Goal: Information Seeking & Learning: Learn about a topic

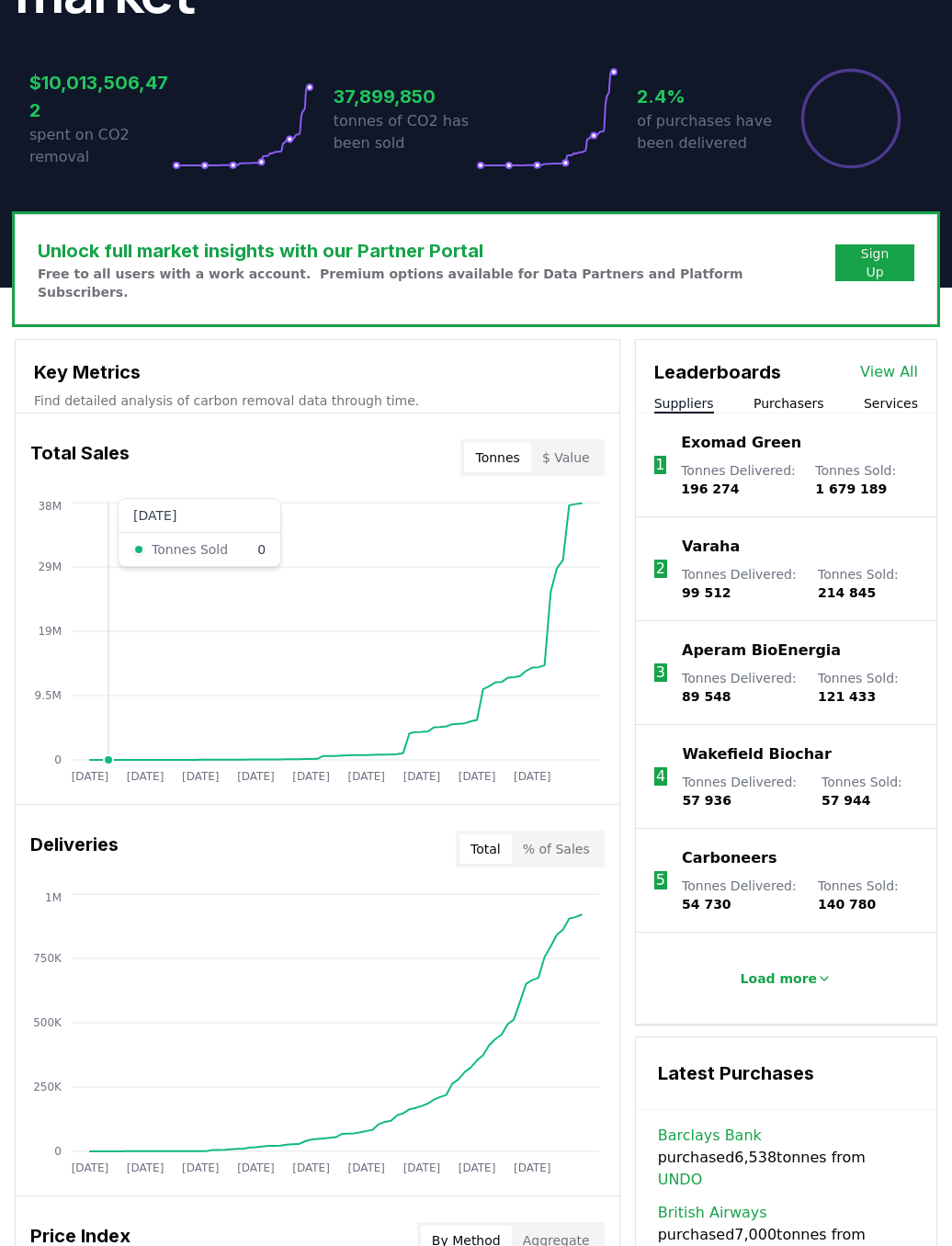
scroll to position [440, 0]
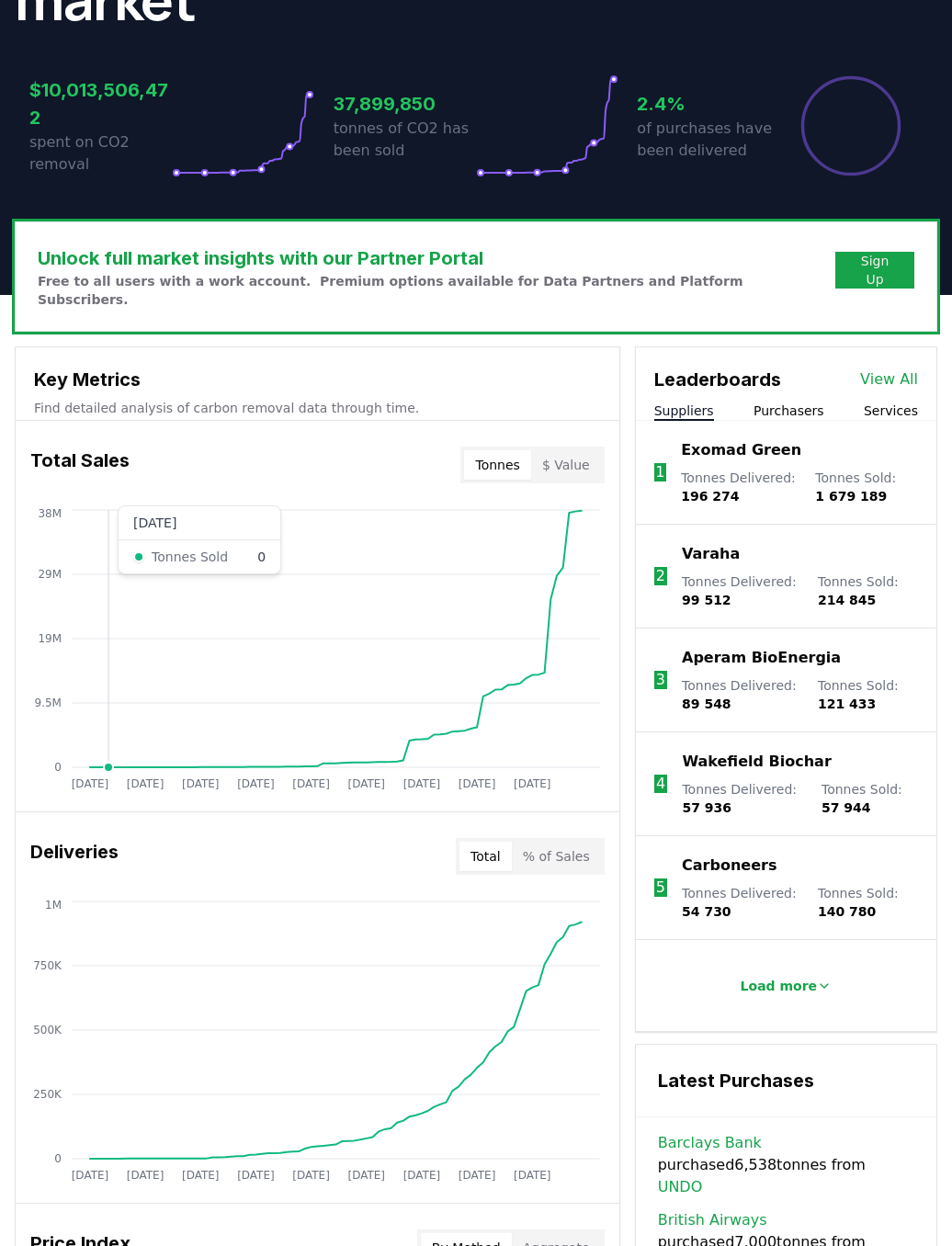
click at [782, 402] on button "Purchasers" at bounding box center [789, 411] width 71 height 18
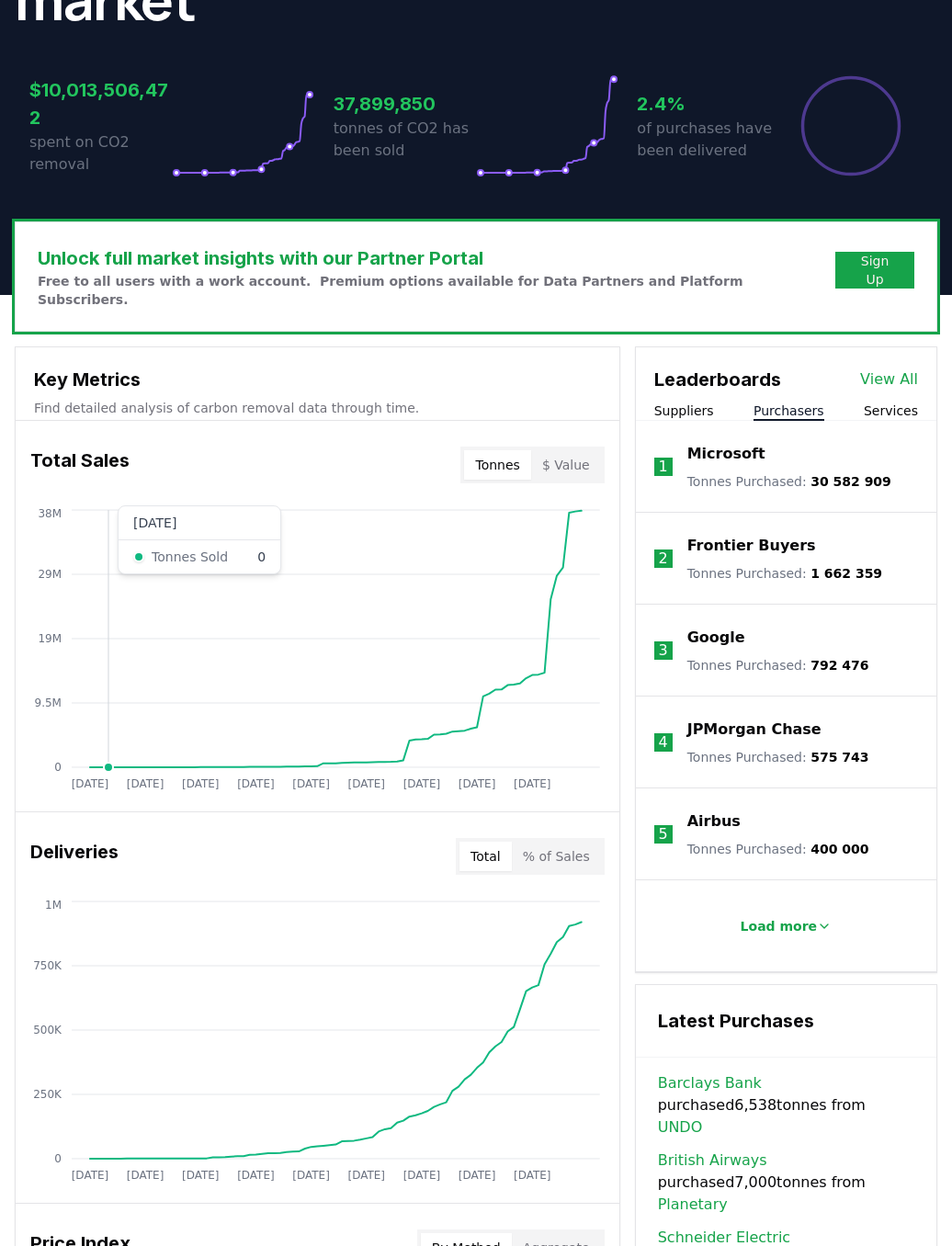
click at [793, 918] on p "Load more" at bounding box center [779, 926] width 77 height 18
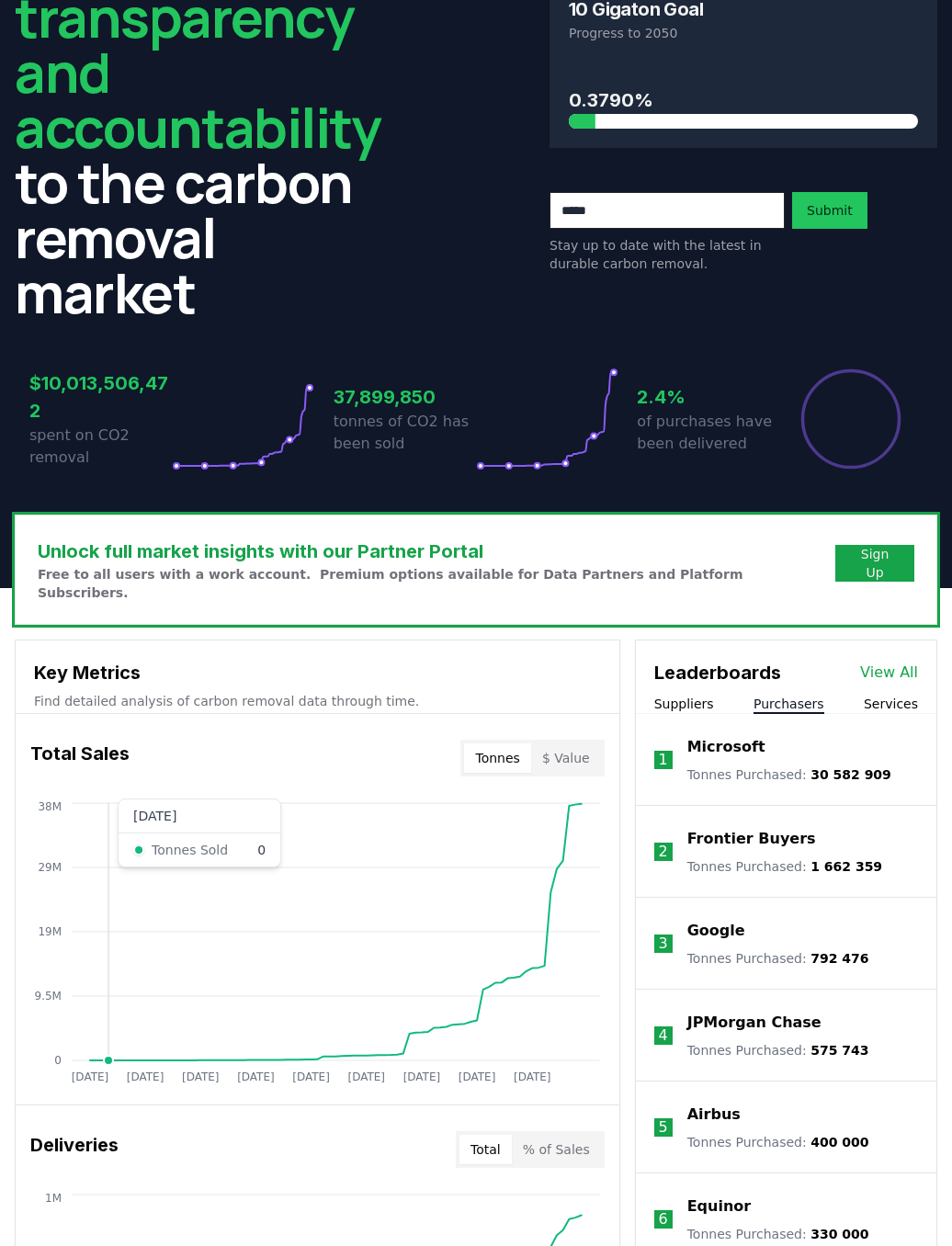
scroll to position [146, 0]
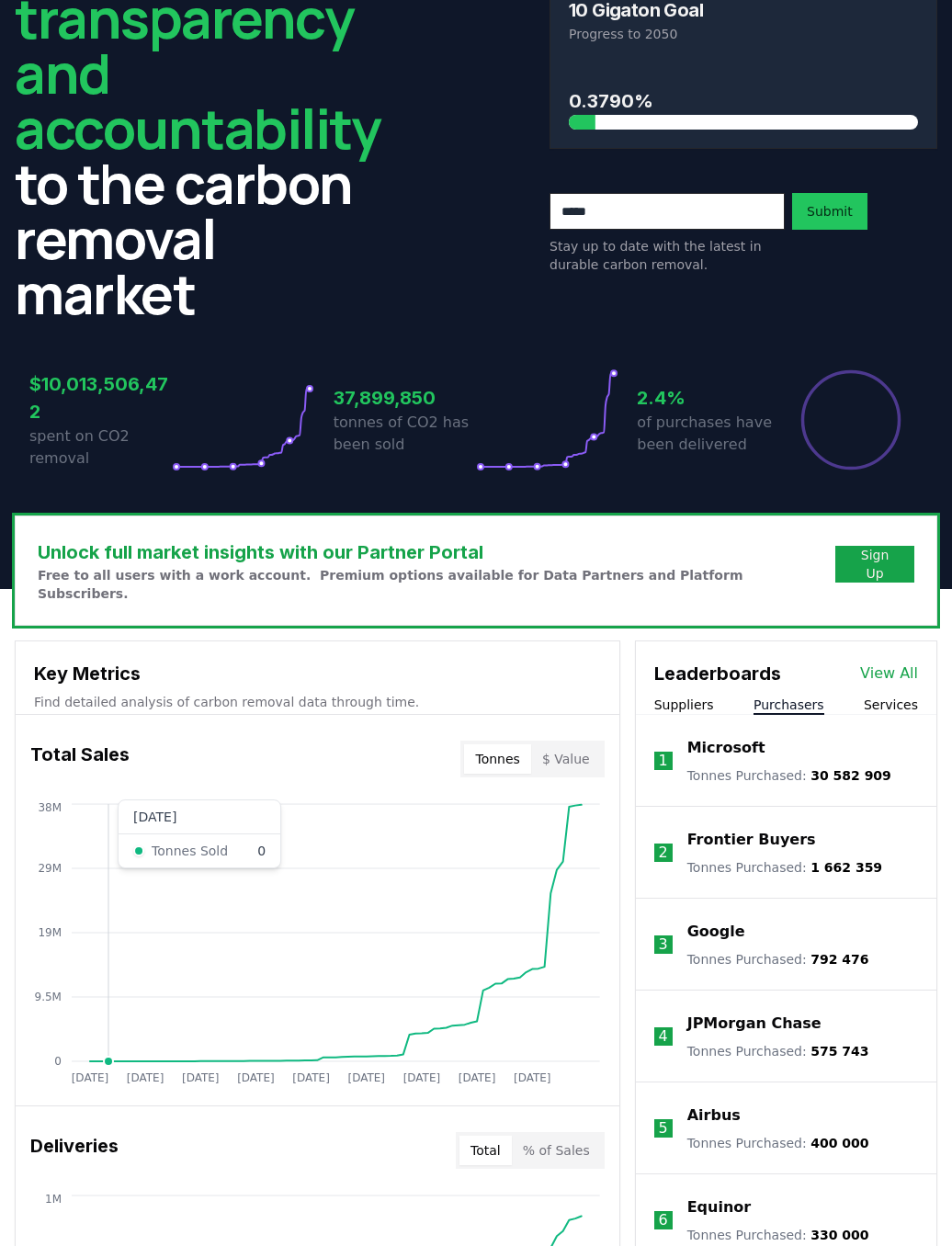
click at [691, 696] on button "Suppliers" at bounding box center [684, 704] width 59 height 18
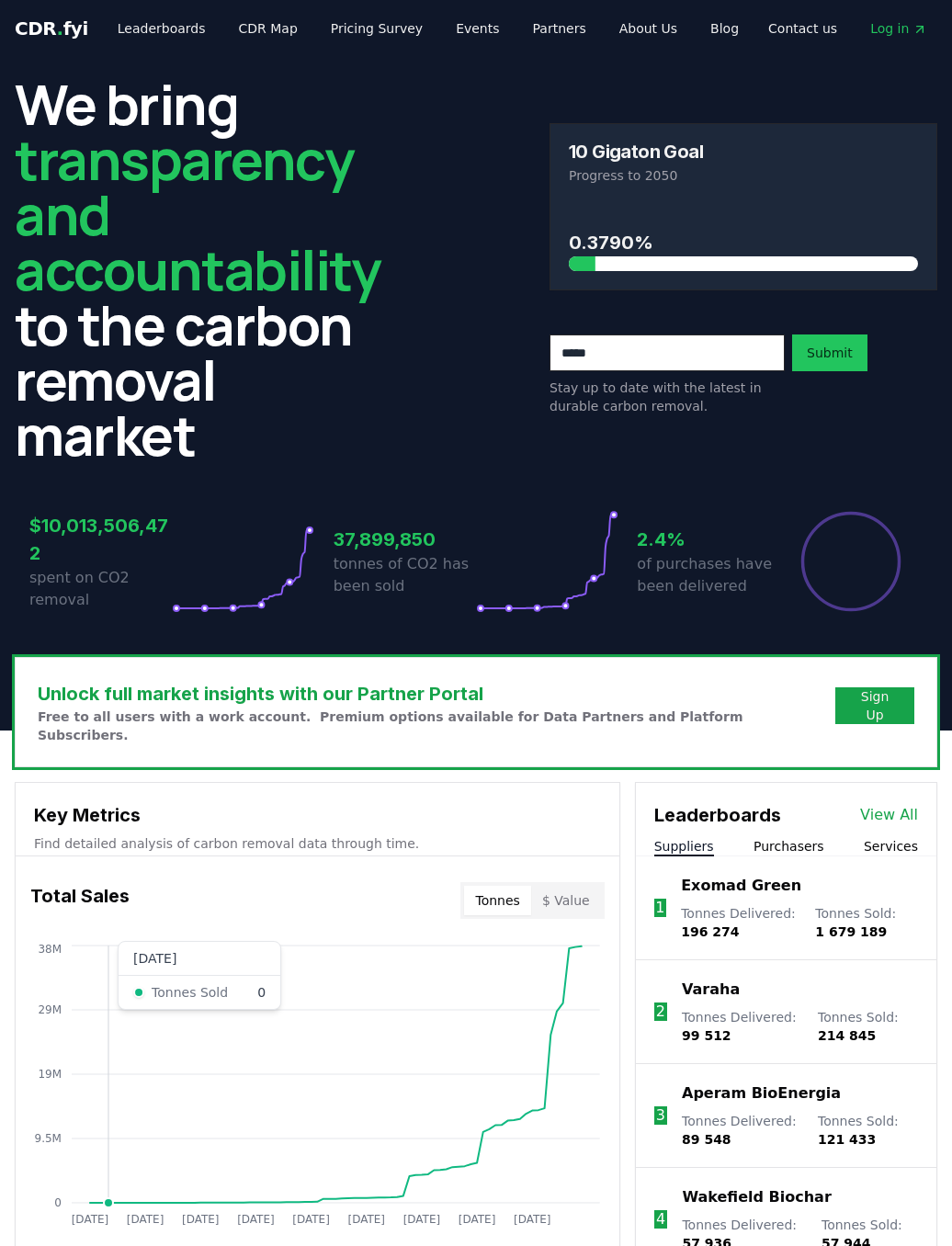
scroll to position [0, 0]
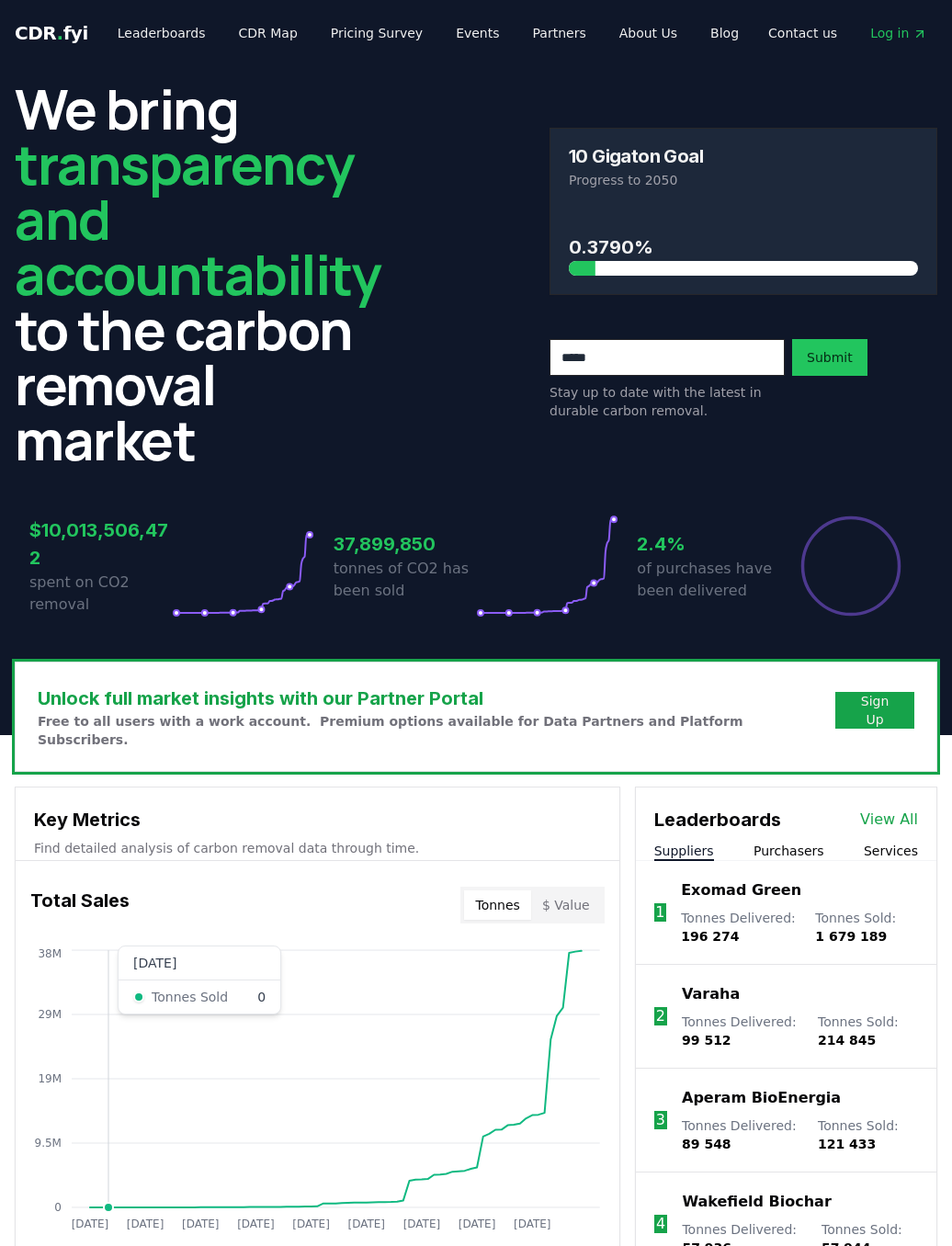
click at [157, 33] on link "Leaderboards" at bounding box center [162, 33] width 118 height 33
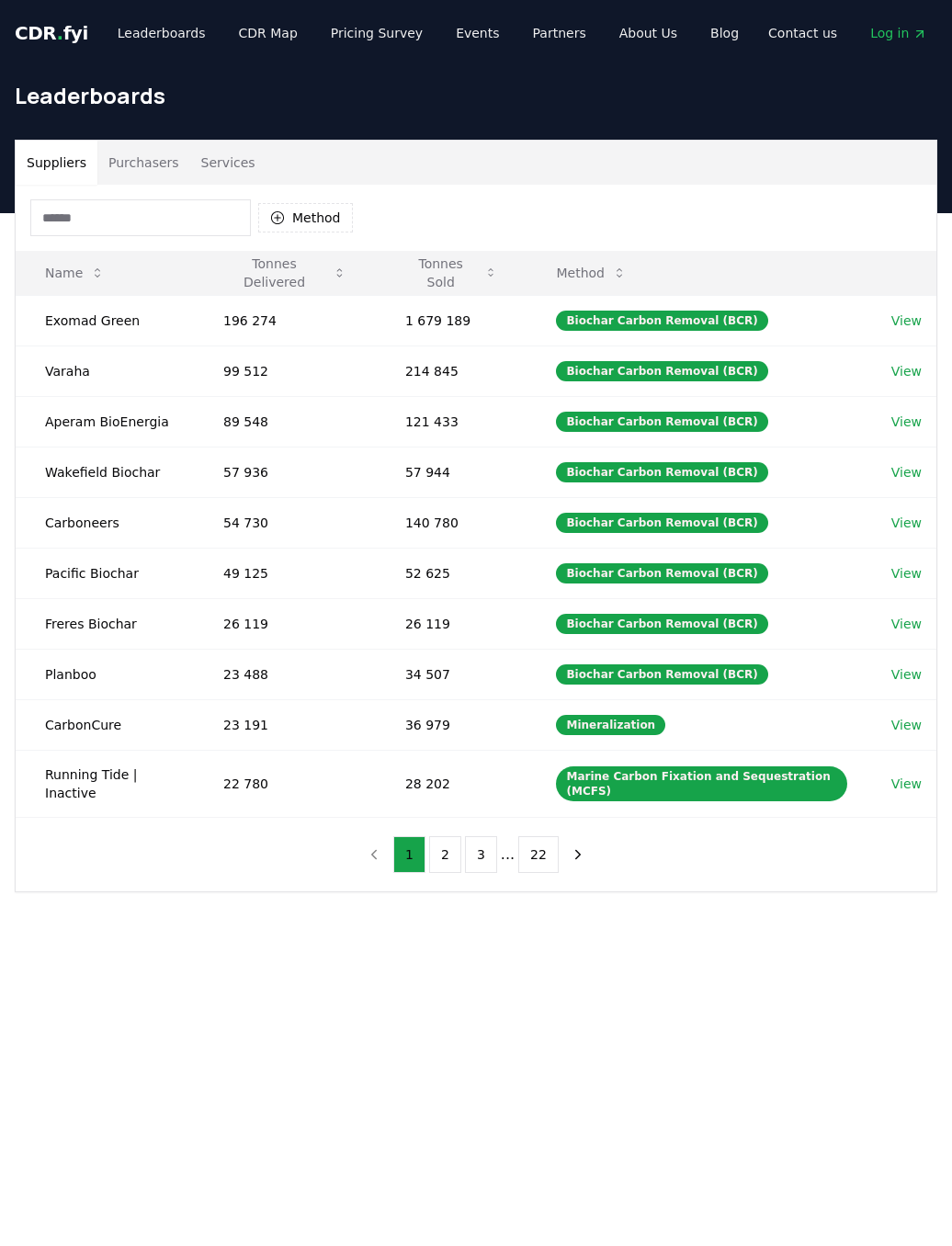
click at [134, 152] on button "Purchasers" at bounding box center [144, 163] width 93 height 44
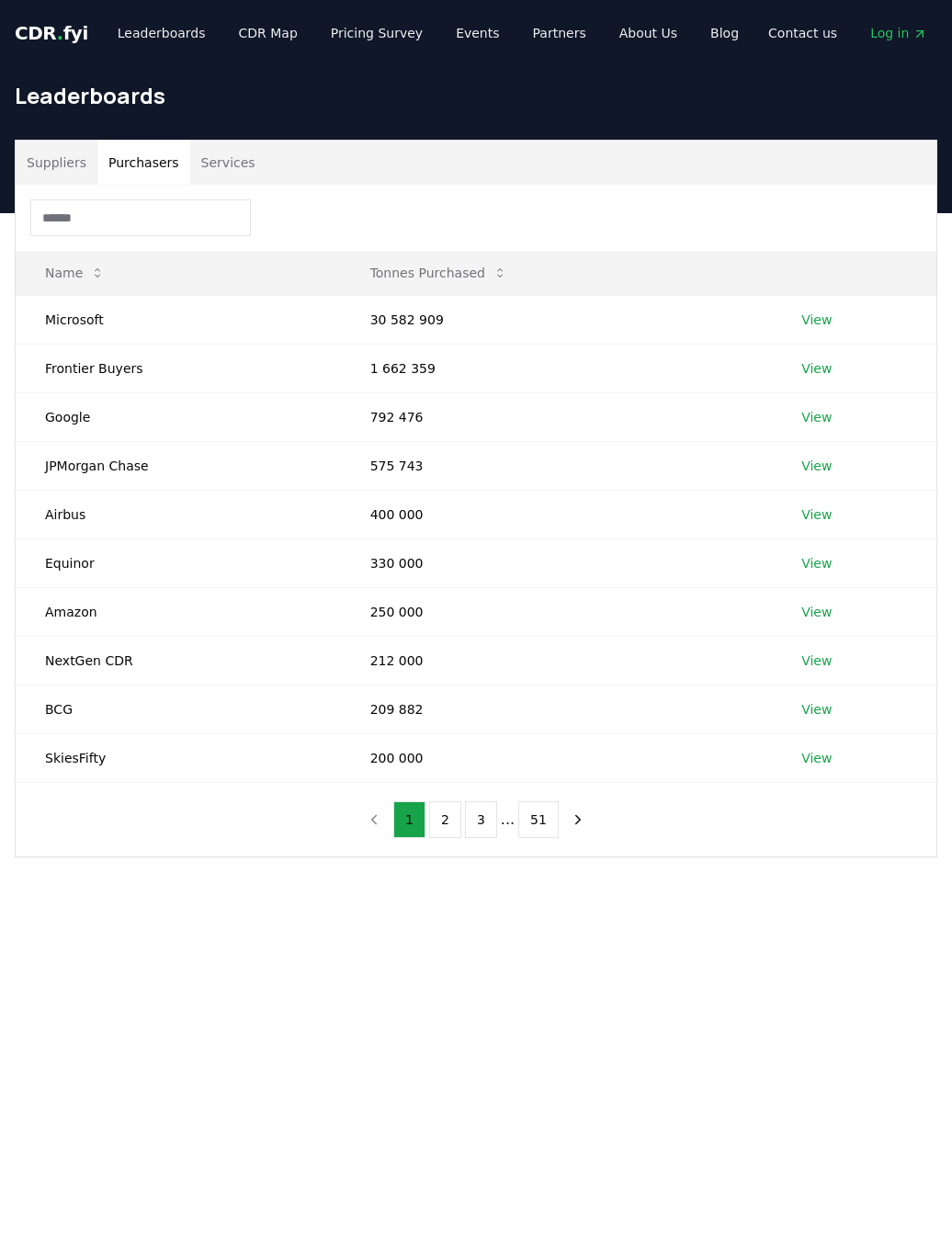
click at [455, 817] on button "2" at bounding box center [446, 820] width 33 height 36
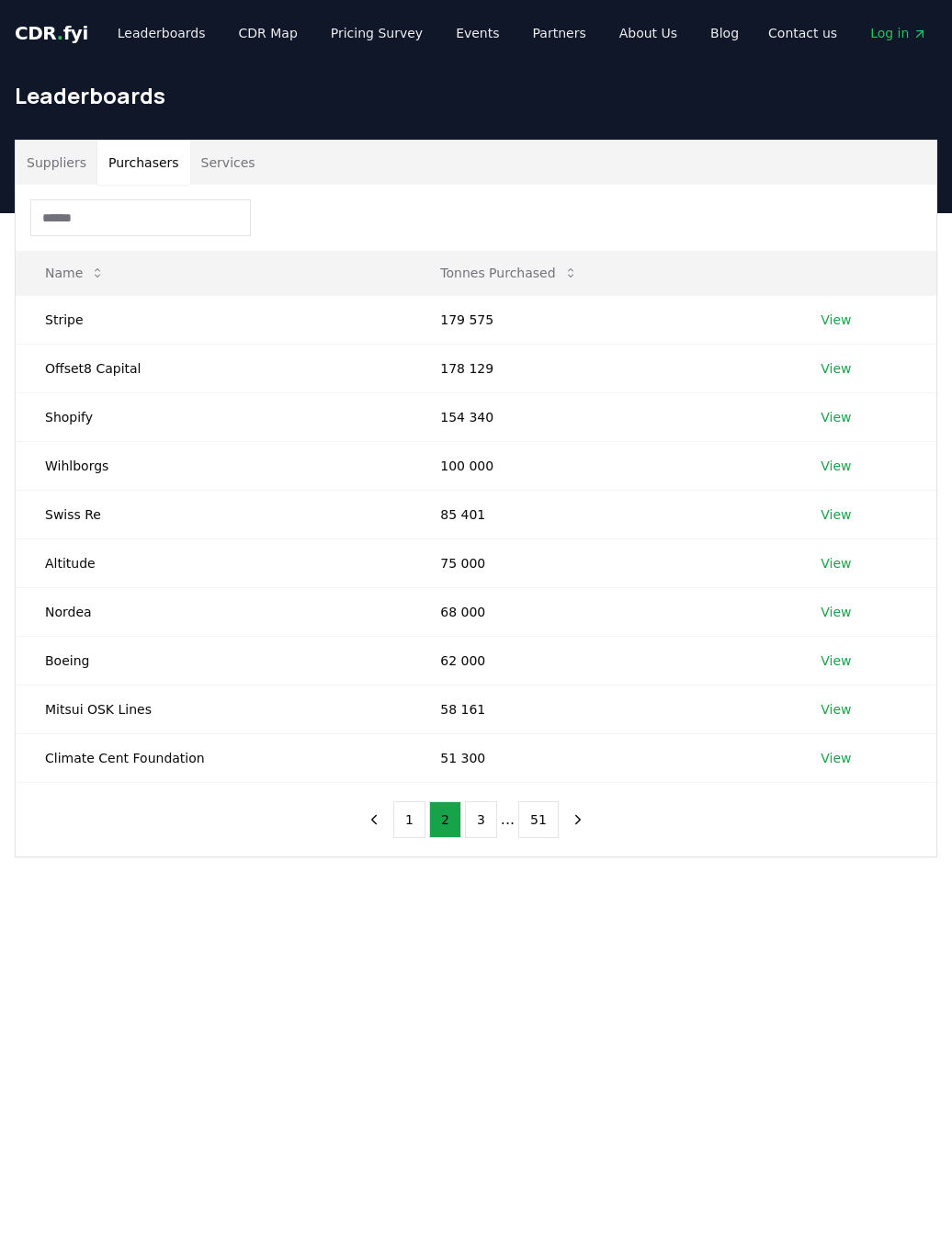
click at [835, 607] on link "View" at bounding box center [836, 612] width 31 height 18
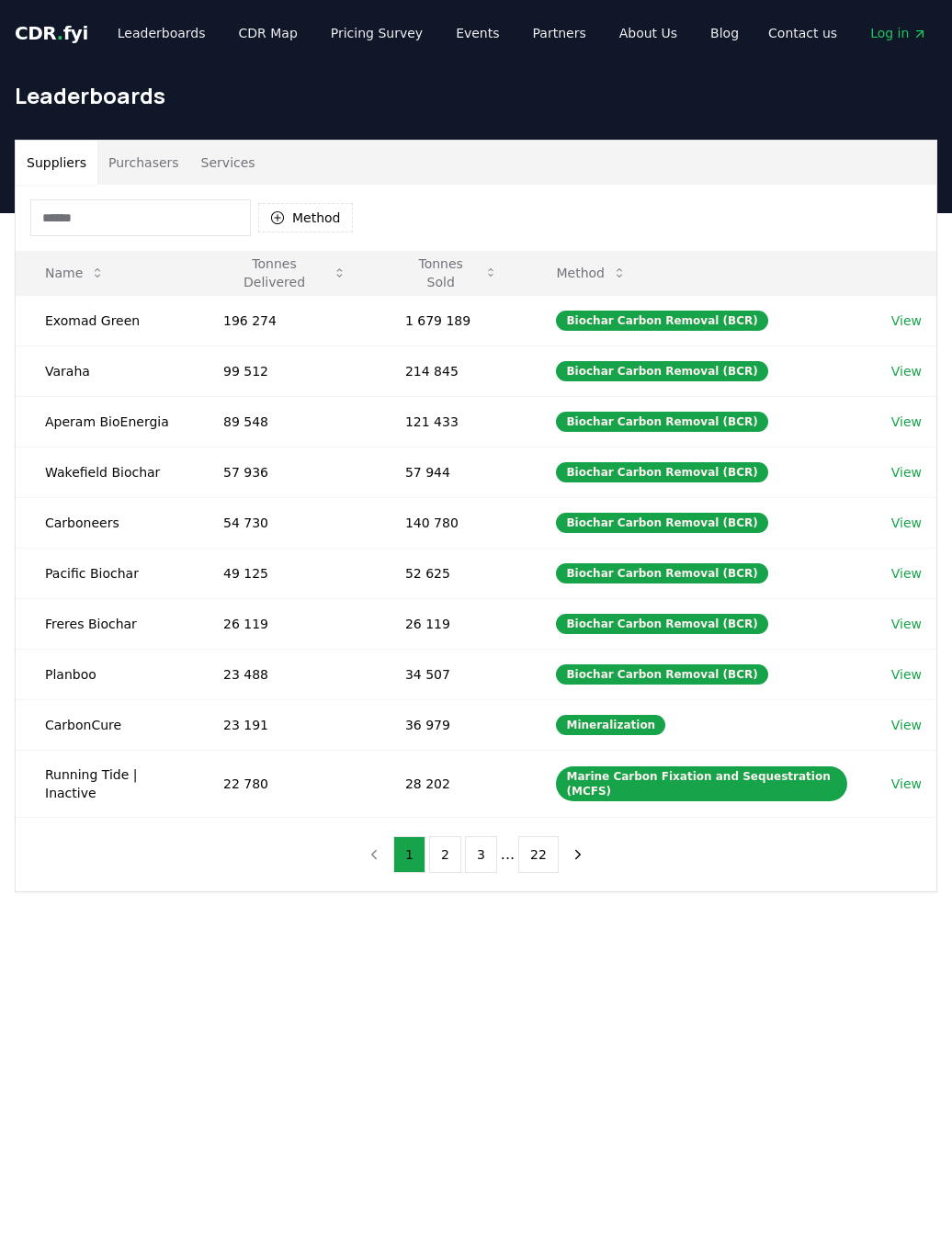
click at [150, 152] on button "Purchasers" at bounding box center [144, 163] width 93 height 44
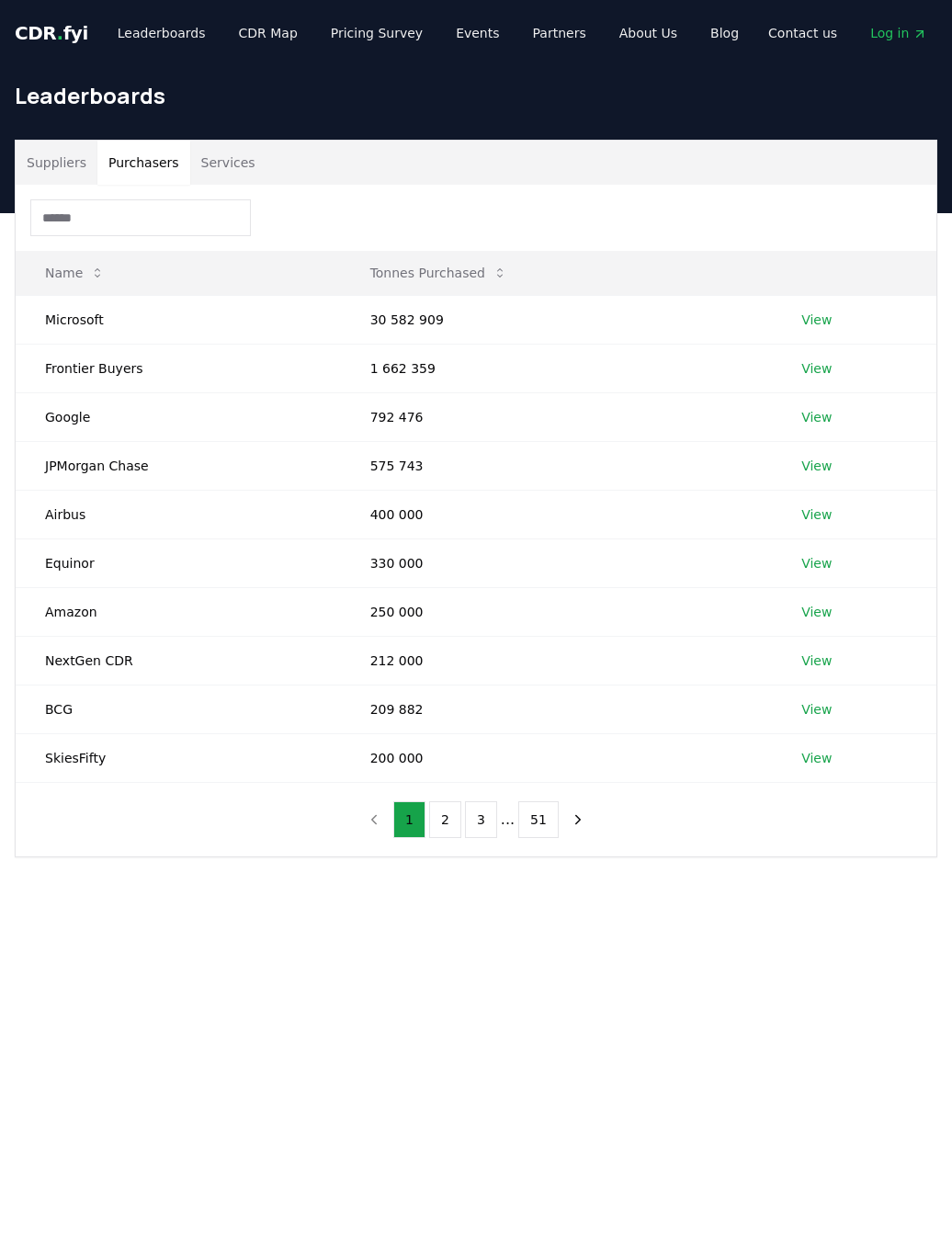
click at [446, 820] on button "2" at bounding box center [446, 820] width 33 height 36
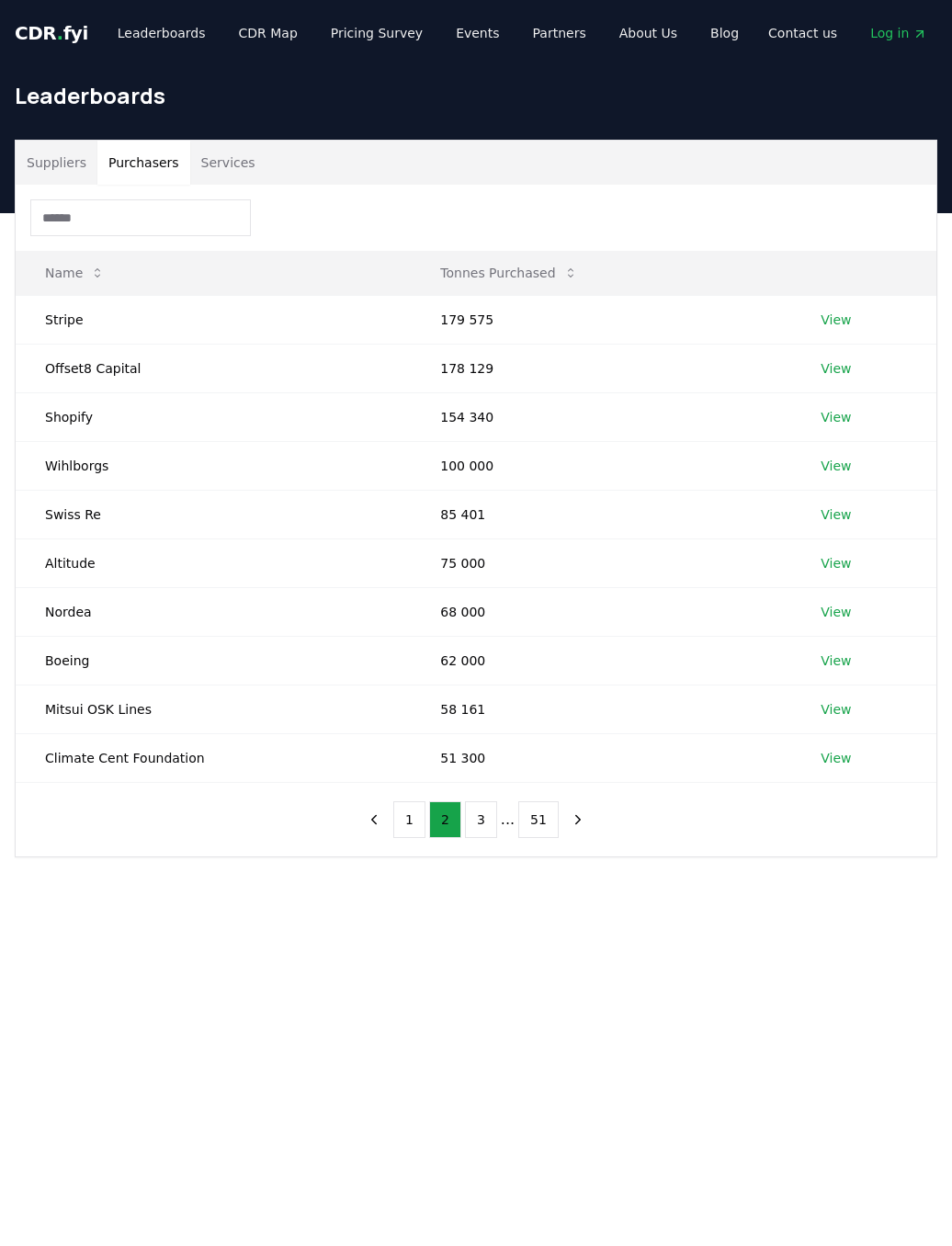
click at [483, 814] on button "3" at bounding box center [481, 820] width 33 height 36
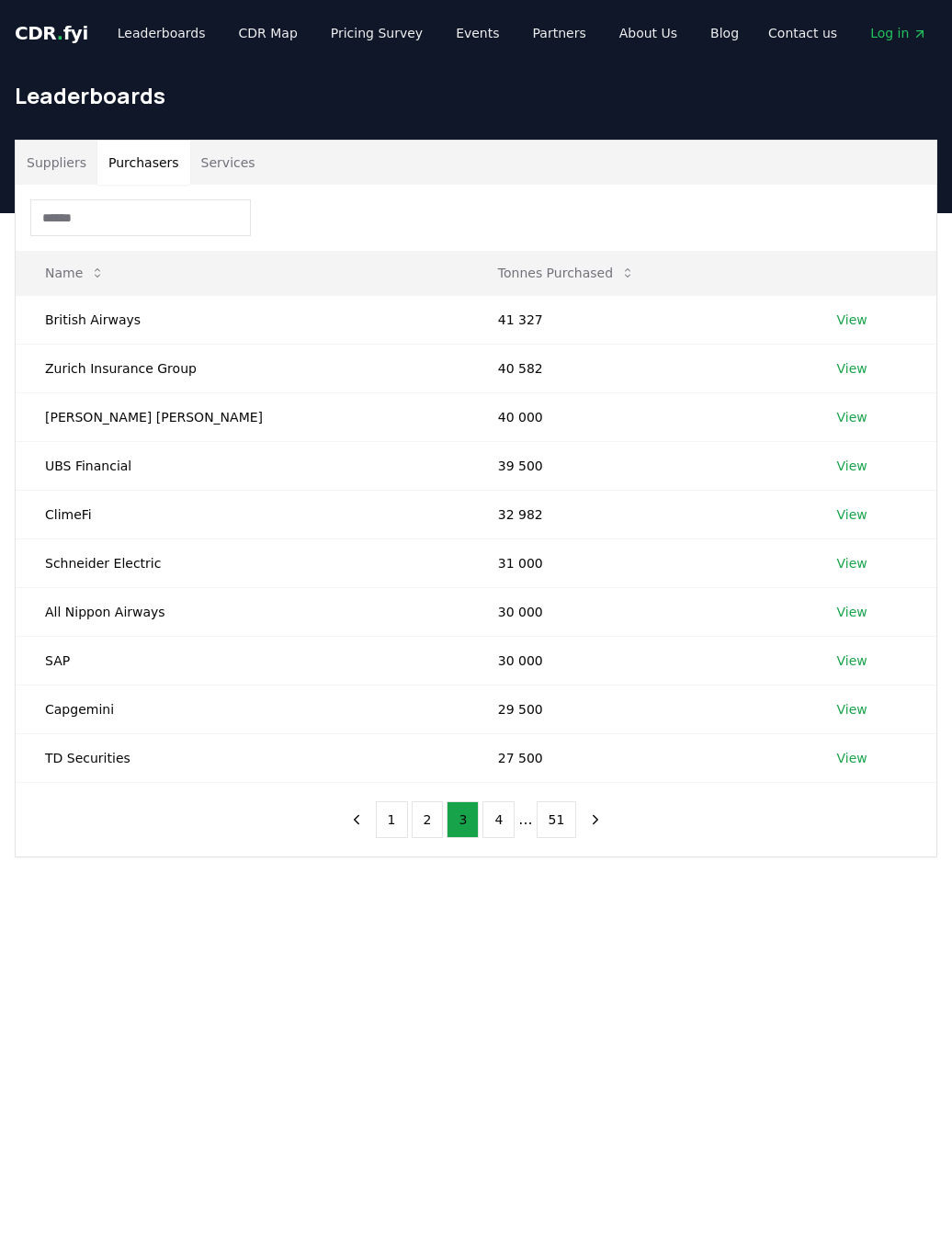
click at [506, 802] on button "4" at bounding box center [498, 820] width 33 height 36
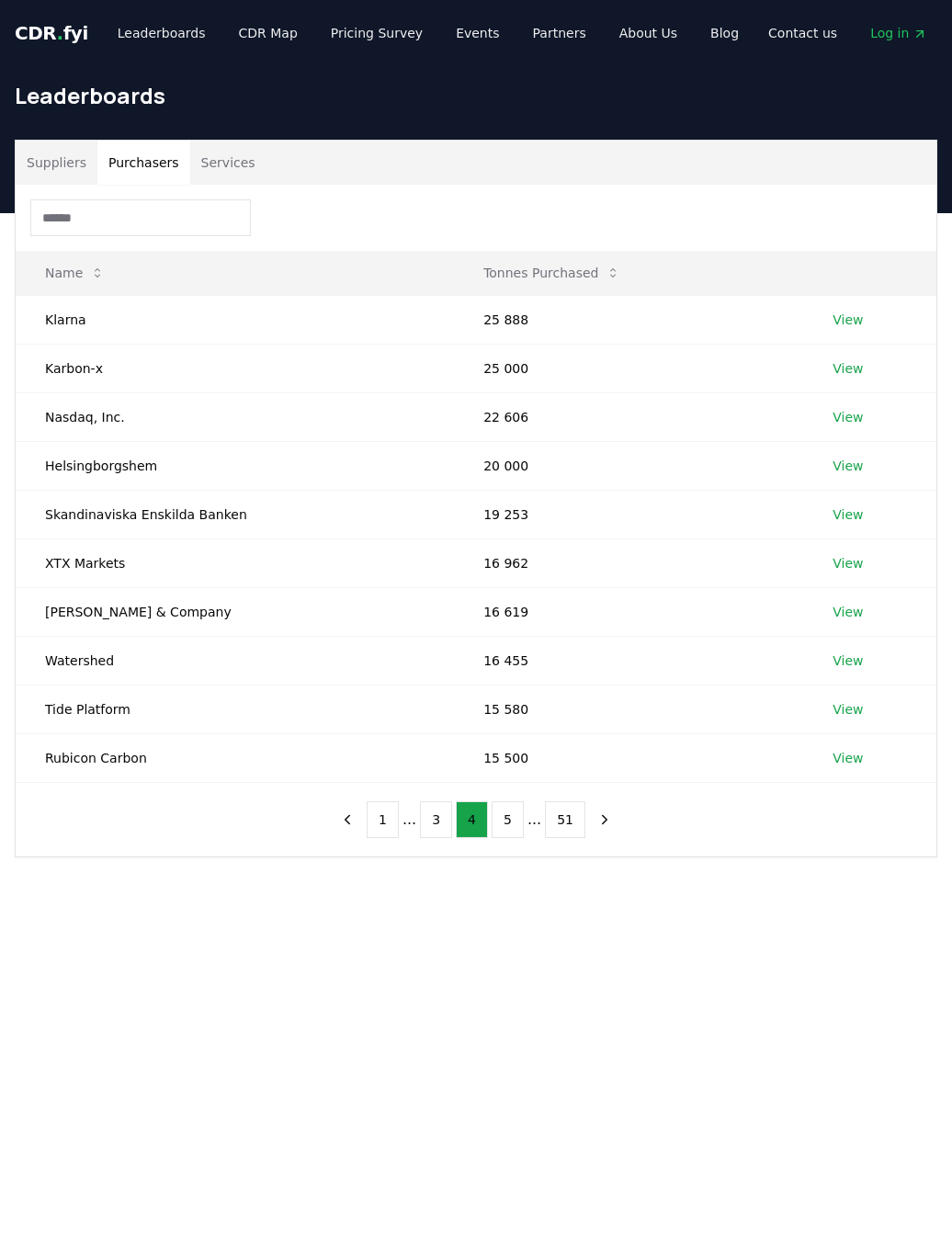
click at [508, 811] on button "5" at bounding box center [508, 820] width 33 height 36
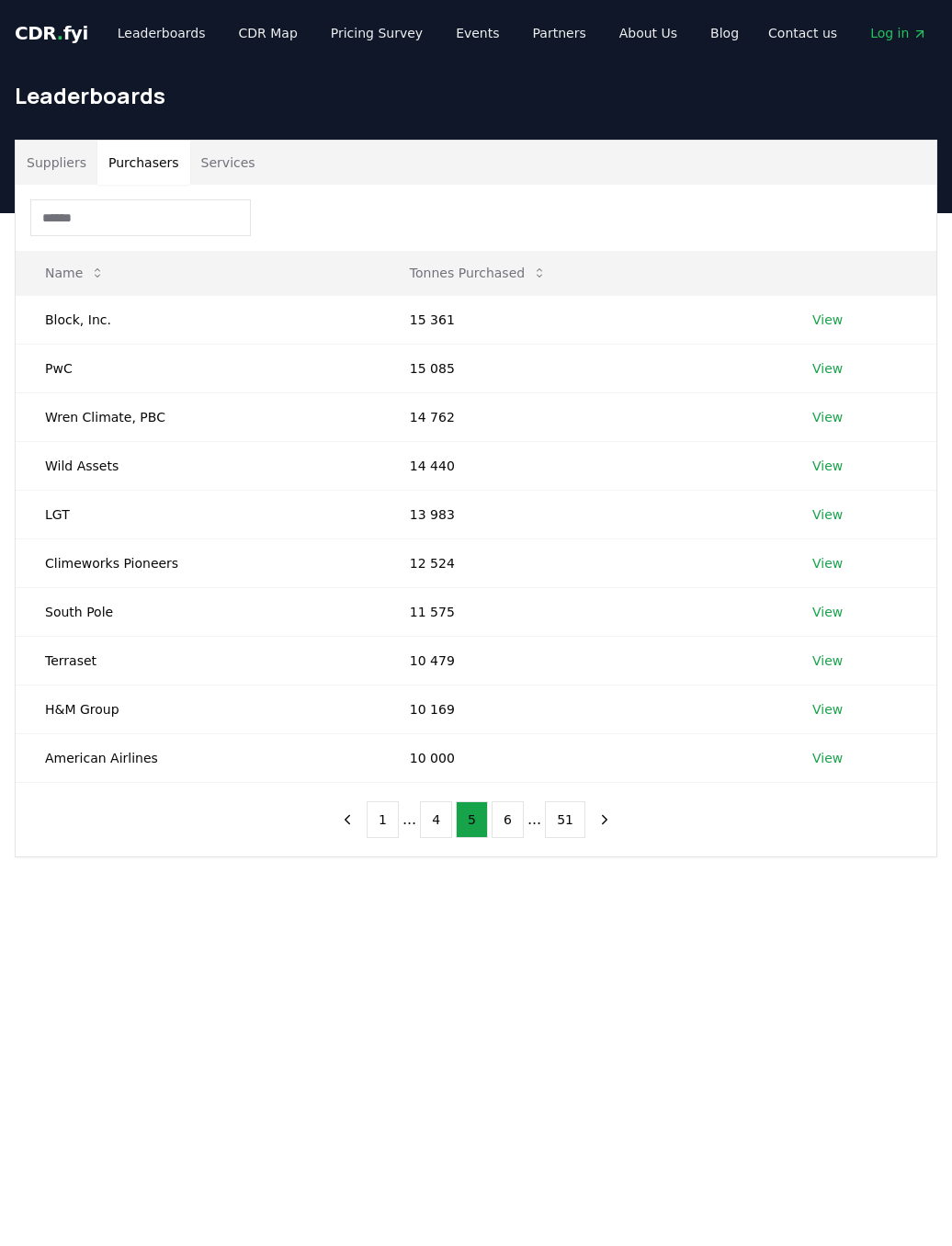
click at [753, 419] on link "View" at bounding box center [828, 416] width 31 height 18
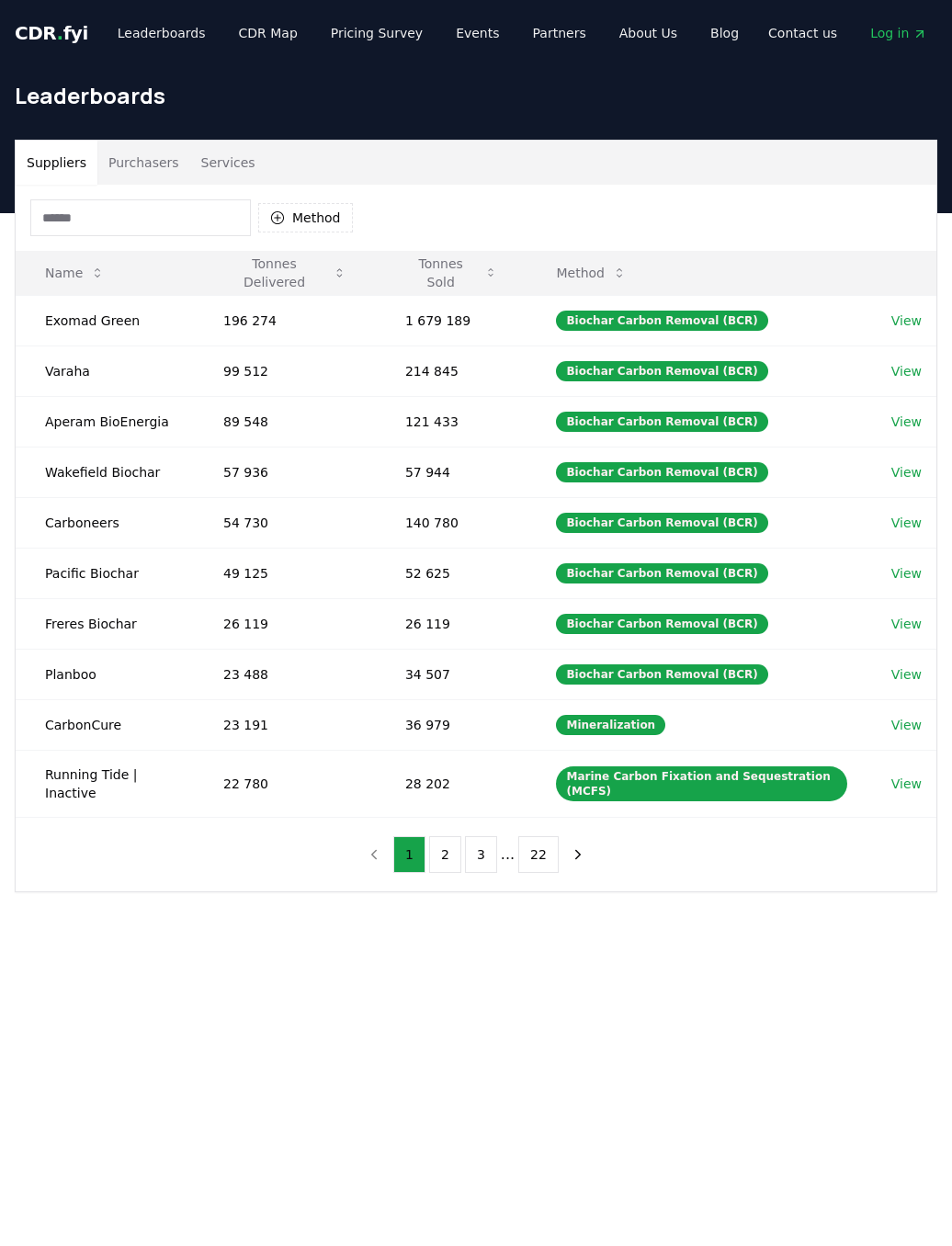
click at [162, 157] on button "Purchasers" at bounding box center [144, 163] width 93 height 44
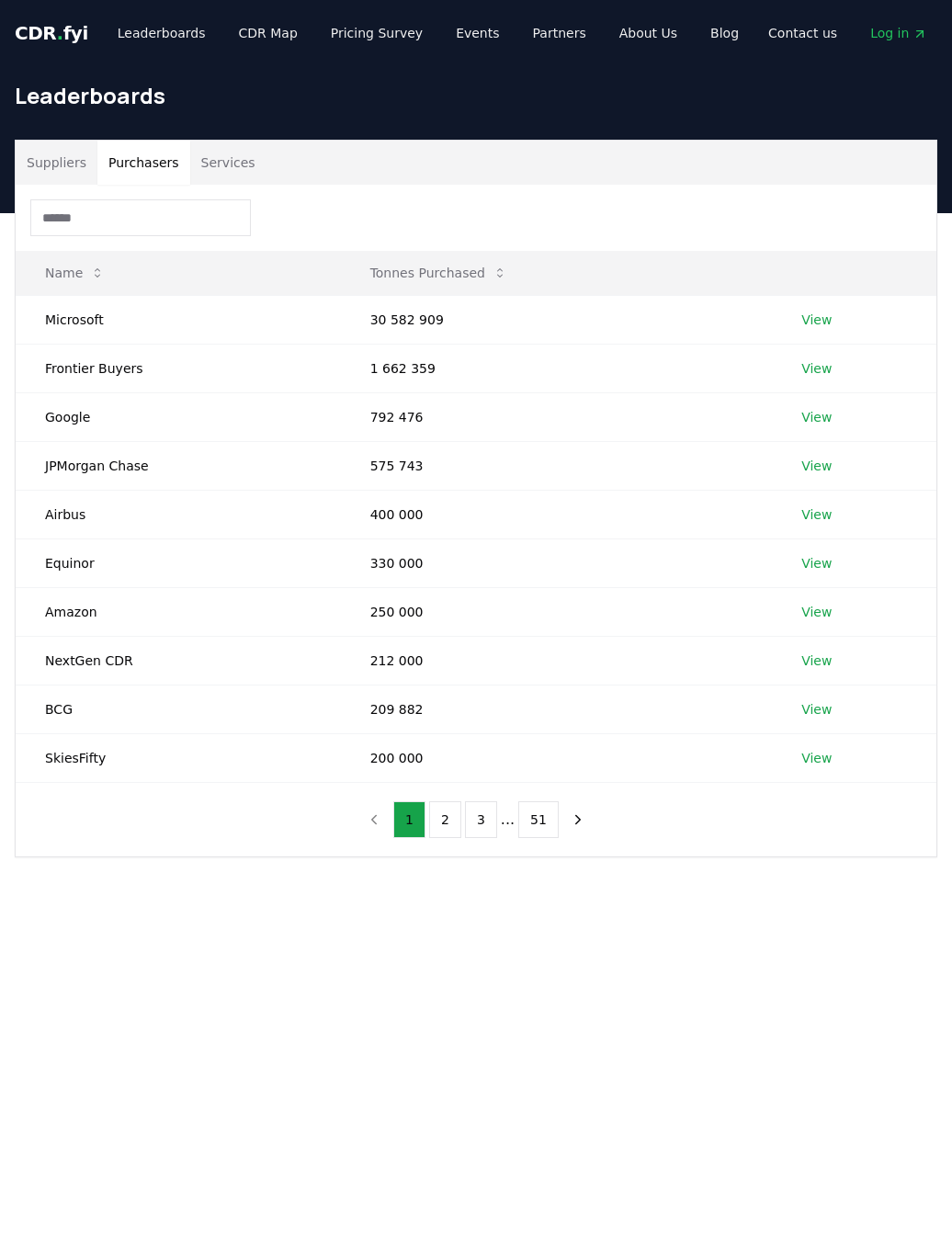
click at [477, 810] on button "3" at bounding box center [481, 820] width 33 height 36
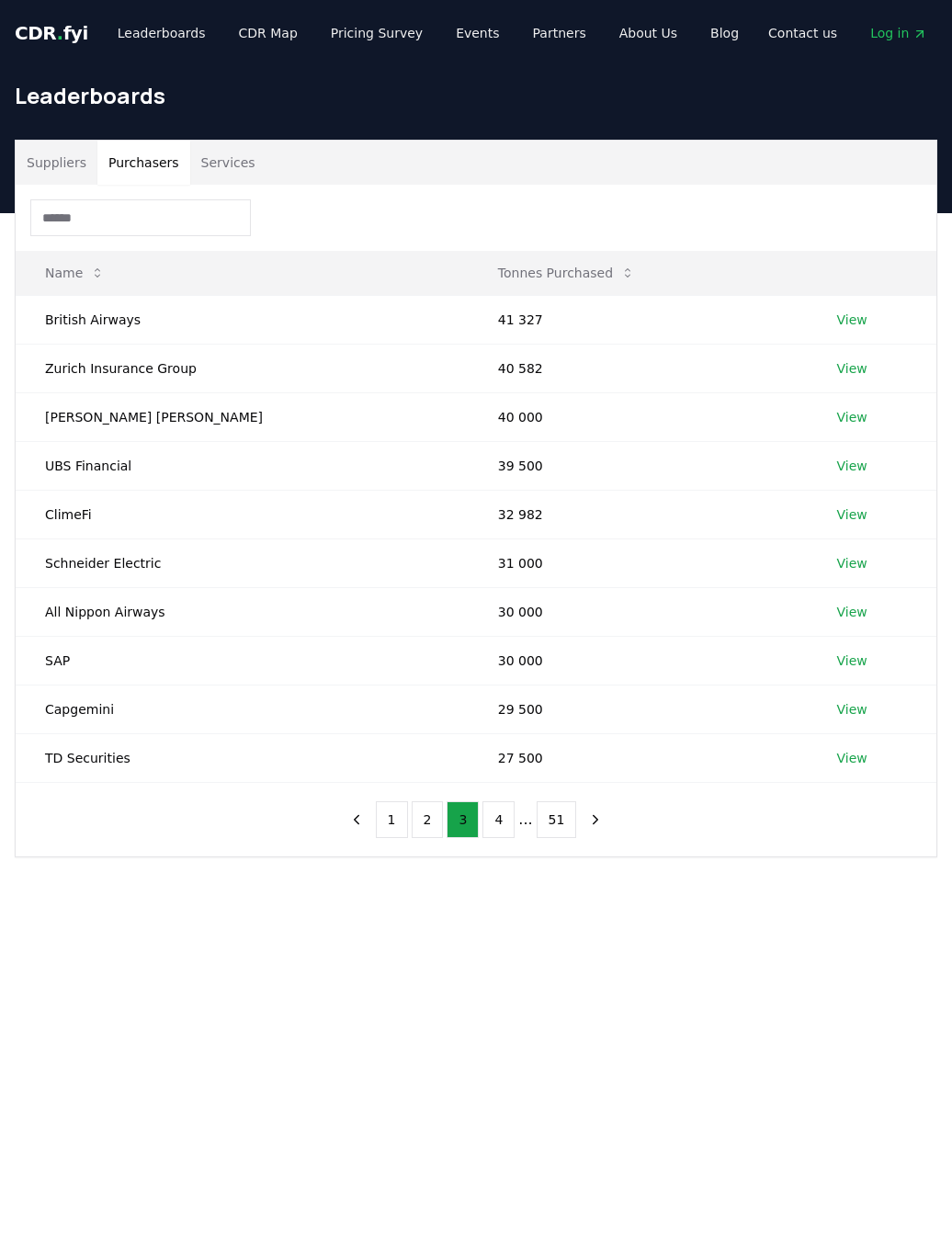
click at [500, 808] on button "4" at bounding box center [498, 820] width 33 height 36
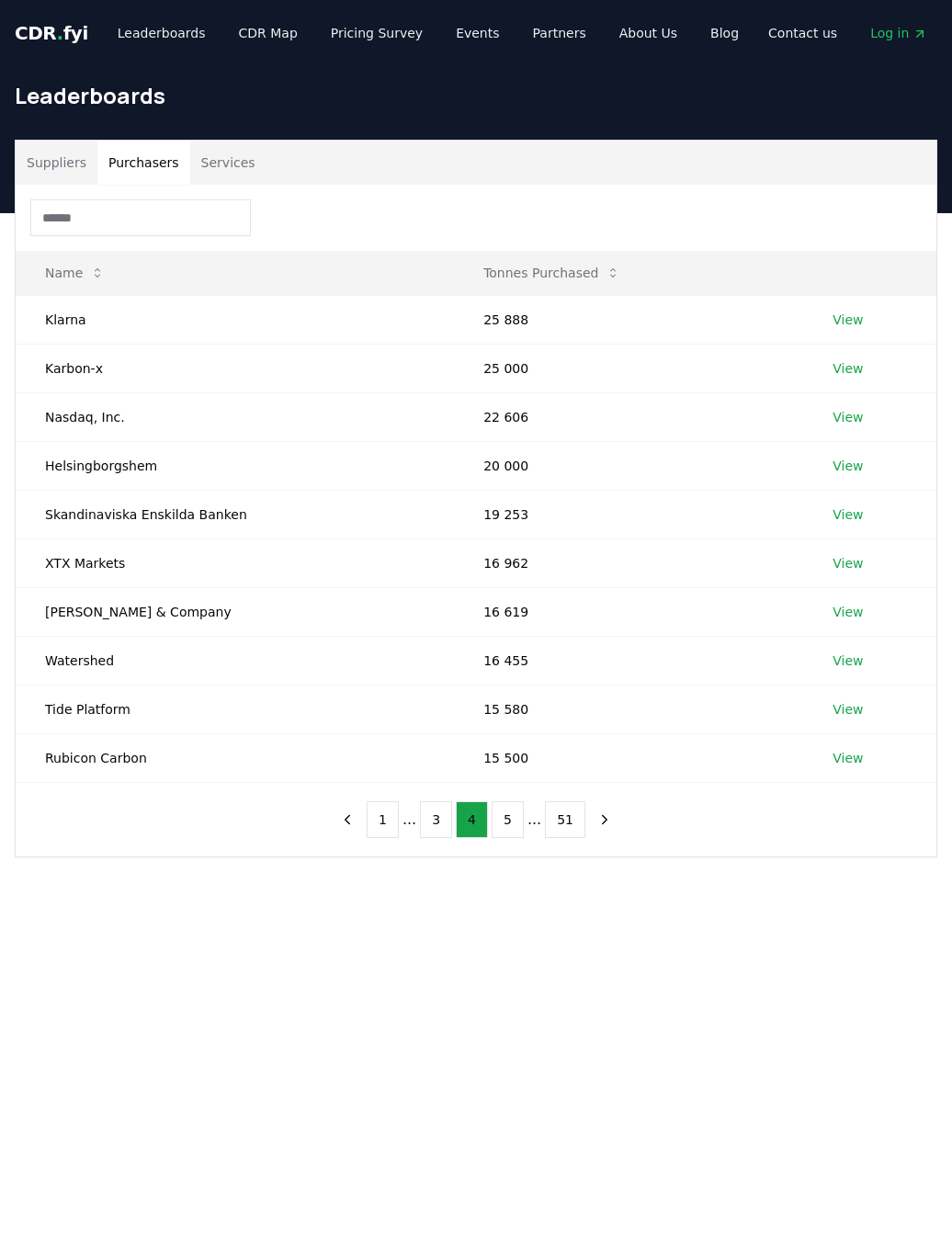
click at [507, 820] on button "5" at bounding box center [508, 820] width 33 height 36
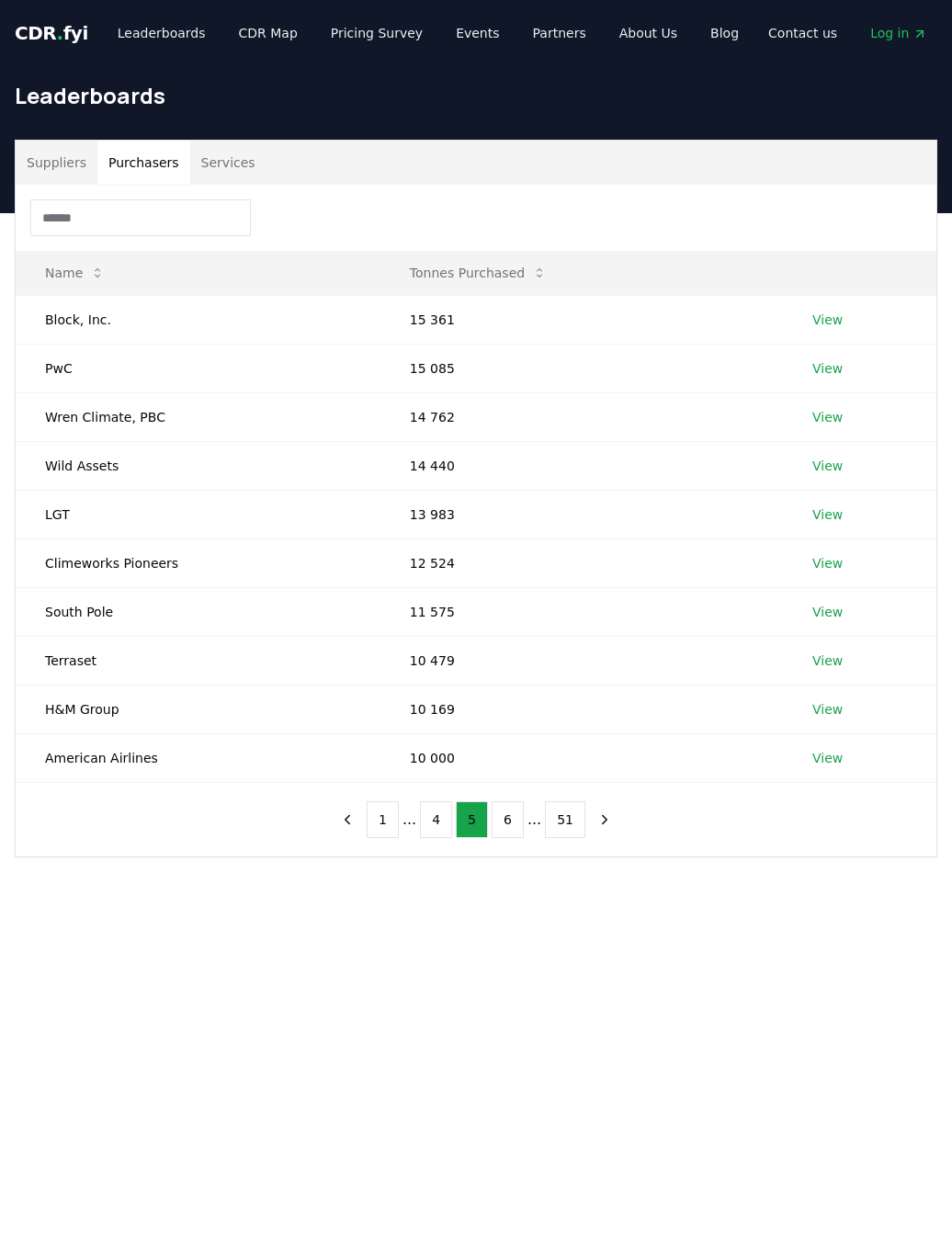
click at [509, 810] on button "6" at bounding box center [508, 820] width 33 height 36
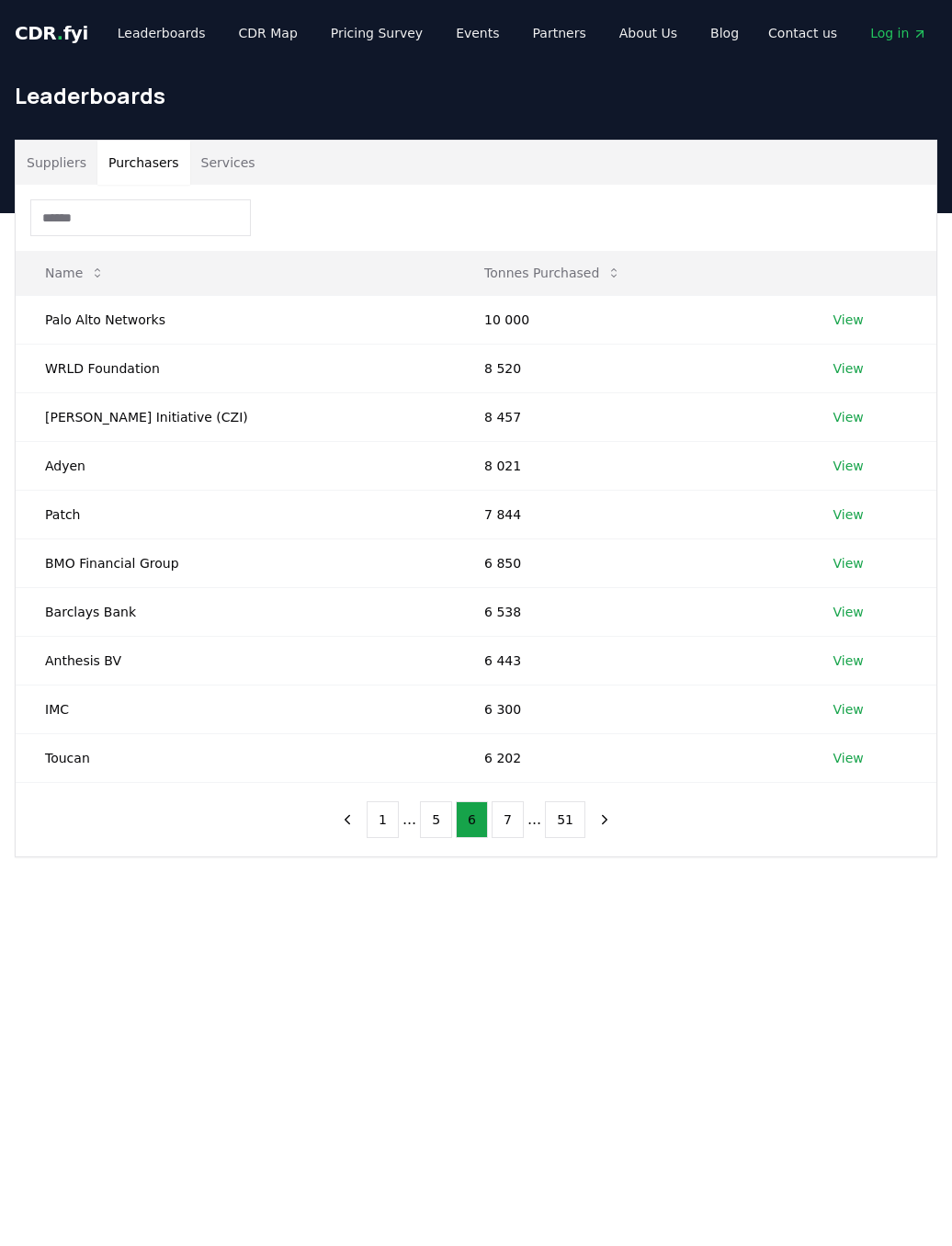
click at [512, 810] on button "7" at bounding box center [508, 820] width 33 height 36
click at [501, 802] on button "8" at bounding box center [508, 820] width 33 height 36
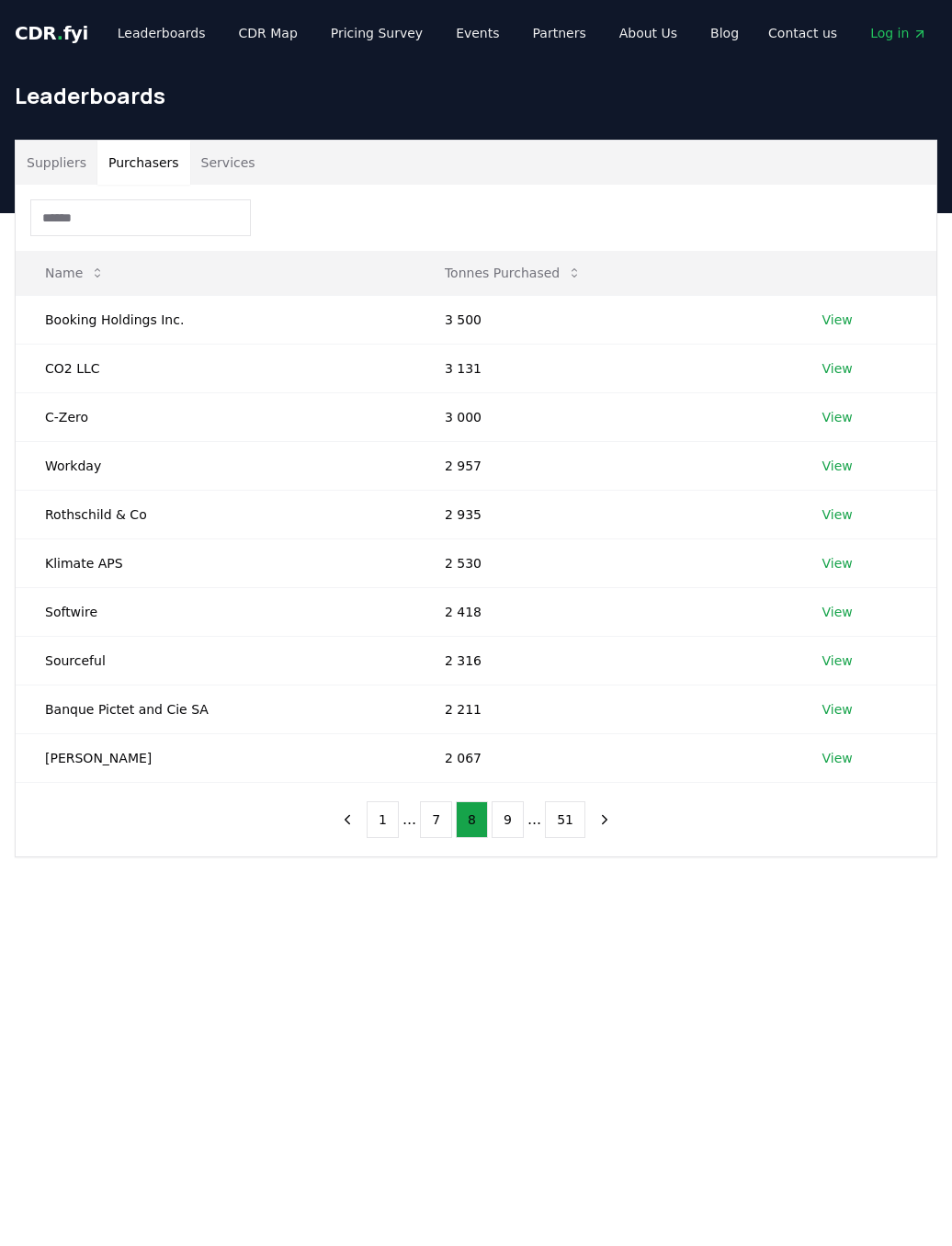
click at [510, 812] on button "9" at bounding box center [508, 820] width 33 height 36
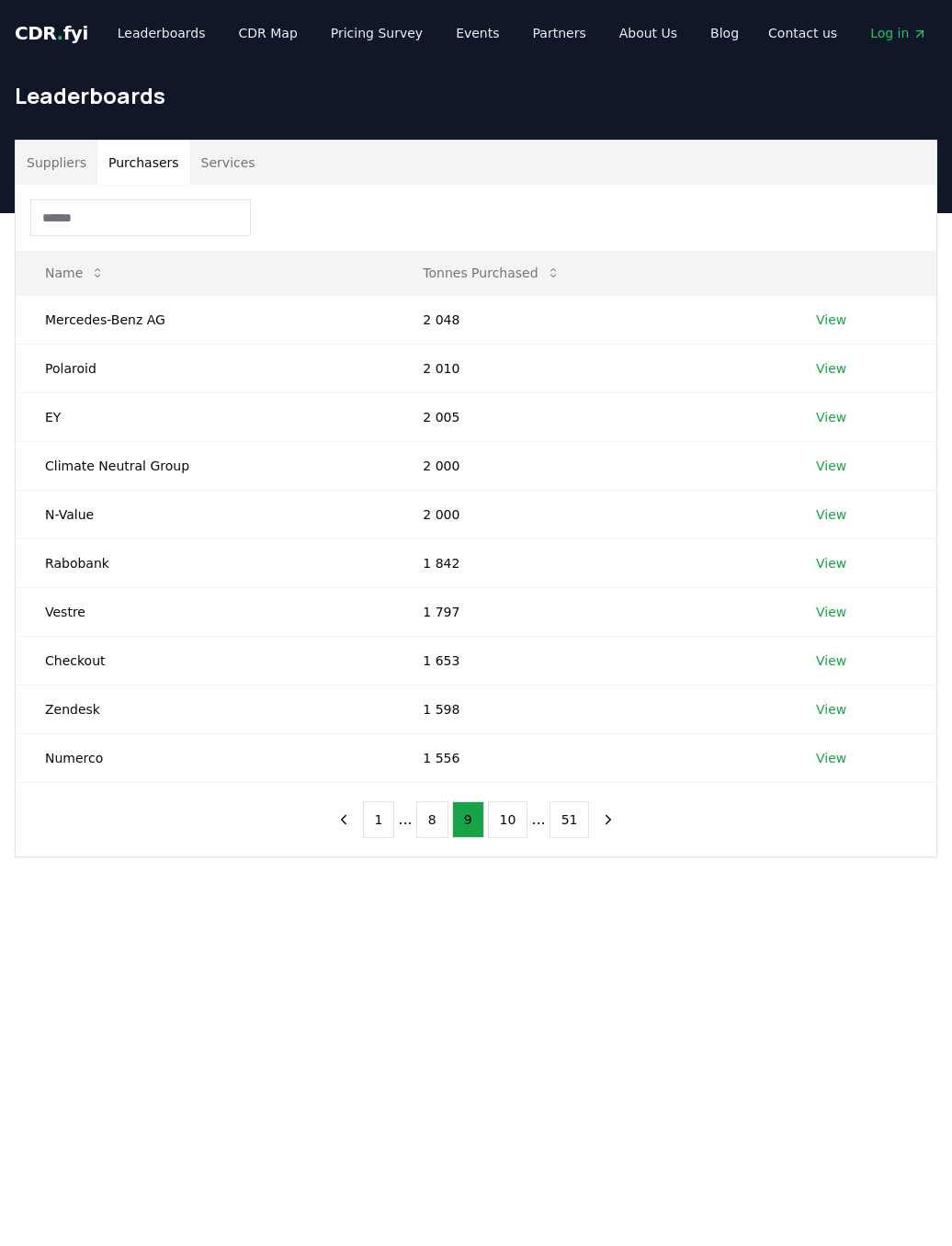
click at [505, 810] on button "10" at bounding box center [508, 820] width 40 height 36
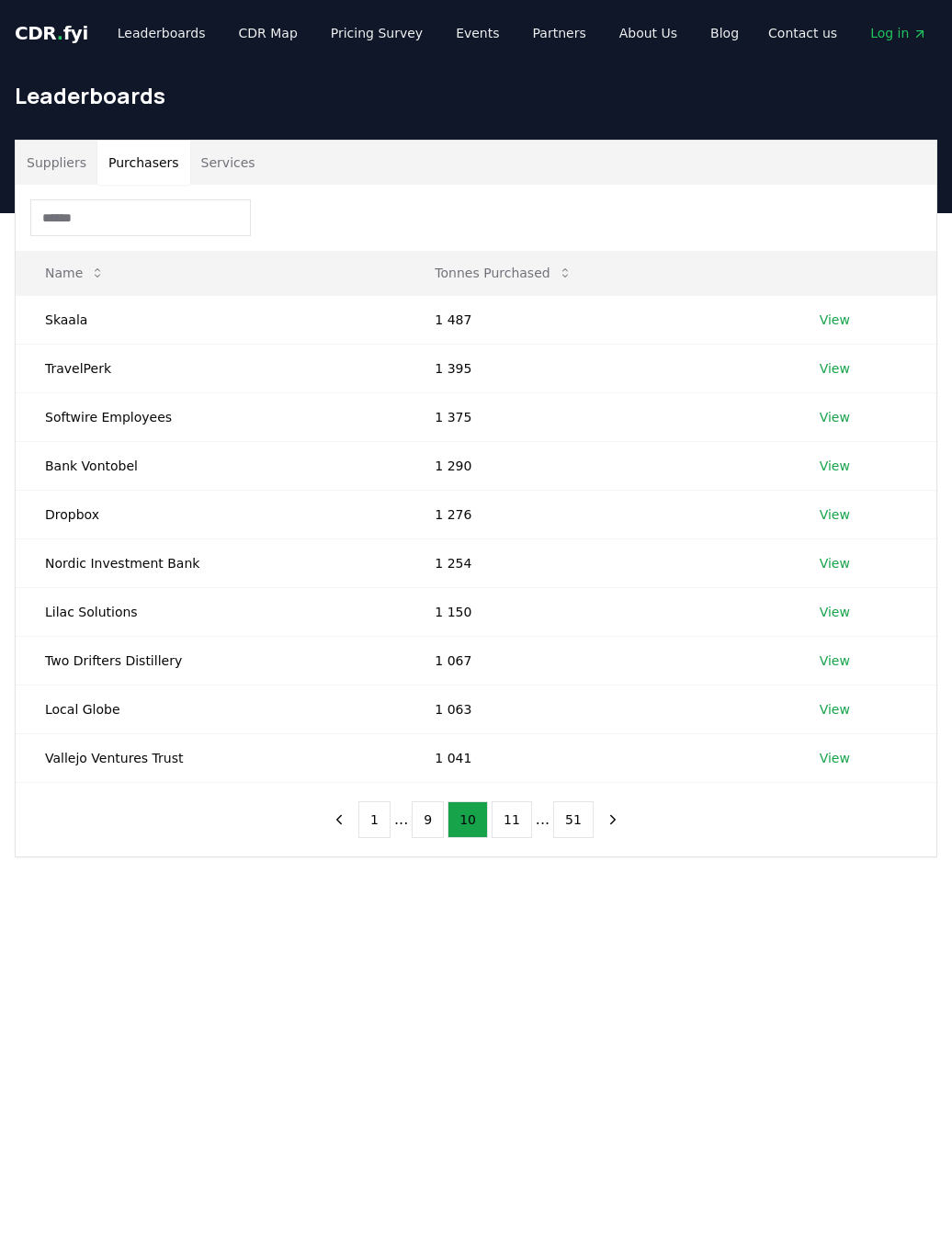
click at [509, 805] on button "11" at bounding box center [512, 820] width 40 height 36
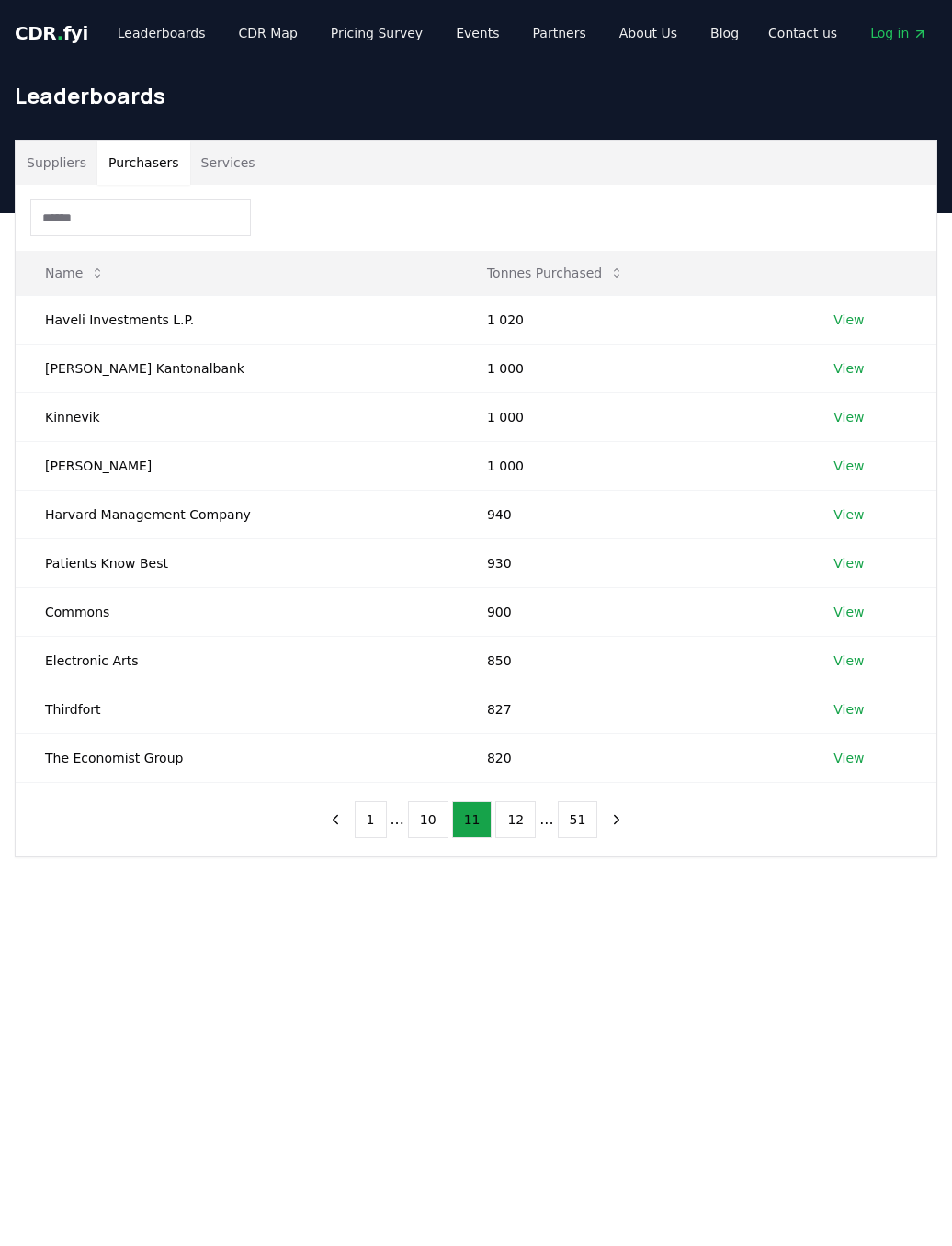
click at [515, 812] on button "12" at bounding box center [516, 820] width 40 height 36
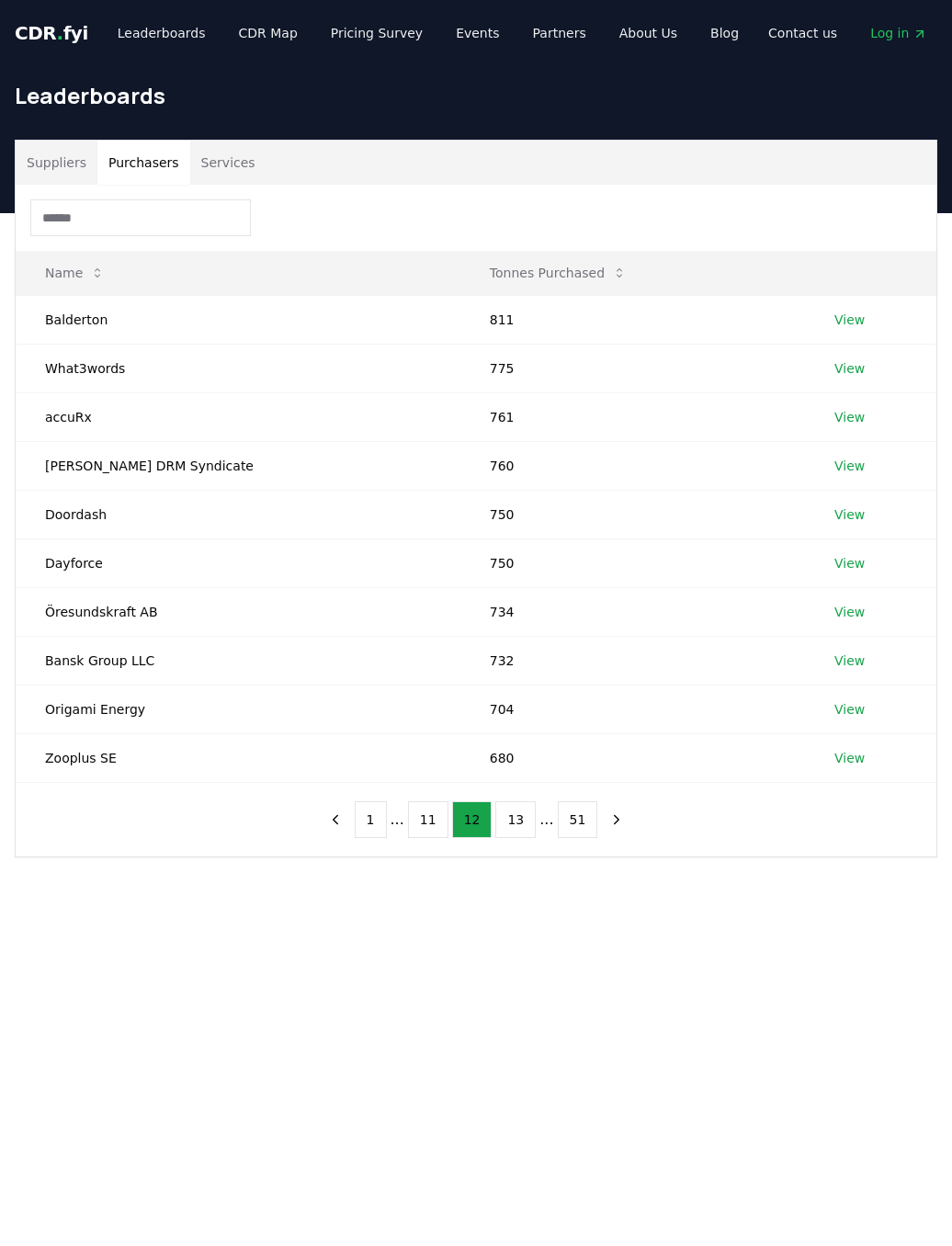
click at [514, 814] on button "13" at bounding box center [516, 820] width 40 height 36
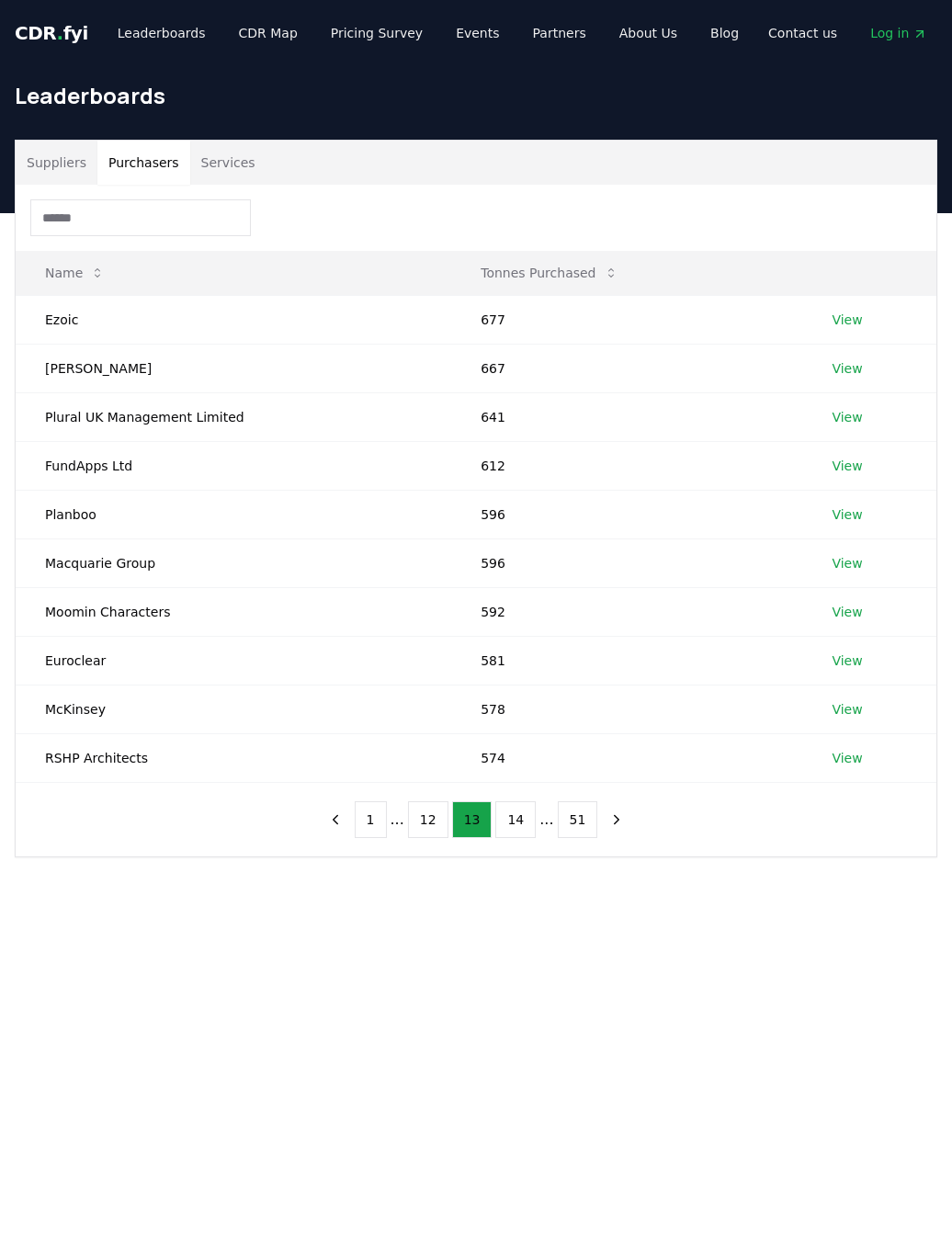
click at [515, 808] on button "14" at bounding box center [516, 820] width 40 height 36
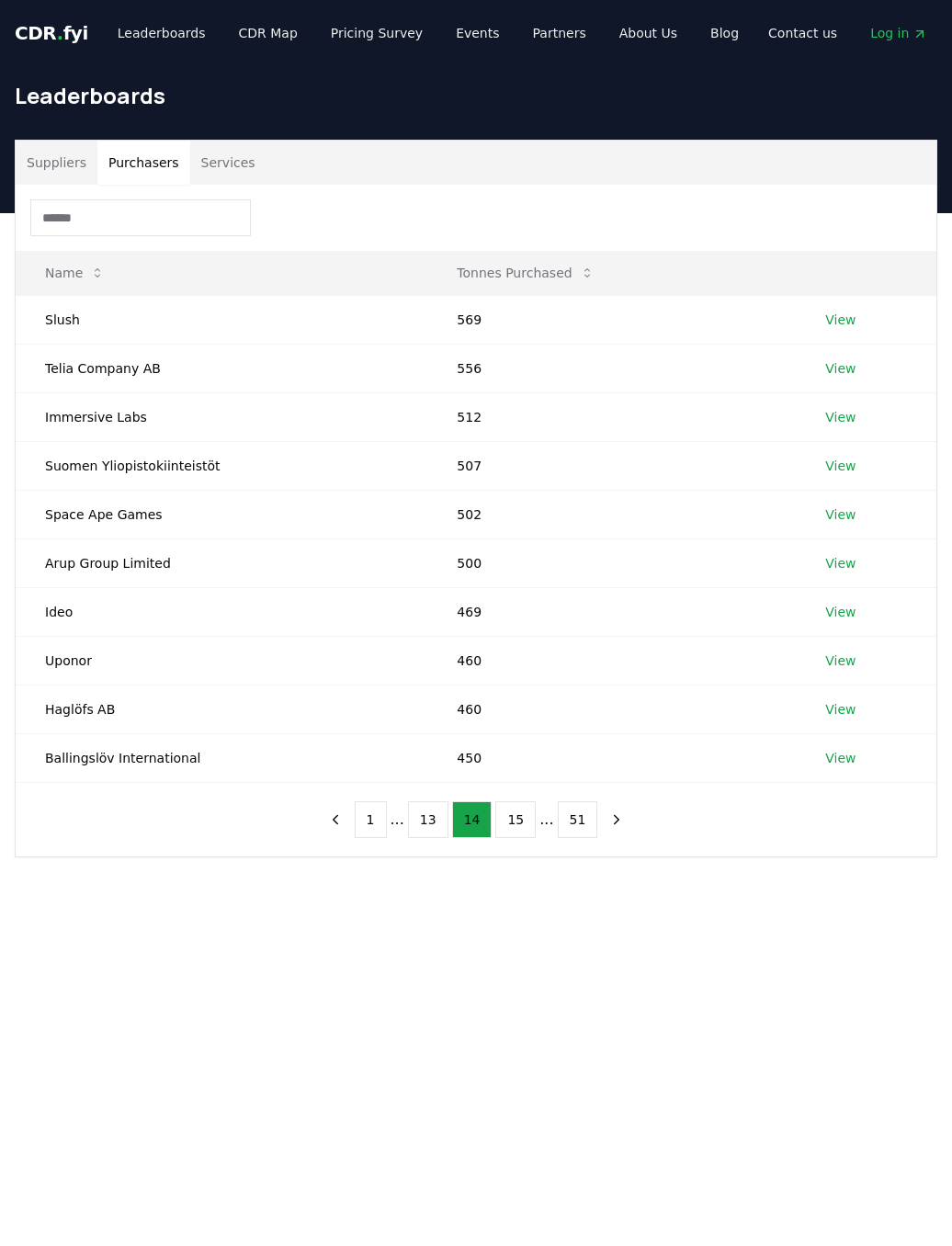
click at [515, 812] on button "15" at bounding box center [516, 820] width 40 height 36
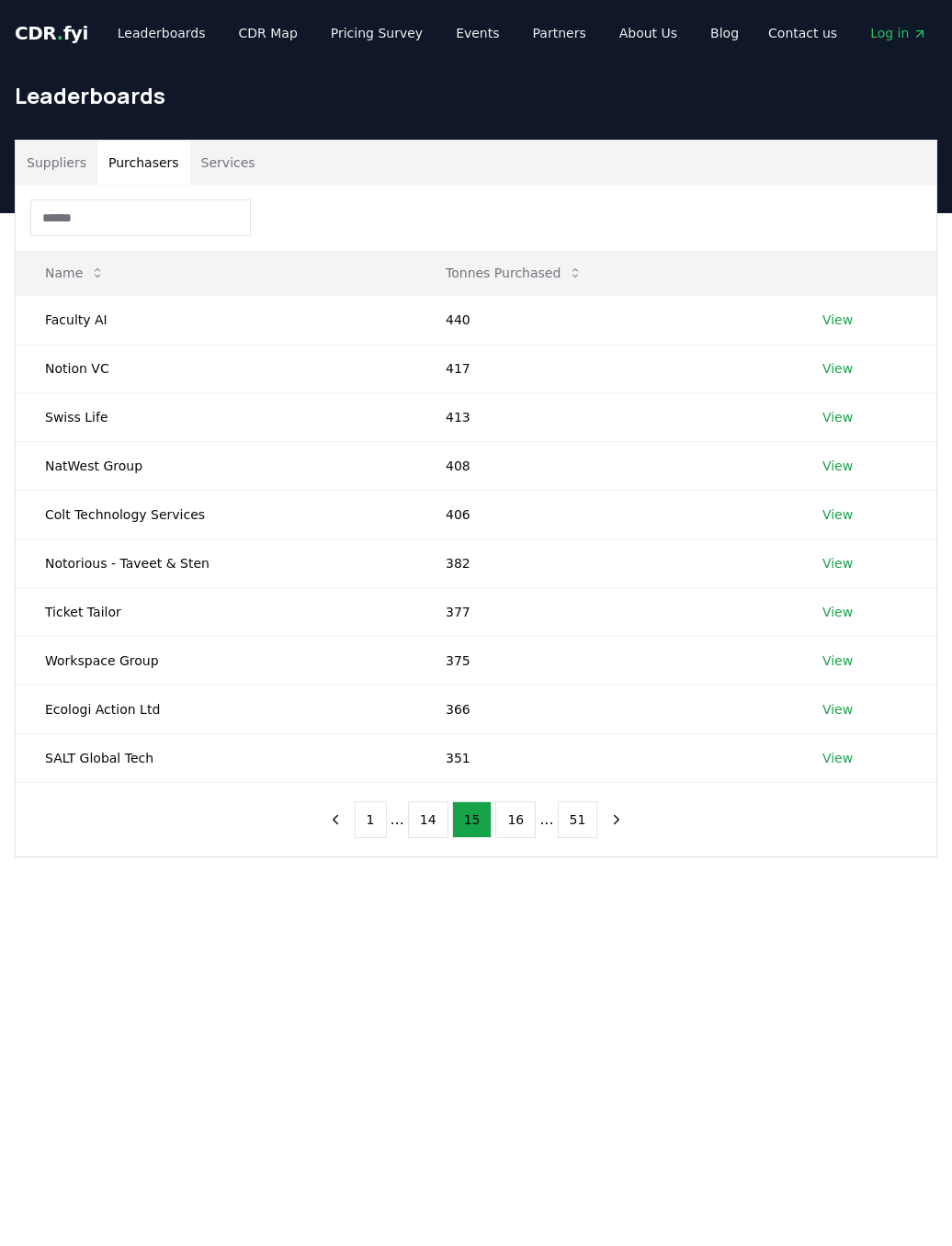
click at [521, 816] on button "16" at bounding box center [516, 820] width 40 height 36
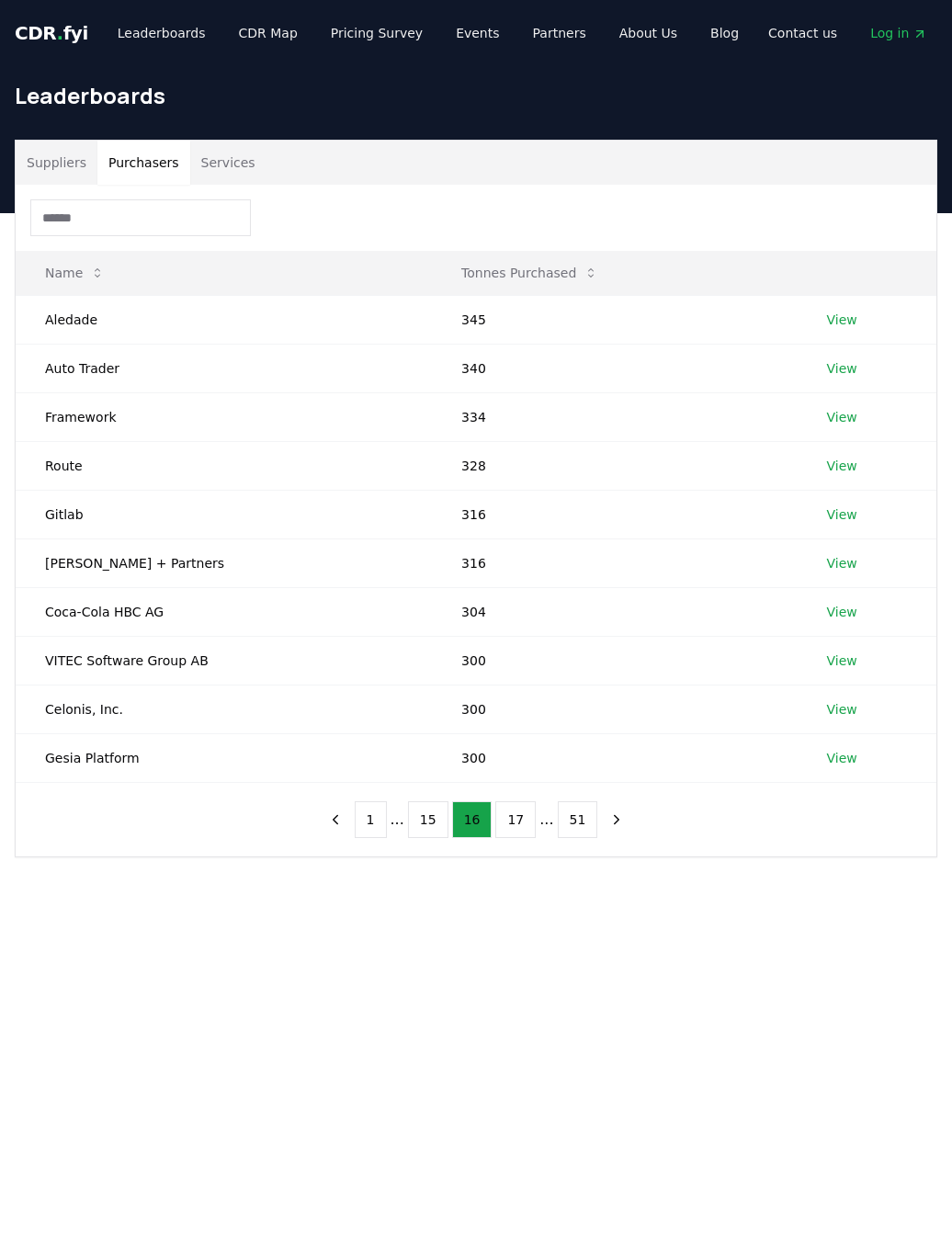
click at [515, 808] on button "17" at bounding box center [516, 820] width 40 height 36
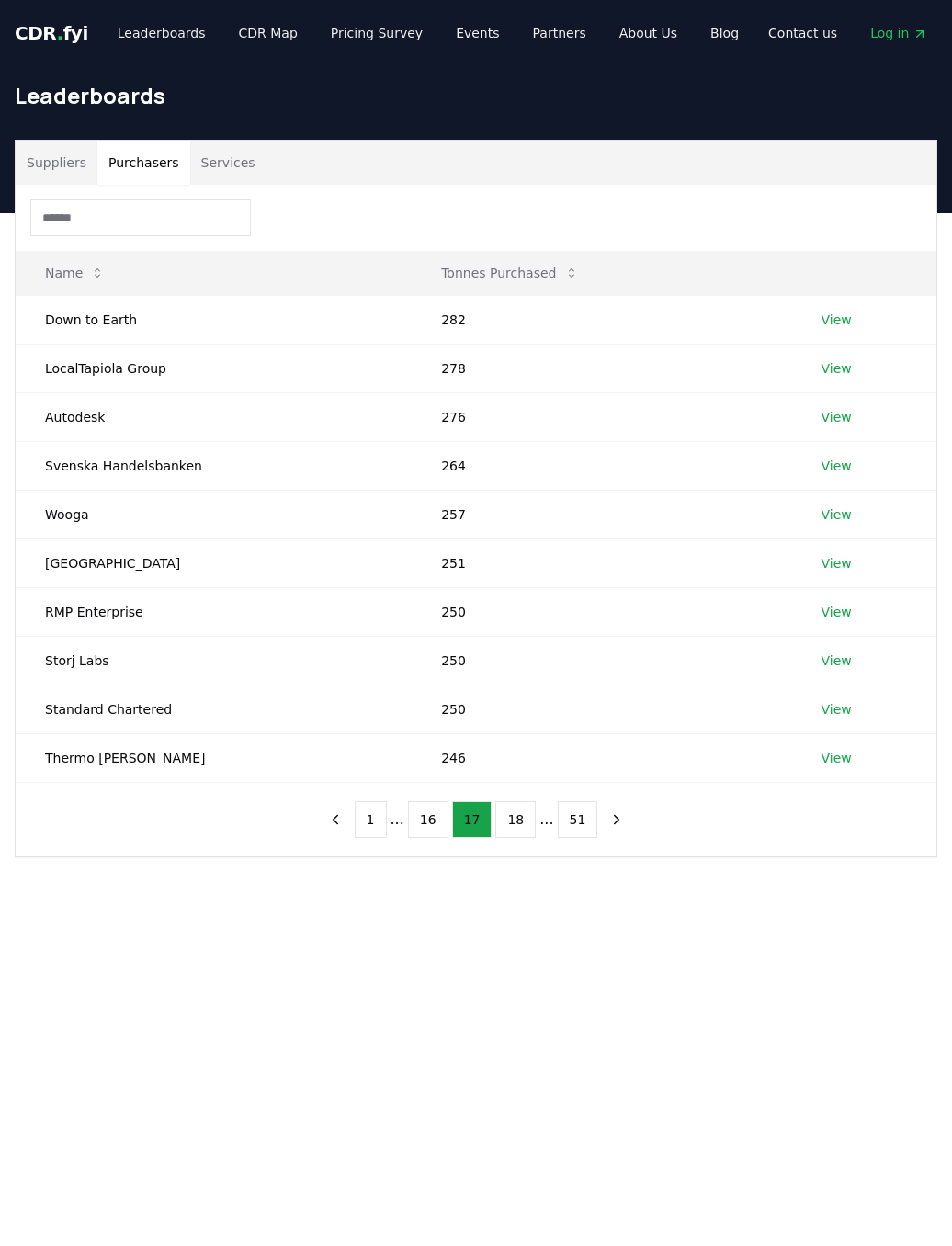
click at [508, 806] on button "18" at bounding box center [516, 820] width 40 height 36
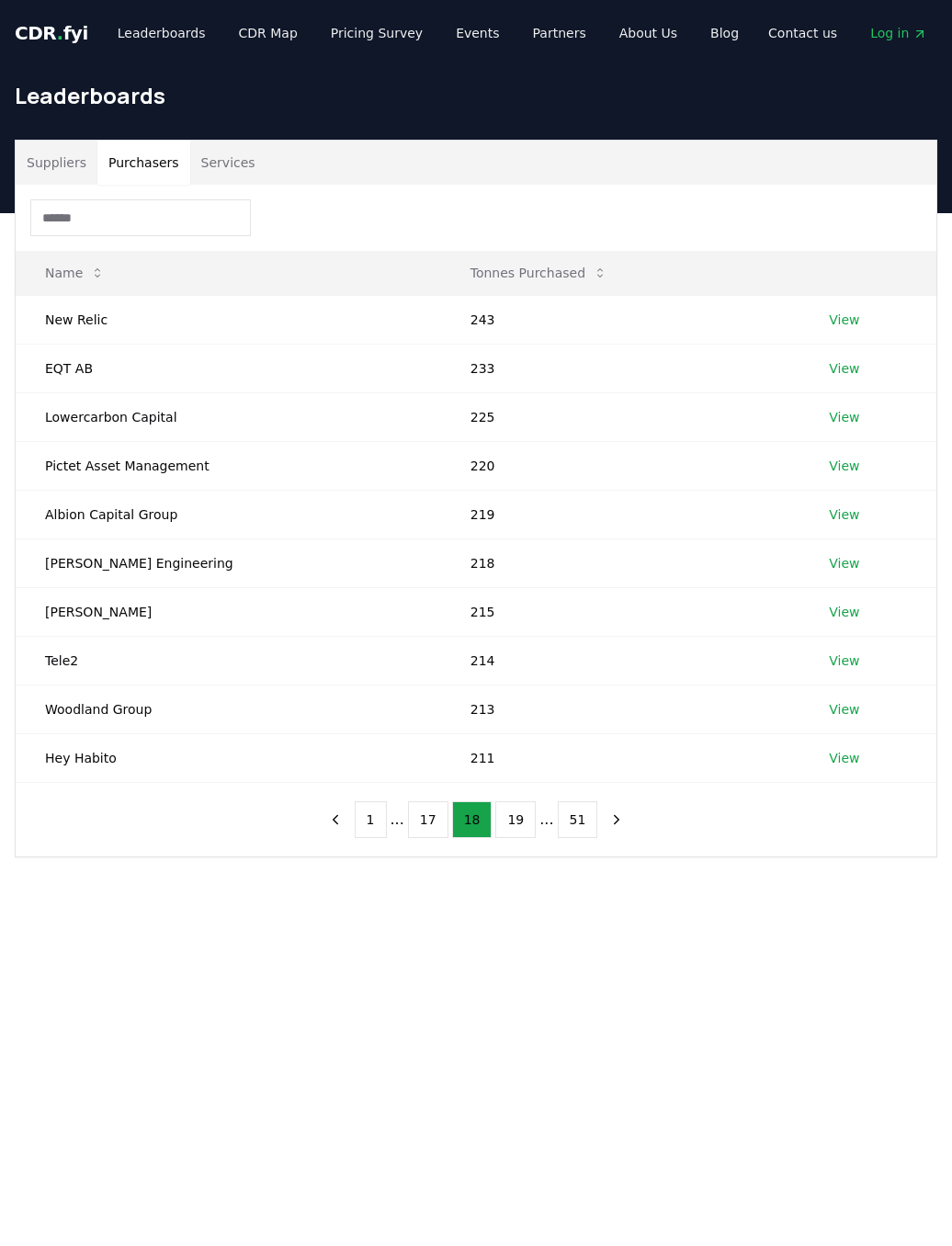
click at [523, 816] on button "19" at bounding box center [516, 820] width 40 height 36
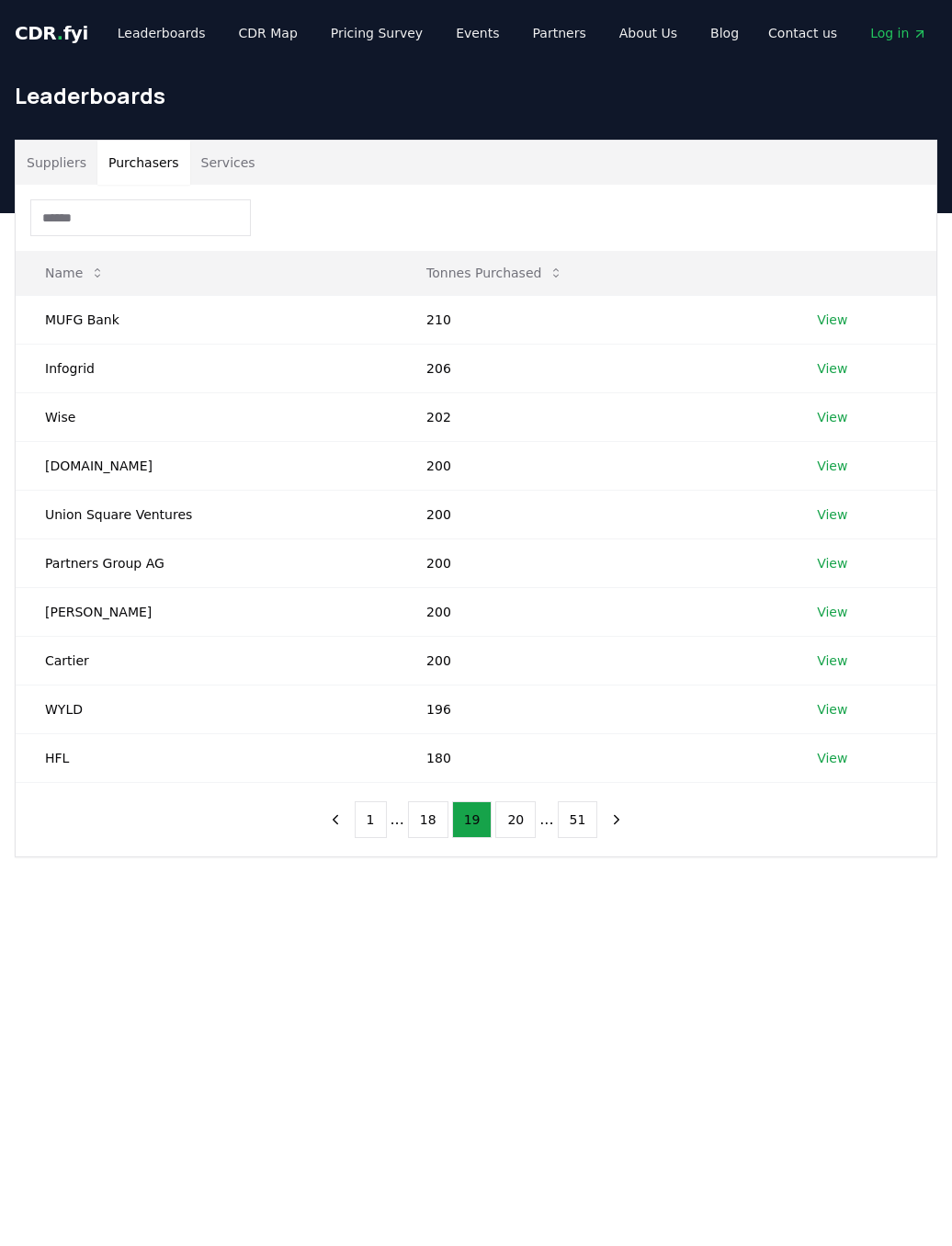
click at [520, 806] on button "20" at bounding box center [516, 820] width 40 height 36
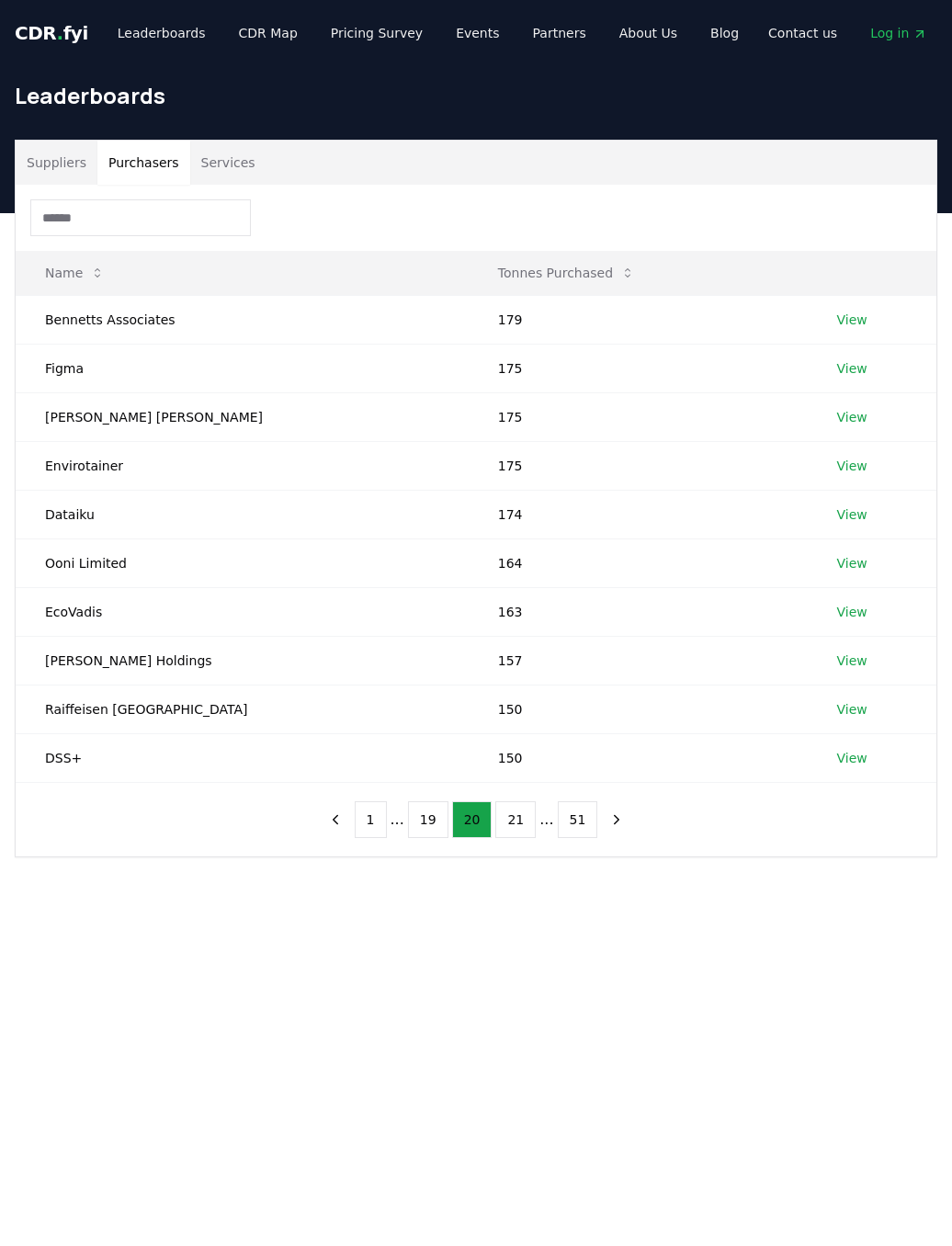
click at [512, 814] on button "21" at bounding box center [516, 820] width 40 height 36
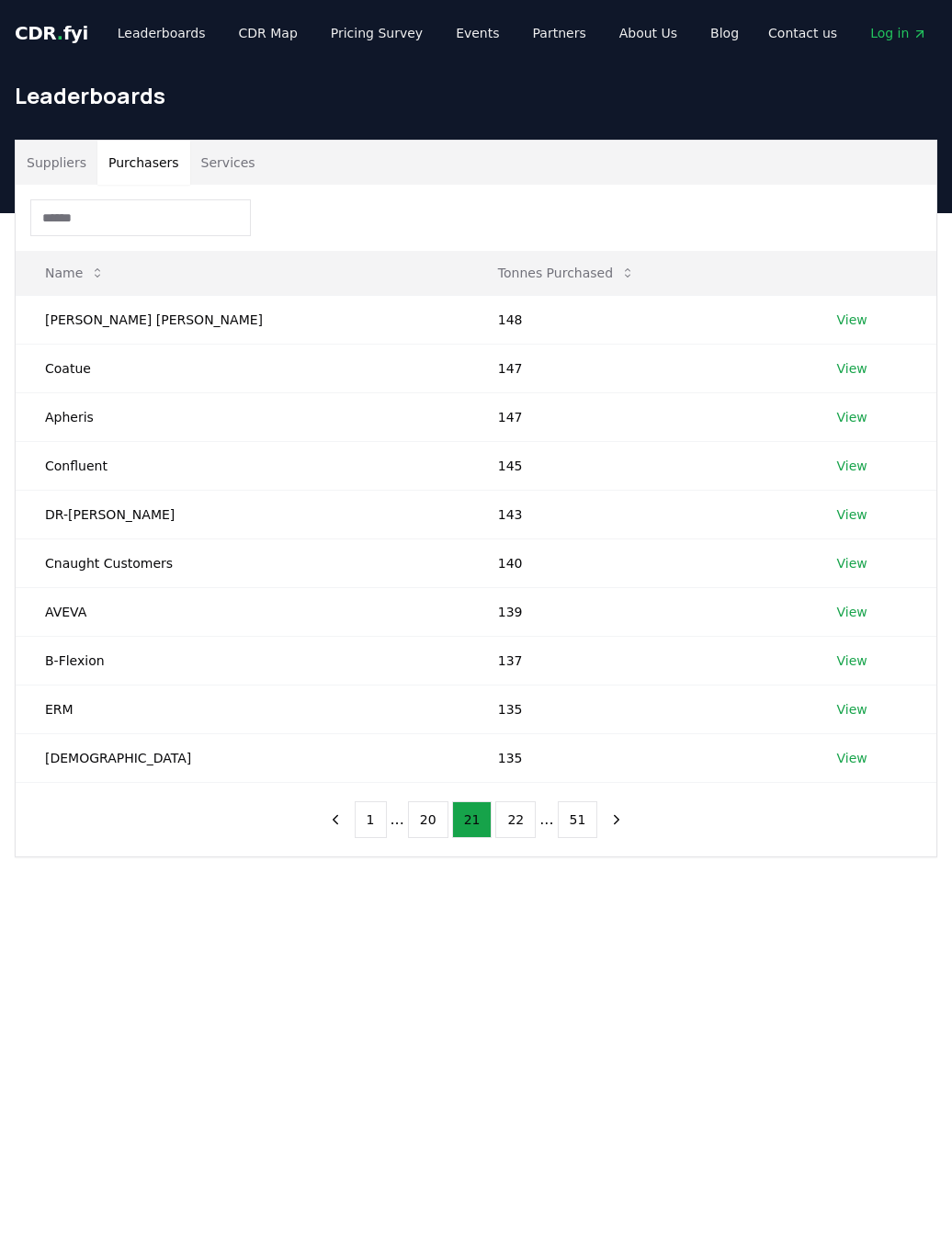
click at [515, 817] on button "22" at bounding box center [516, 820] width 40 height 36
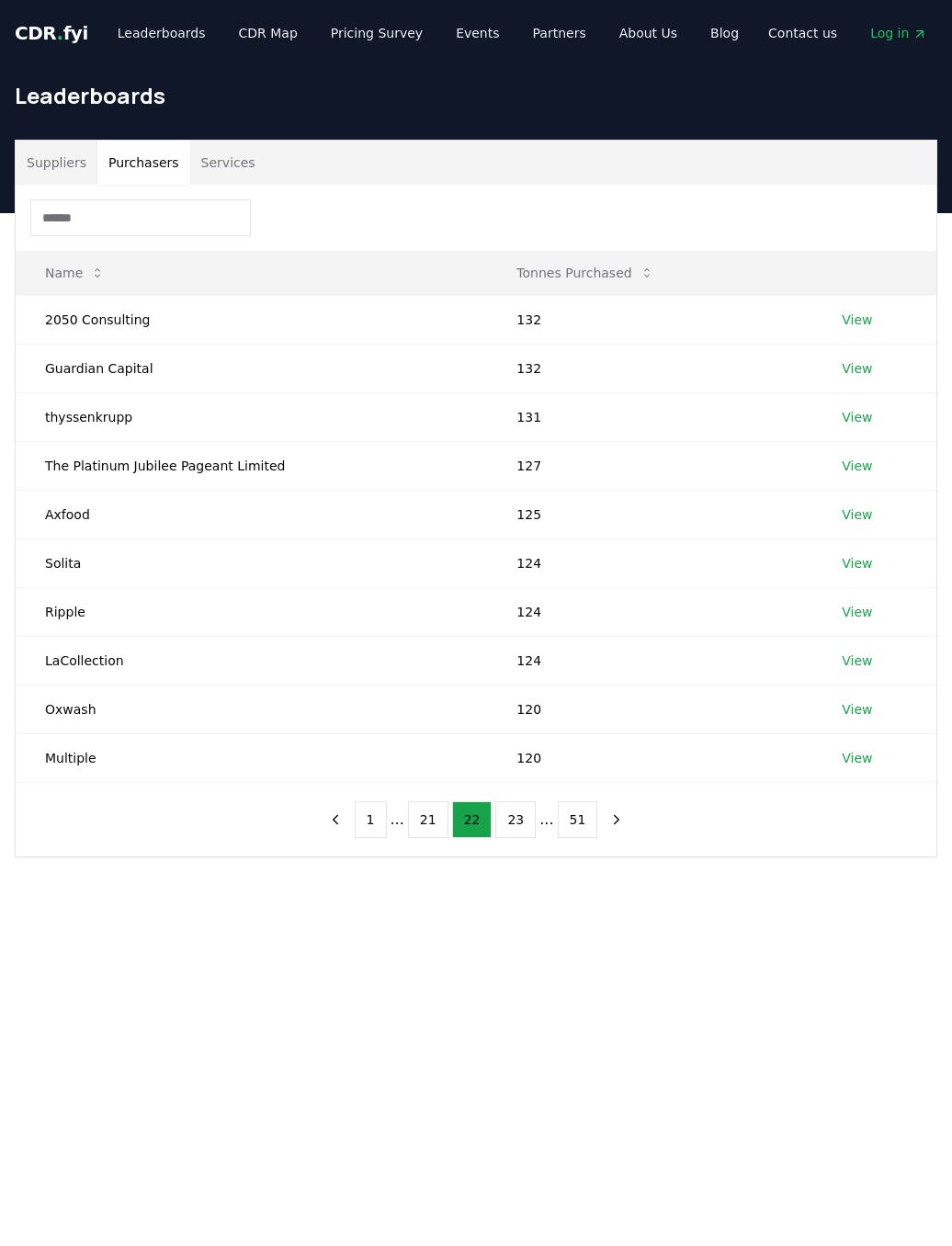
click at [523, 815] on button "23" at bounding box center [516, 820] width 40 height 36
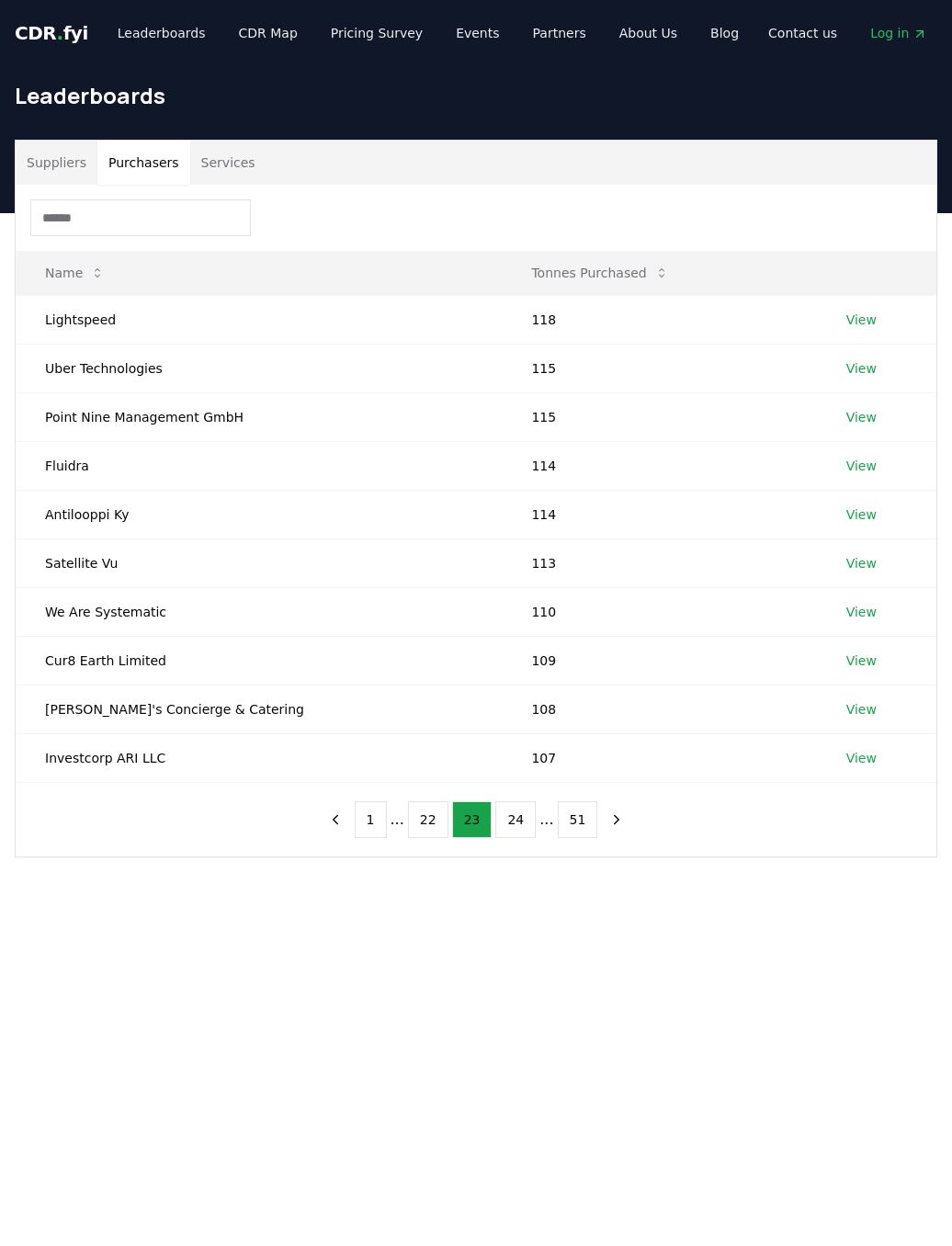
click at [523, 818] on button "24" at bounding box center [516, 820] width 40 height 36
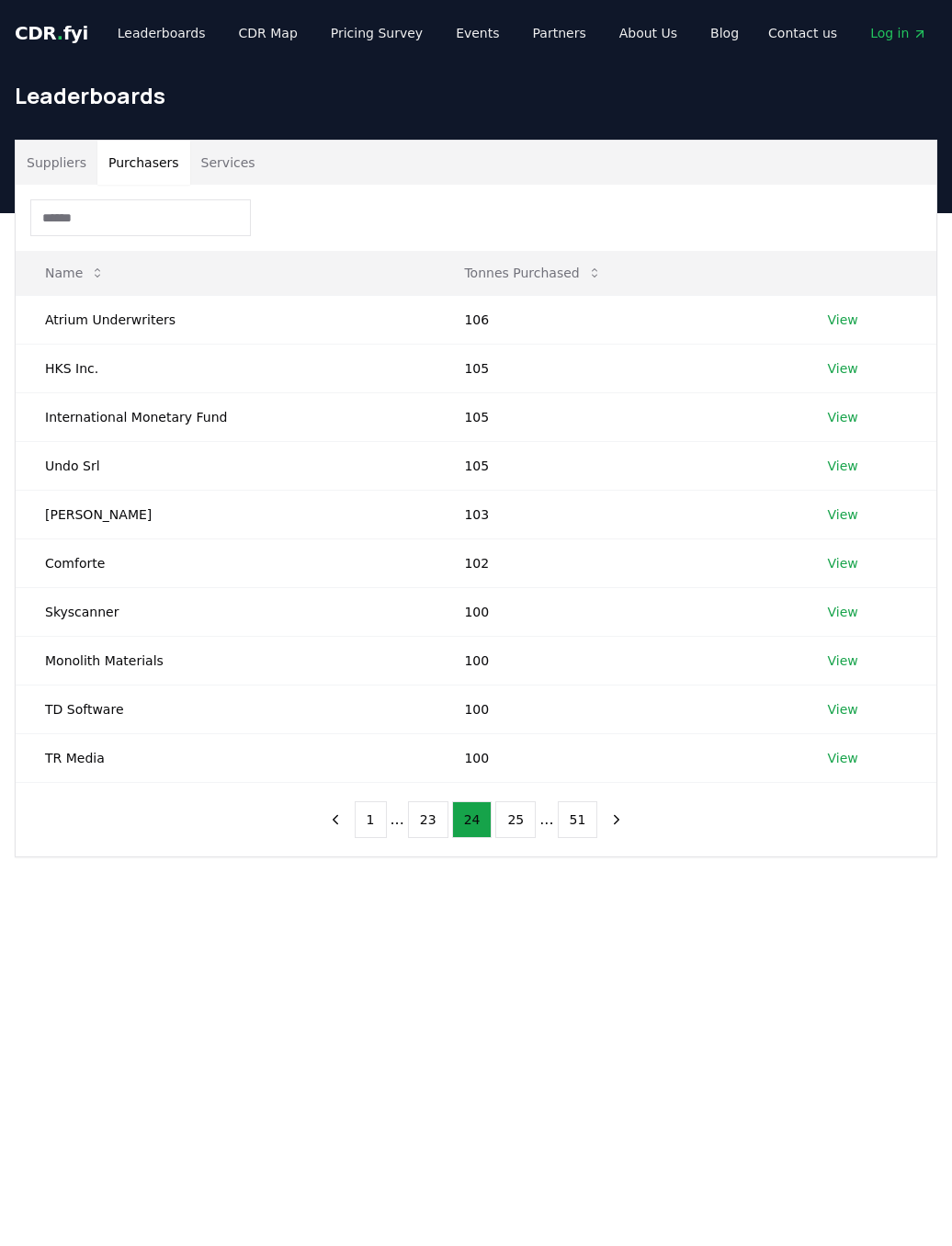
click at [521, 811] on button "25" at bounding box center [516, 820] width 40 height 36
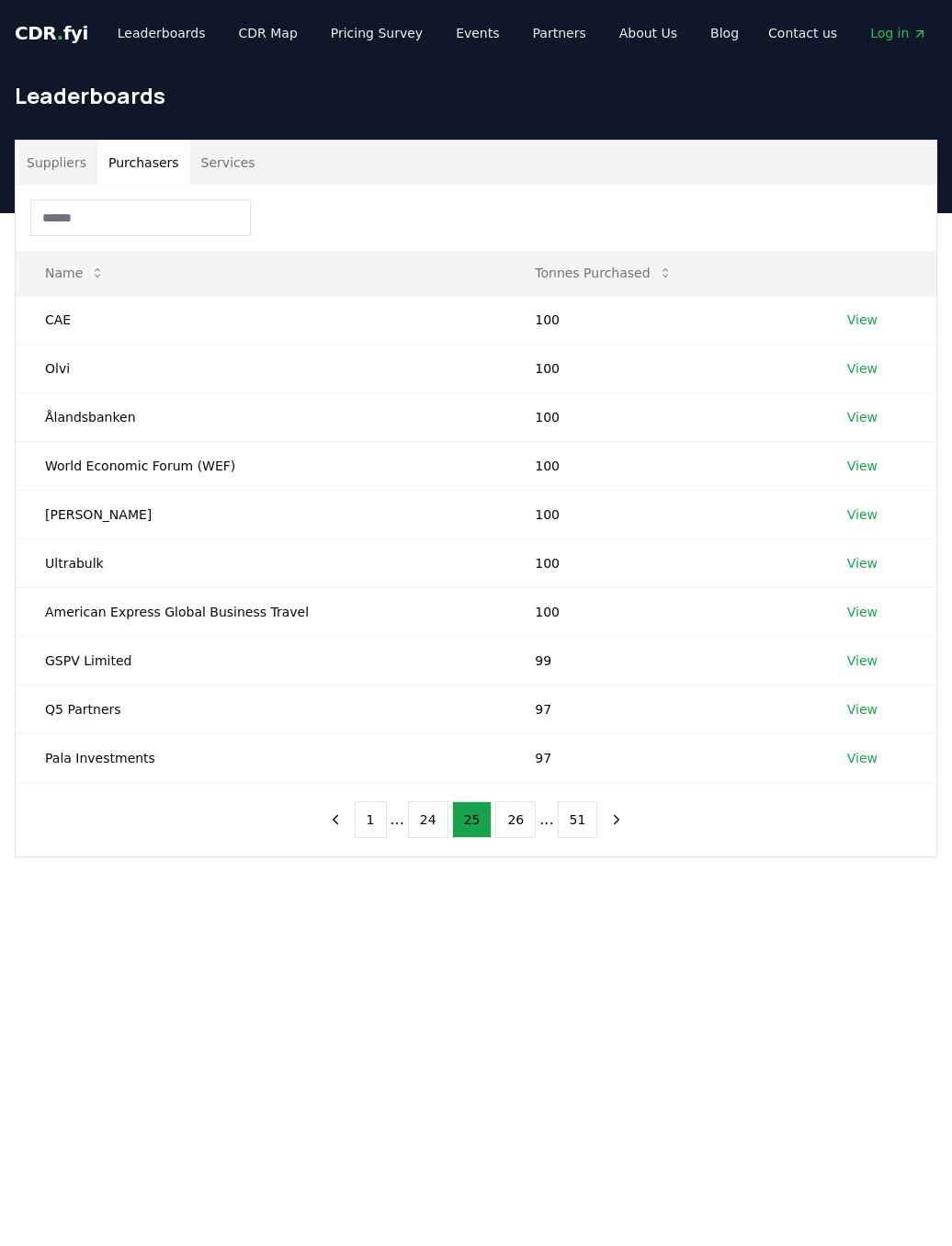
click at [510, 818] on button "26" at bounding box center [516, 820] width 40 height 36
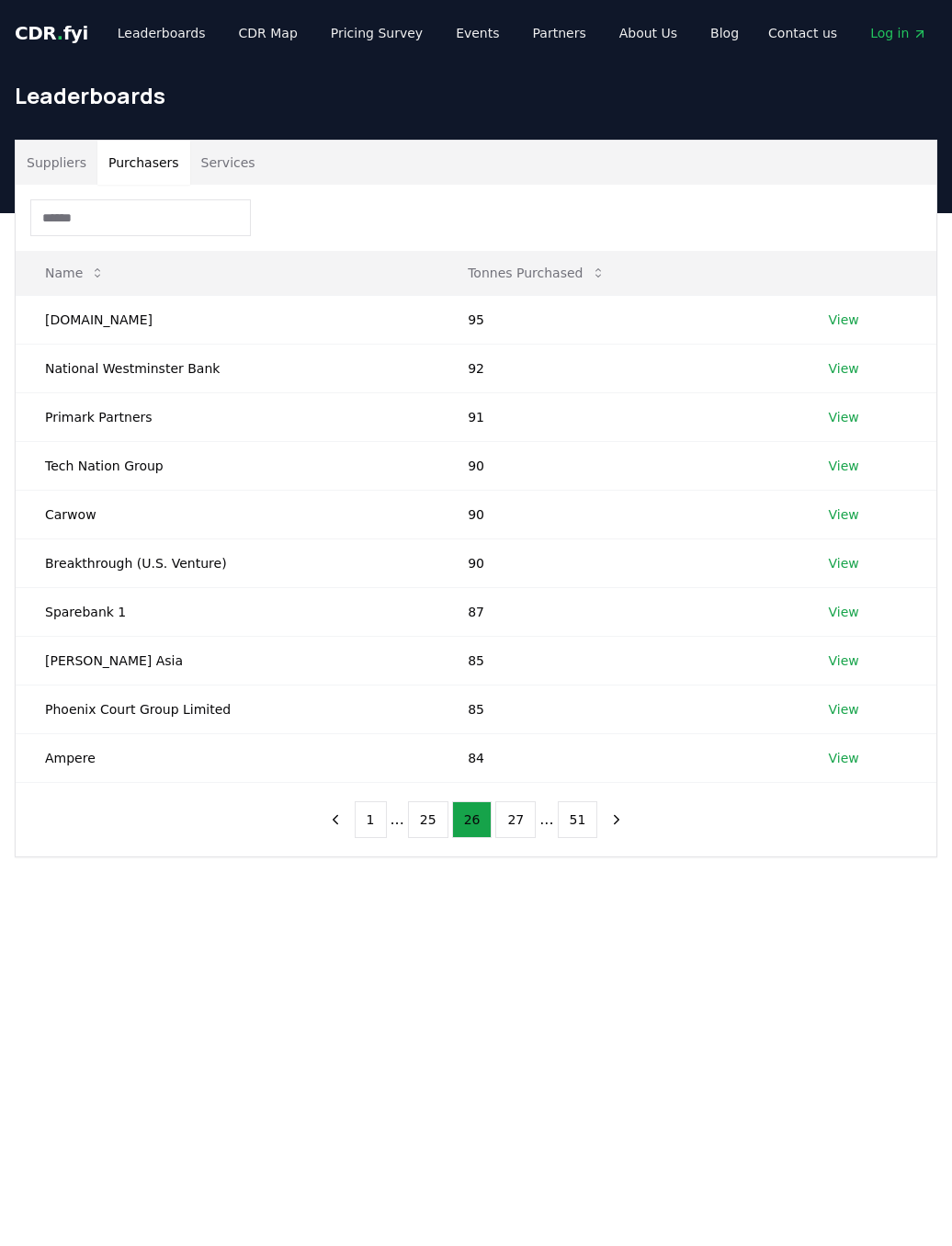
click at [519, 814] on button "27" at bounding box center [516, 820] width 40 height 36
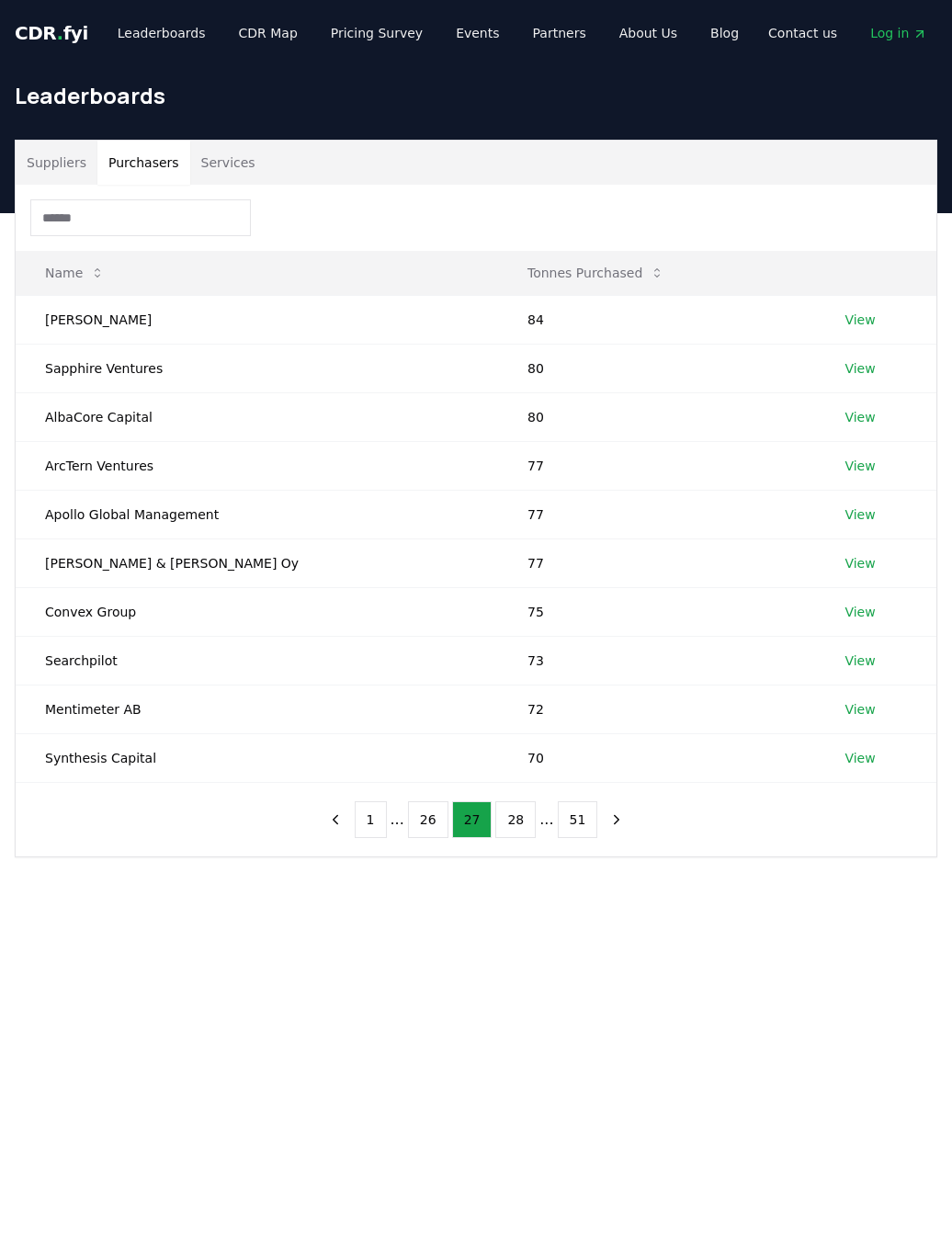
click at [520, 817] on button "28" at bounding box center [516, 820] width 40 height 36
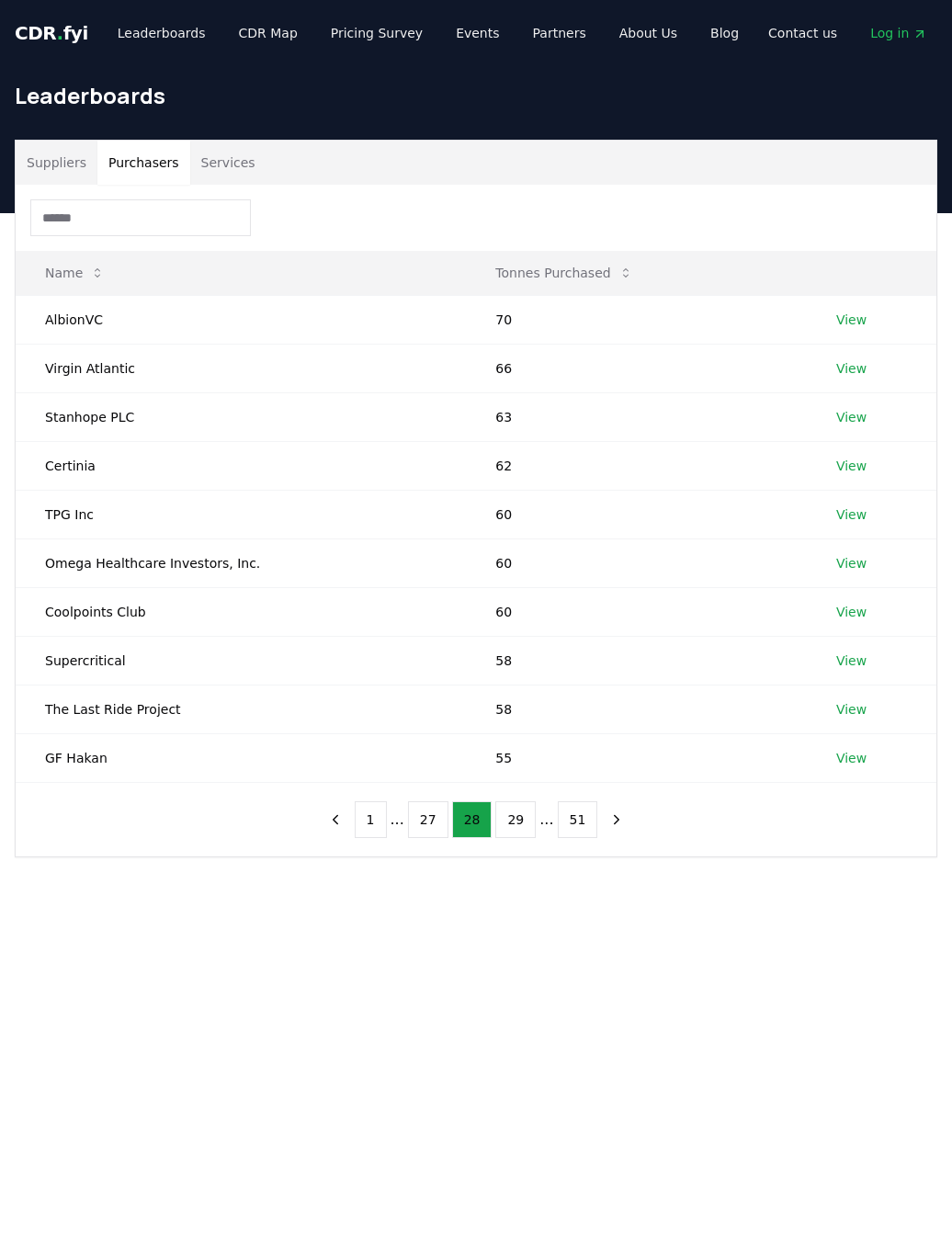
click at [525, 819] on button "29" at bounding box center [516, 820] width 40 height 36
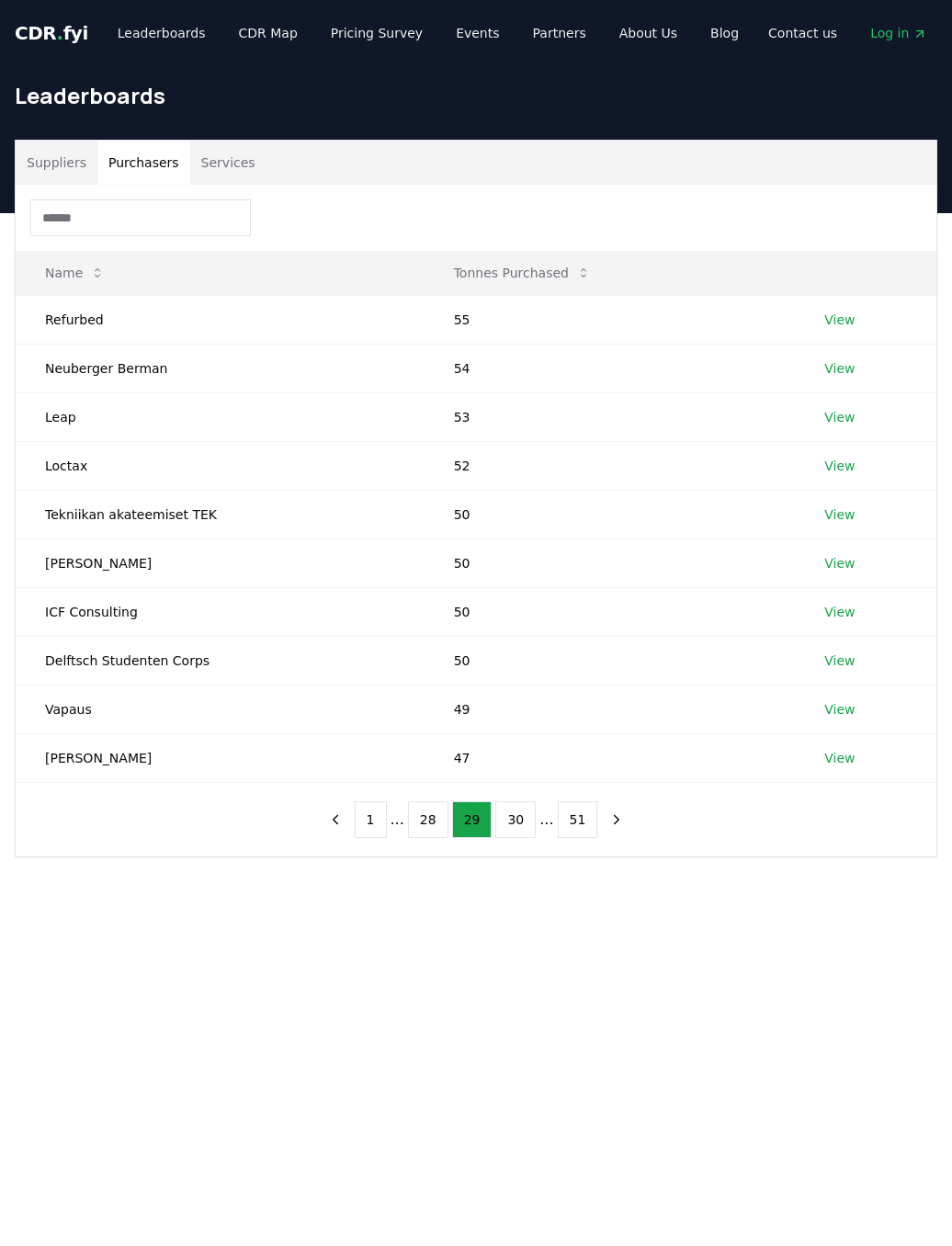
click at [523, 814] on button "30" at bounding box center [516, 820] width 40 height 36
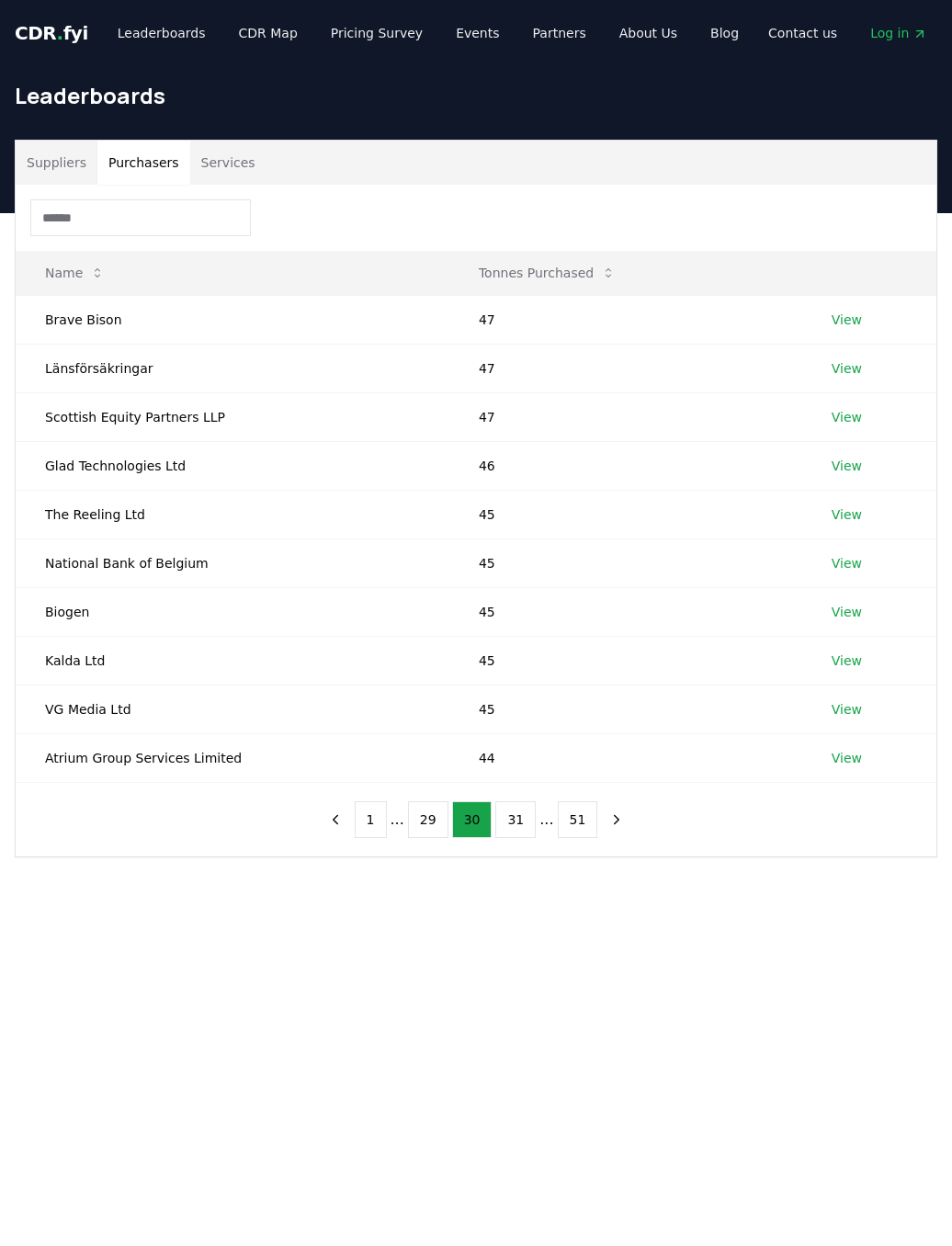
click at [515, 819] on button "31" at bounding box center [516, 820] width 40 height 36
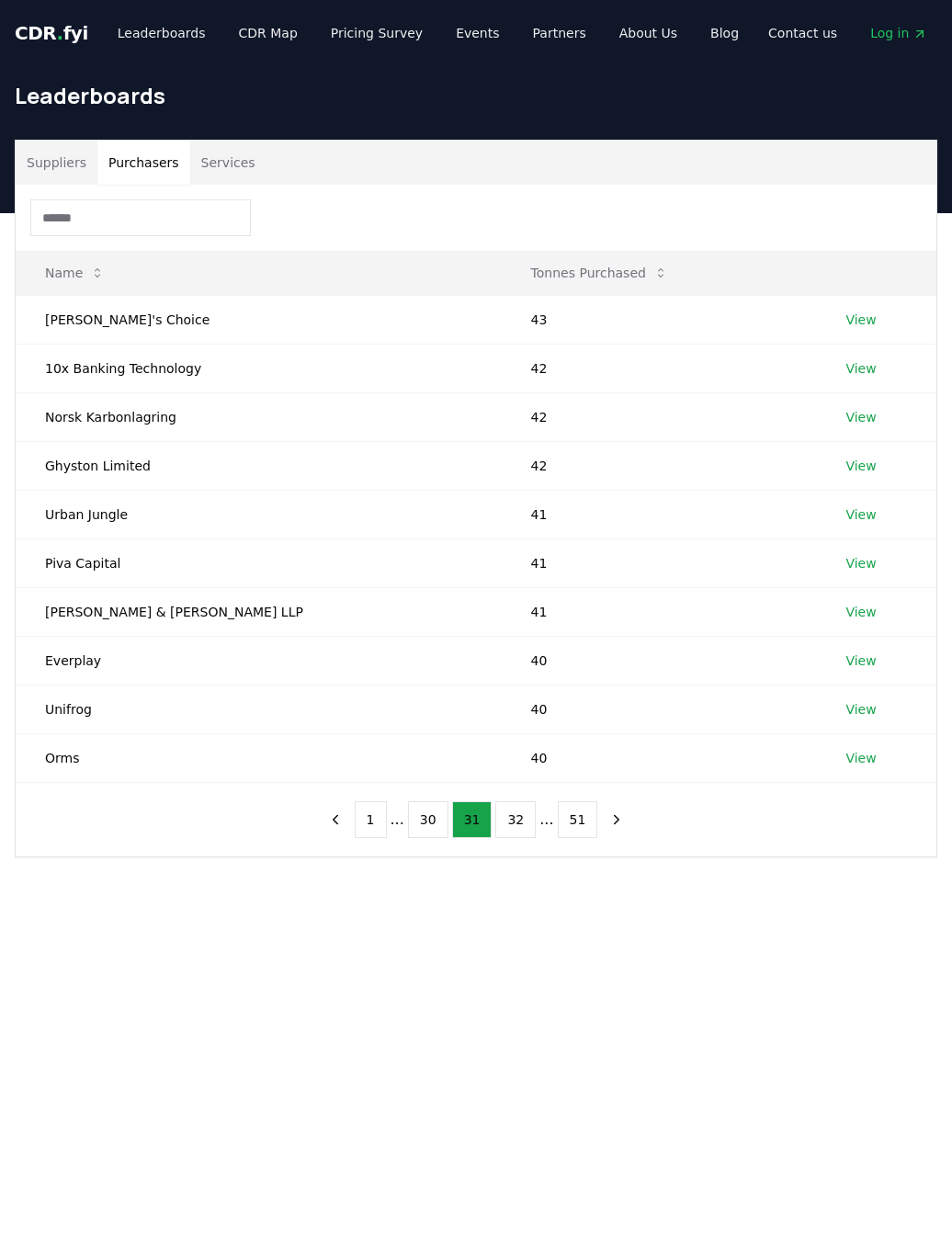
click at [518, 814] on button "32" at bounding box center [516, 820] width 40 height 36
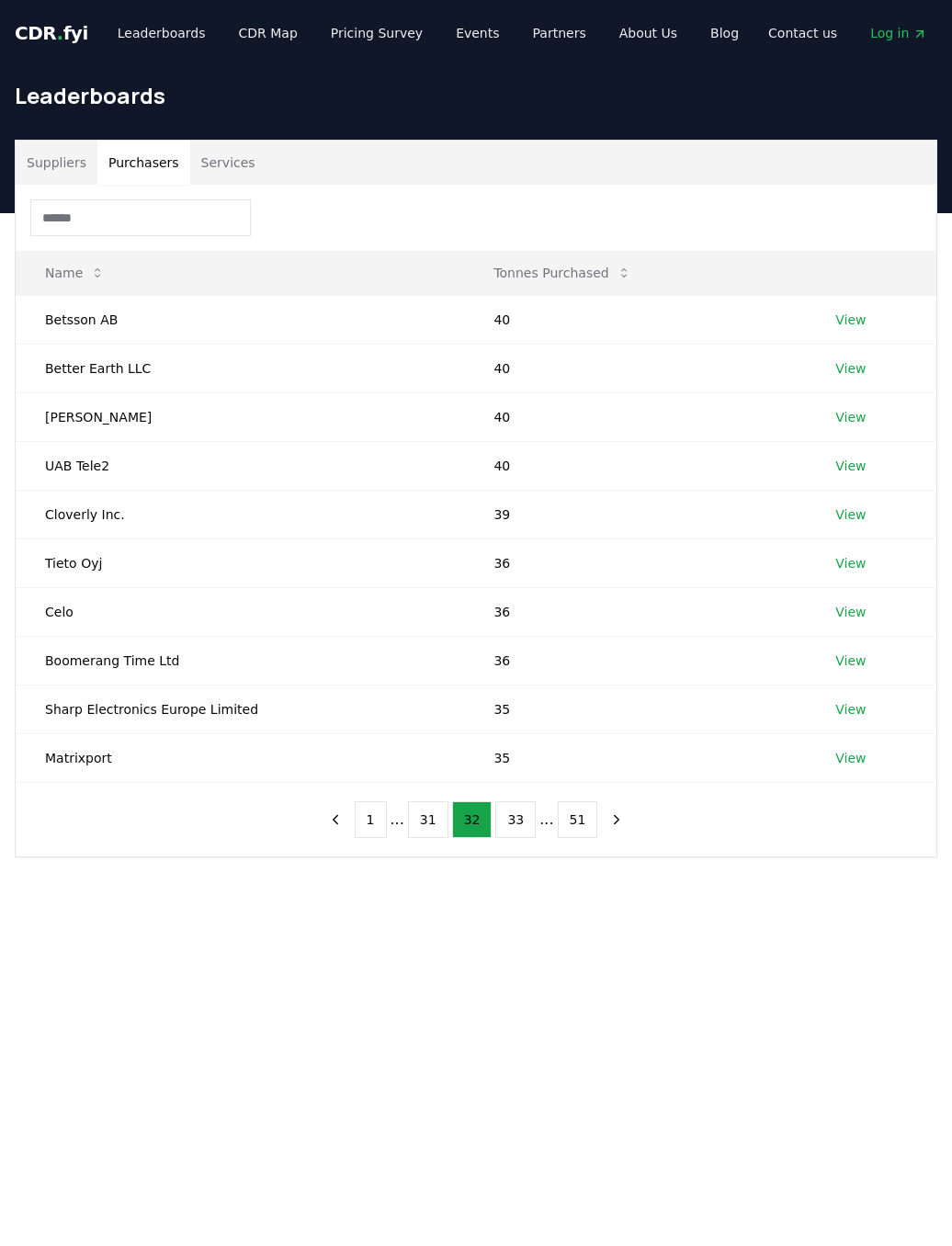
click at [520, 821] on button "33" at bounding box center [516, 820] width 40 height 36
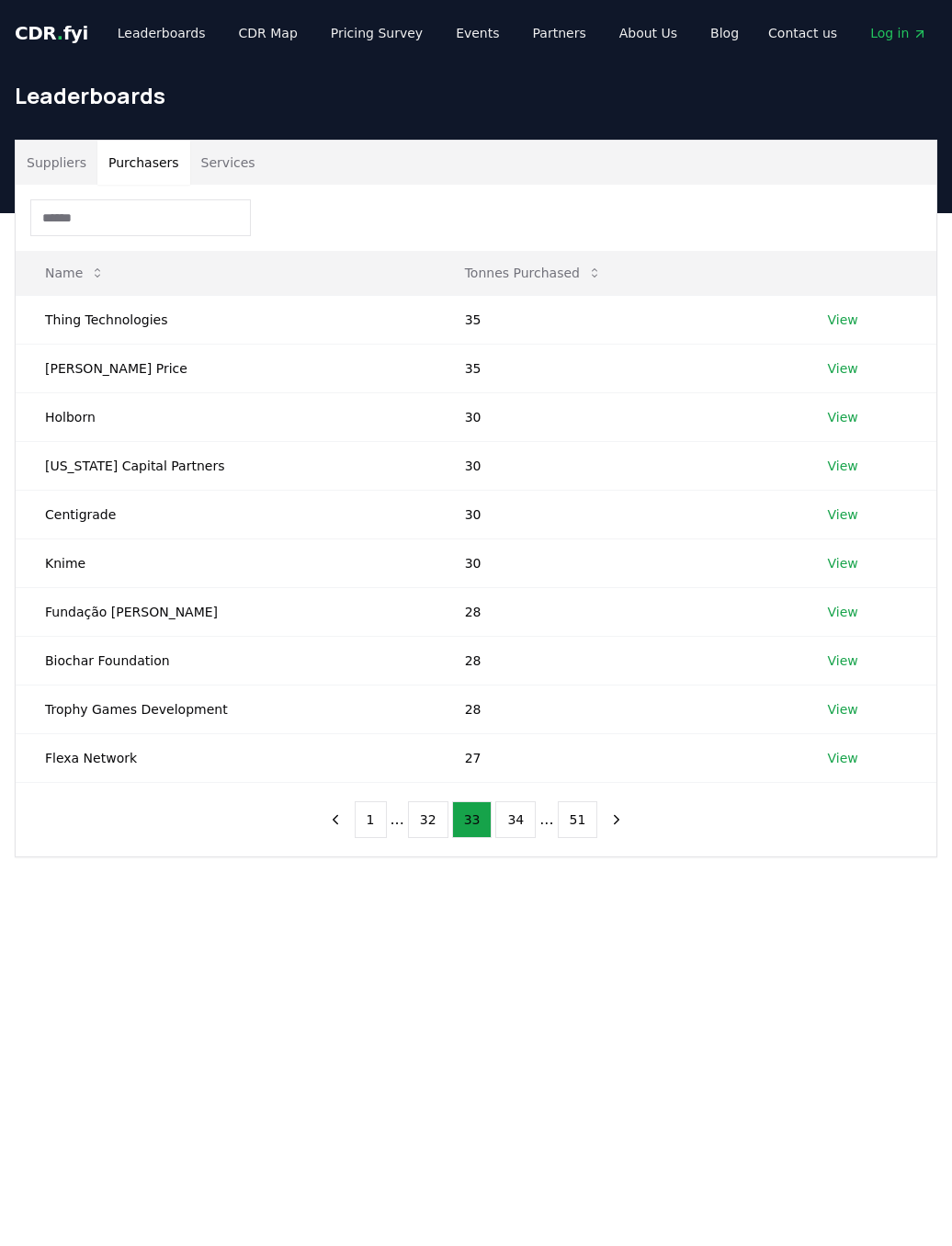
click at [511, 821] on button "34" at bounding box center [516, 820] width 40 height 36
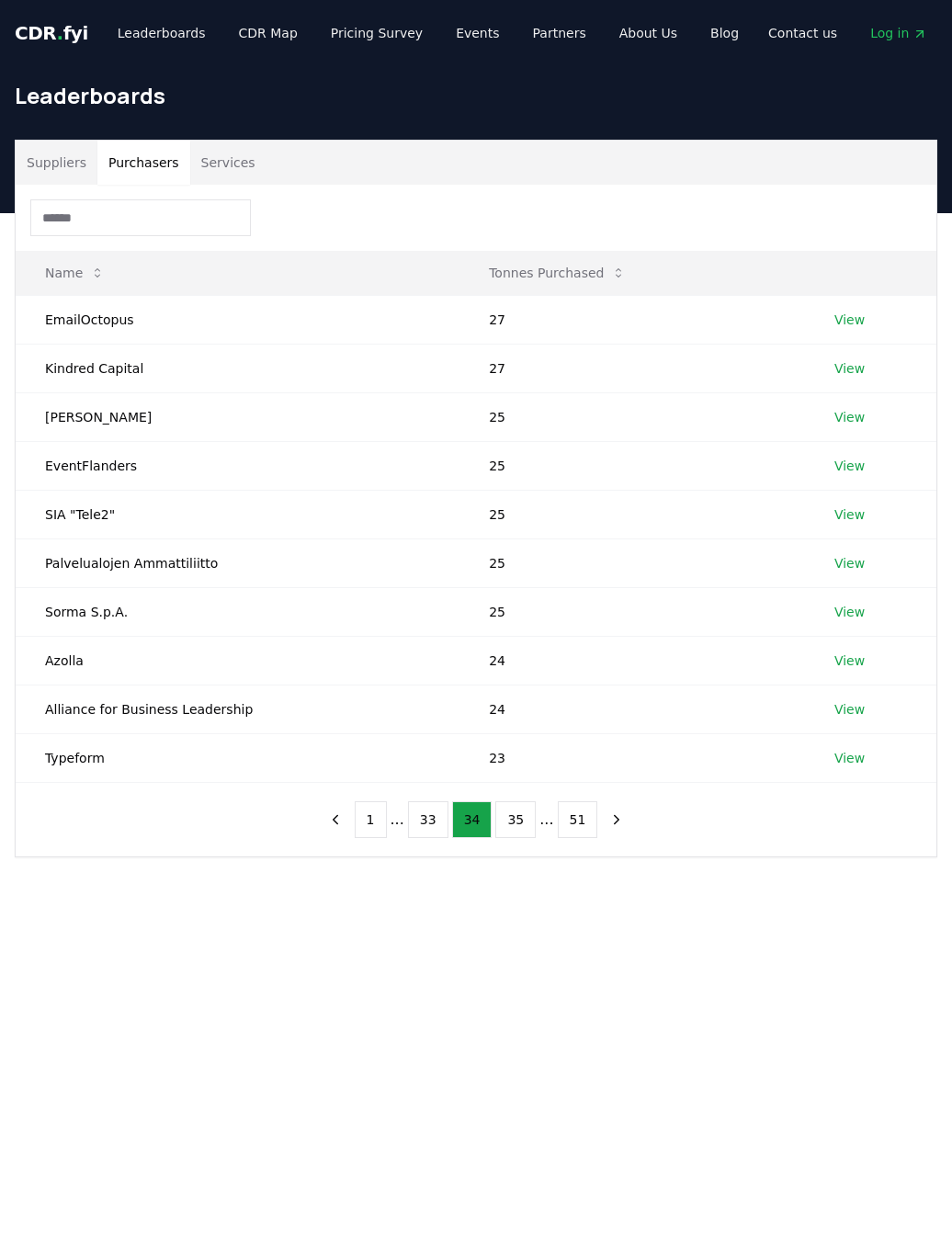
click at [515, 816] on button "35" at bounding box center [516, 820] width 40 height 36
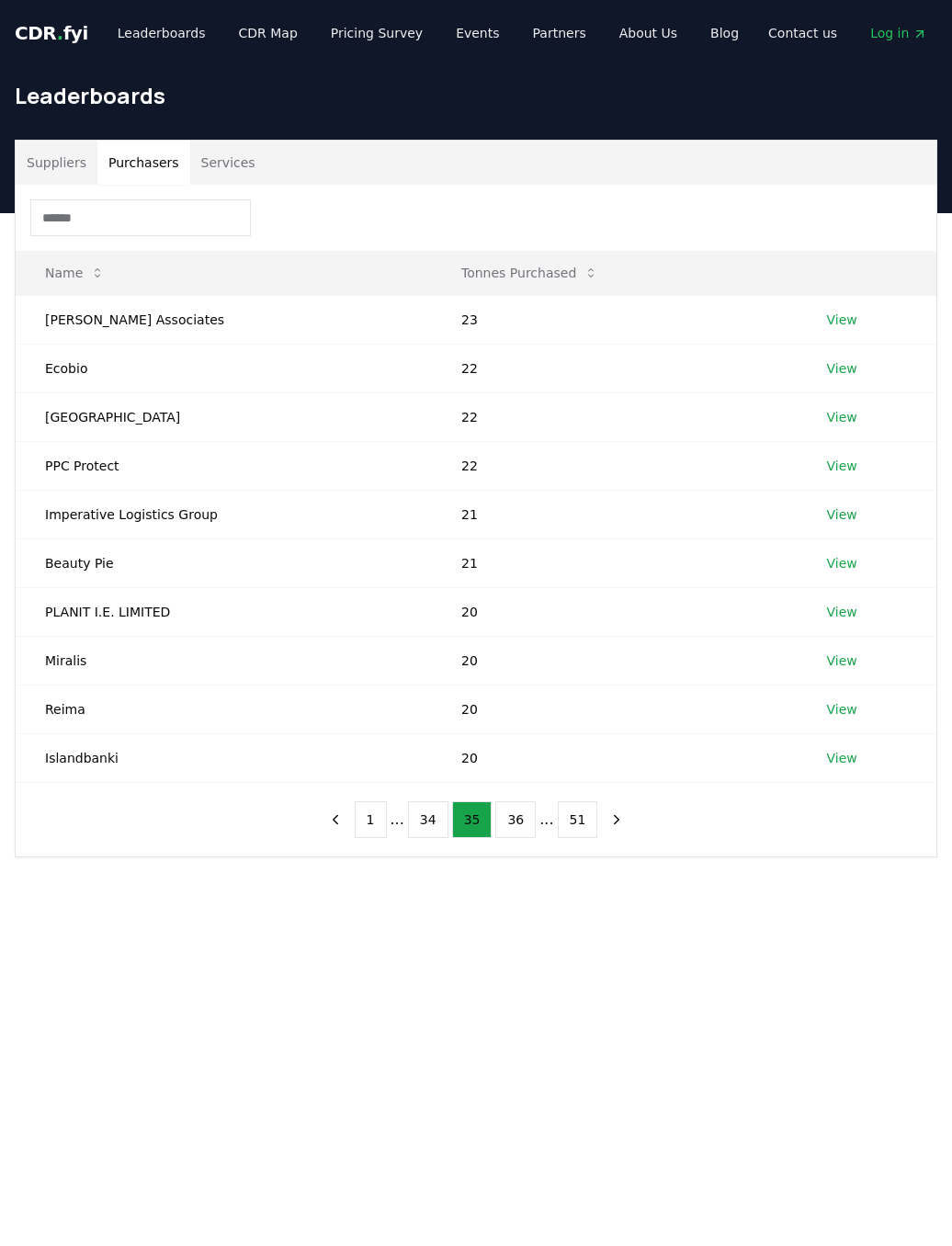
click at [510, 822] on button "36" at bounding box center [516, 820] width 40 height 36
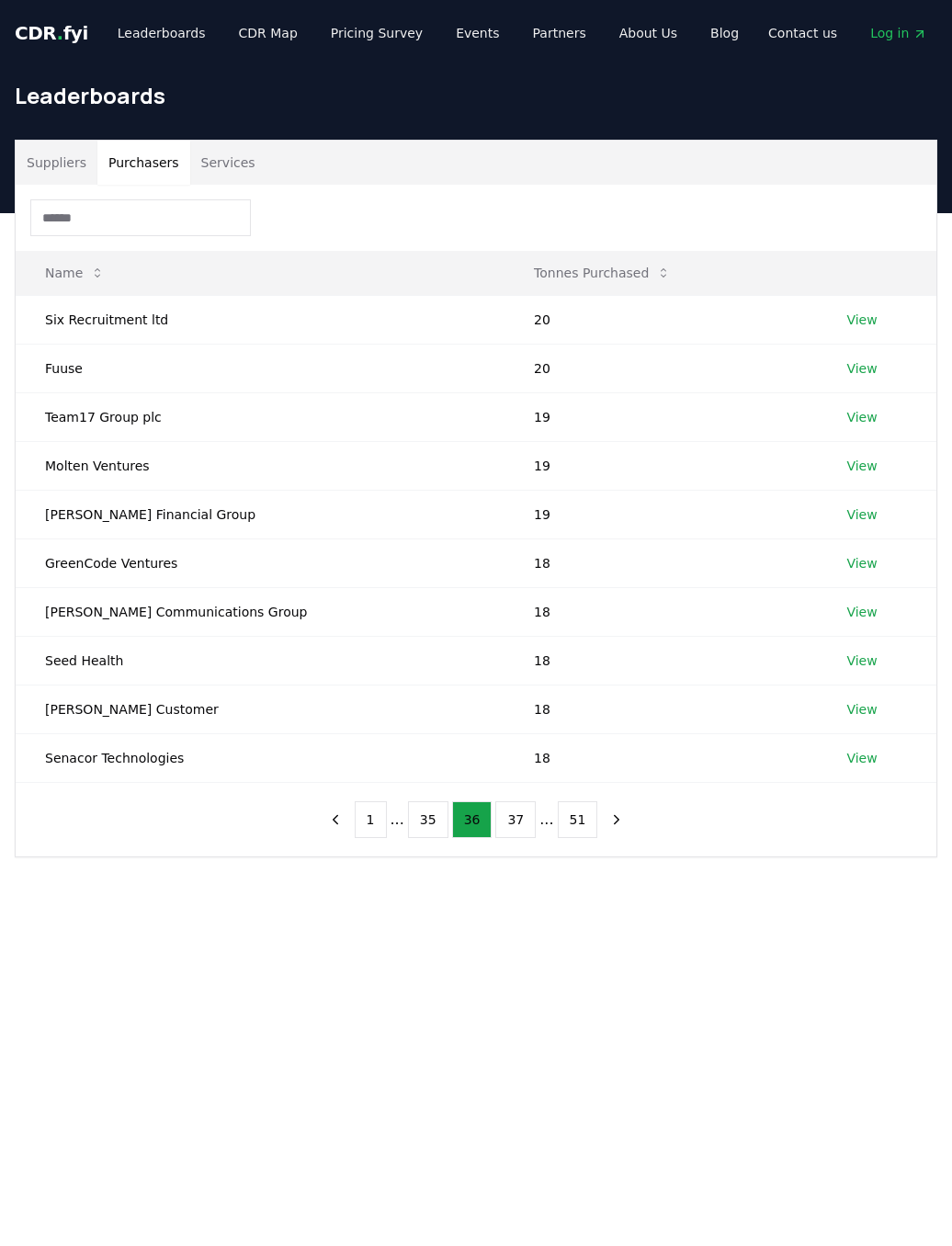
click at [520, 824] on button "37" at bounding box center [516, 820] width 40 height 36
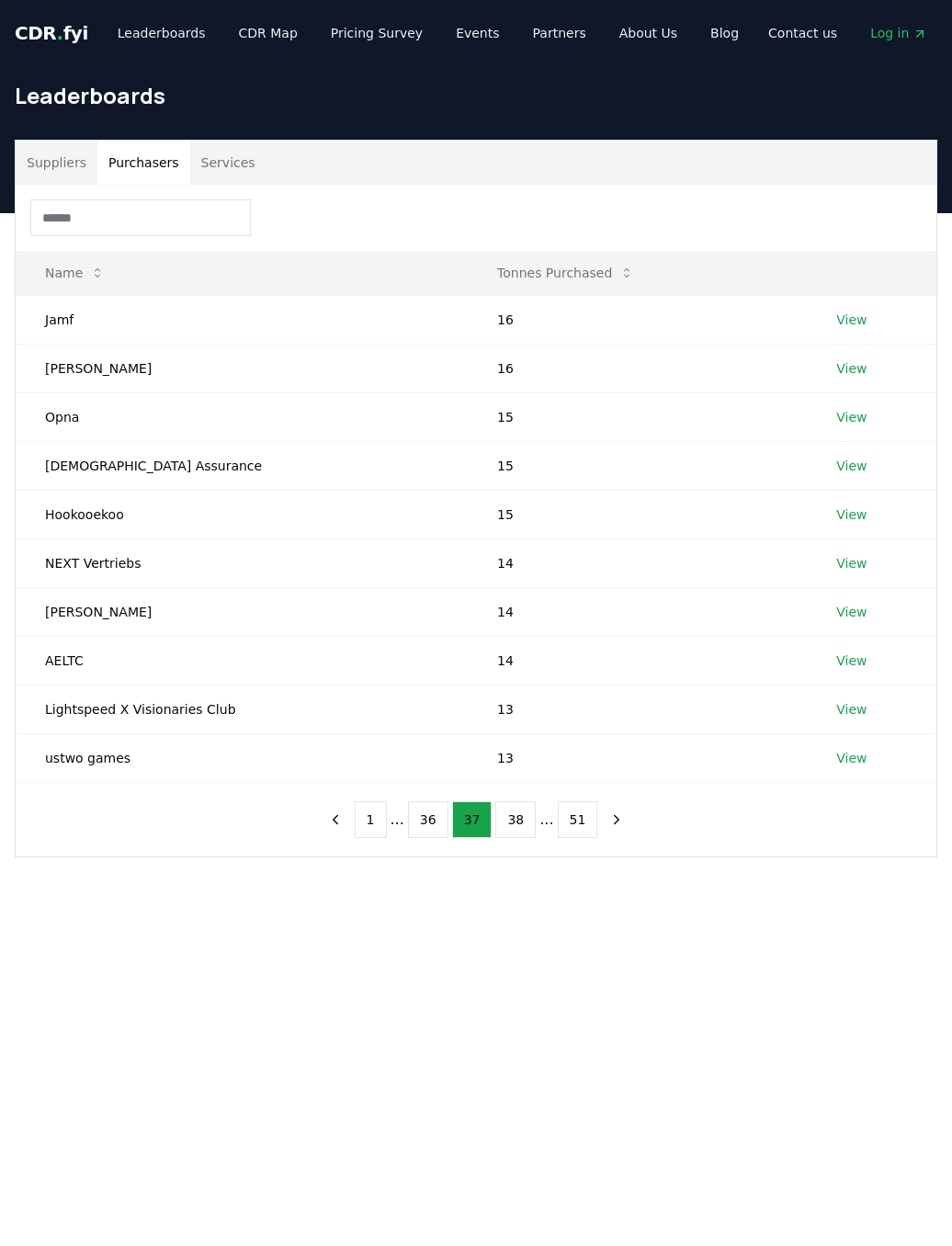
click at [517, 816] on button "38" at bounding box center [516, 820] width 40 height 36
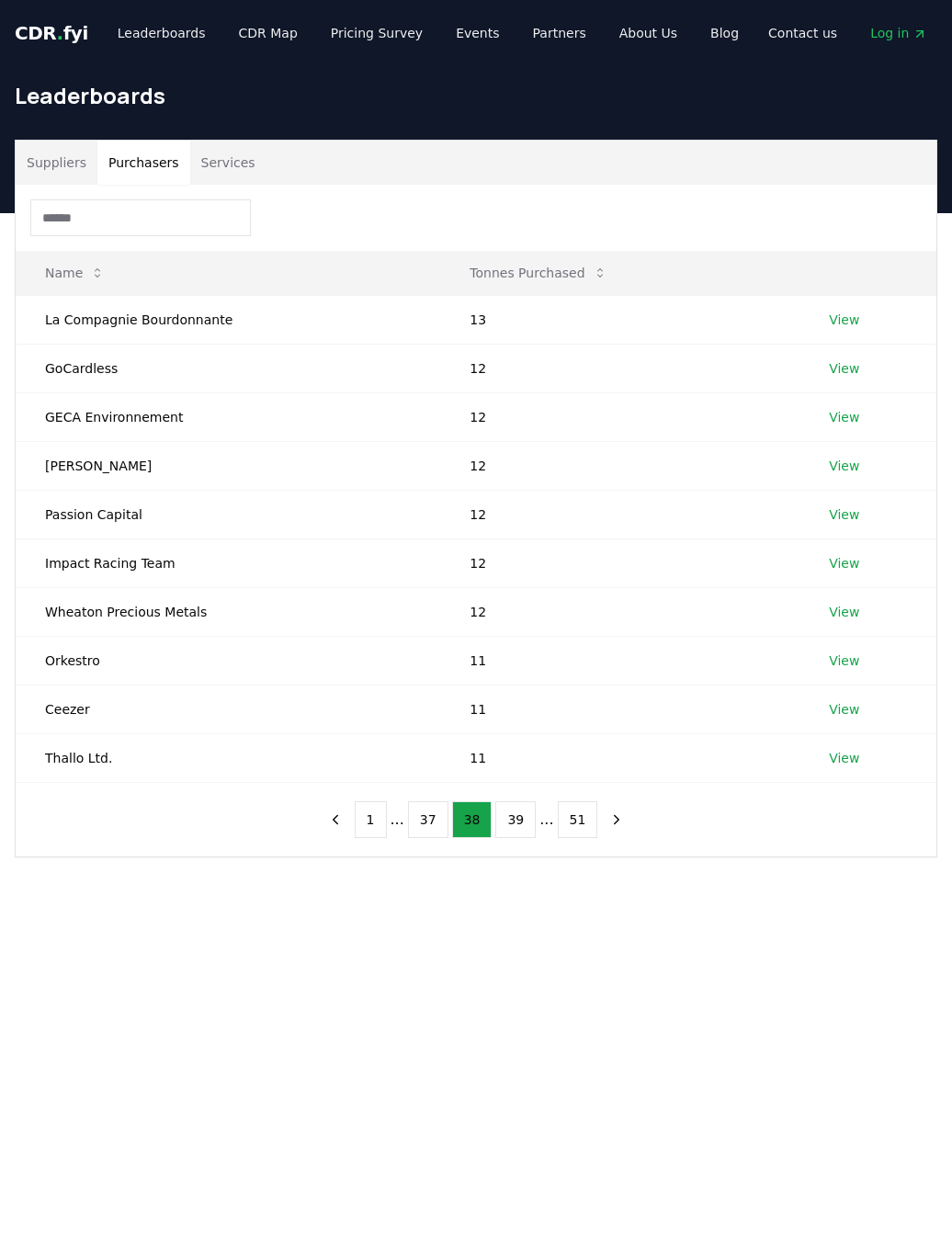
click at [527, 815] on button "39" at bounding box center [516, 820] width 40 height 36
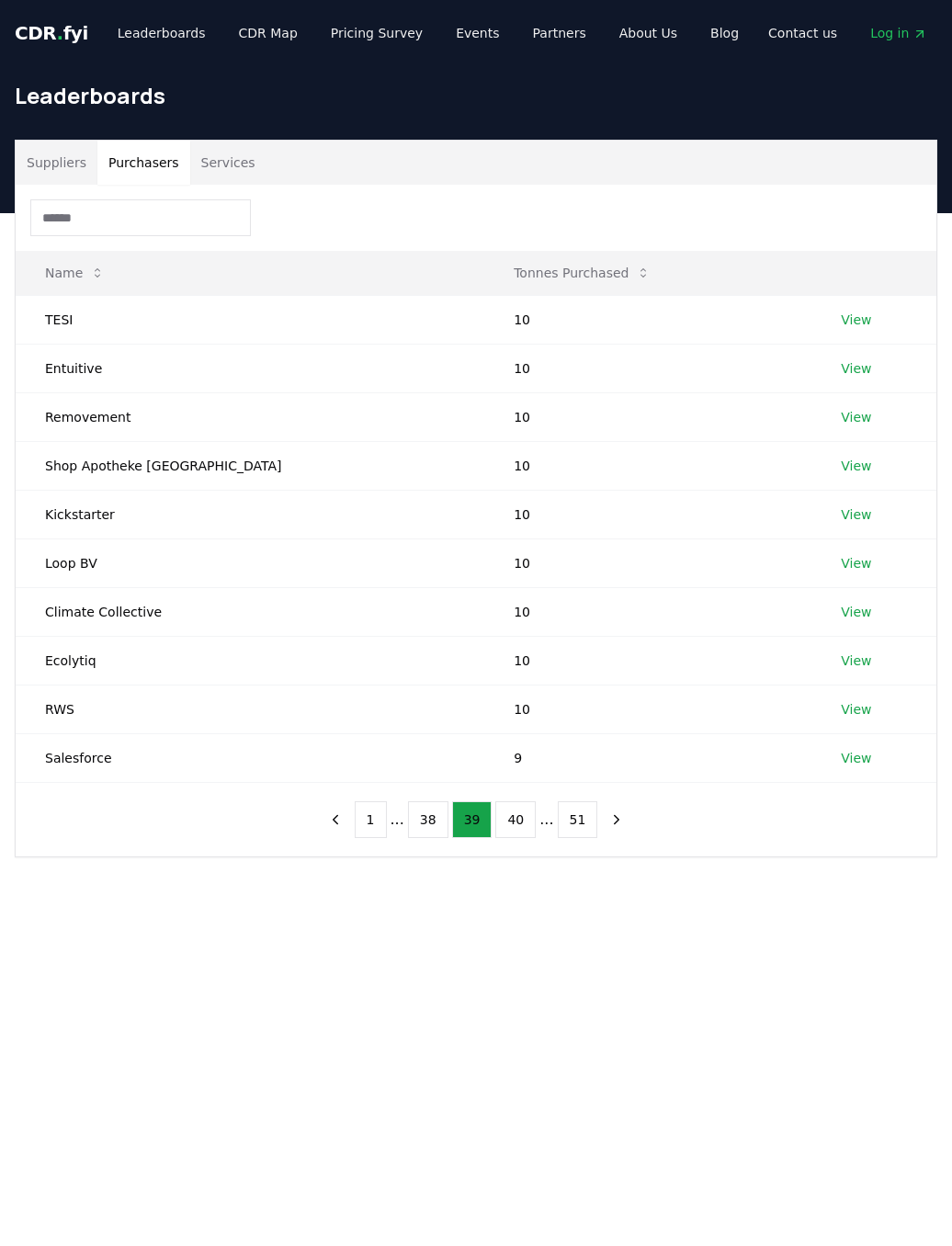
click at [527, 807] on button "40" at bounding box center [516, 820] width 40 height 36
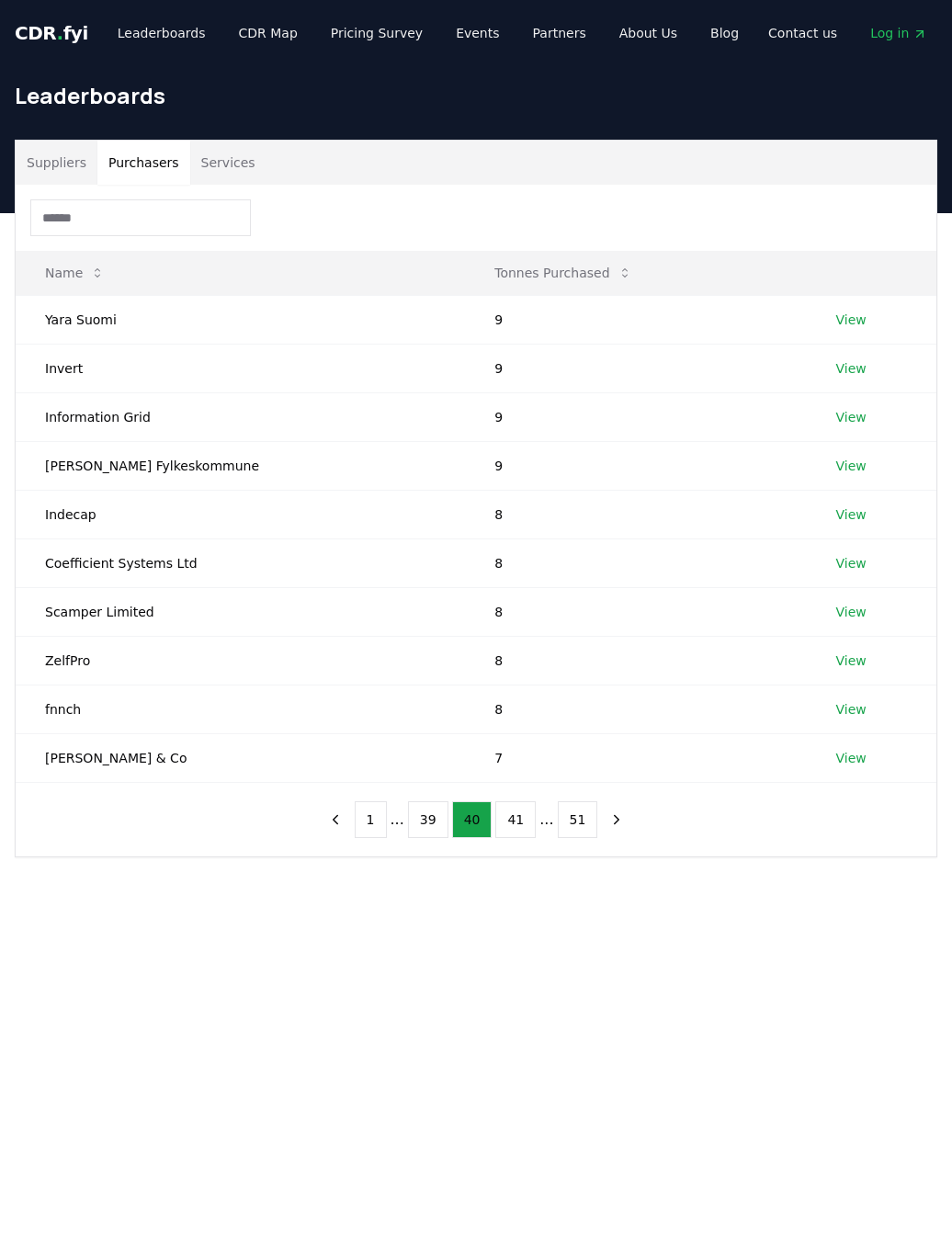
click at [520, 803] on button "41" at bounding box center [516, 820] width 40 height 36
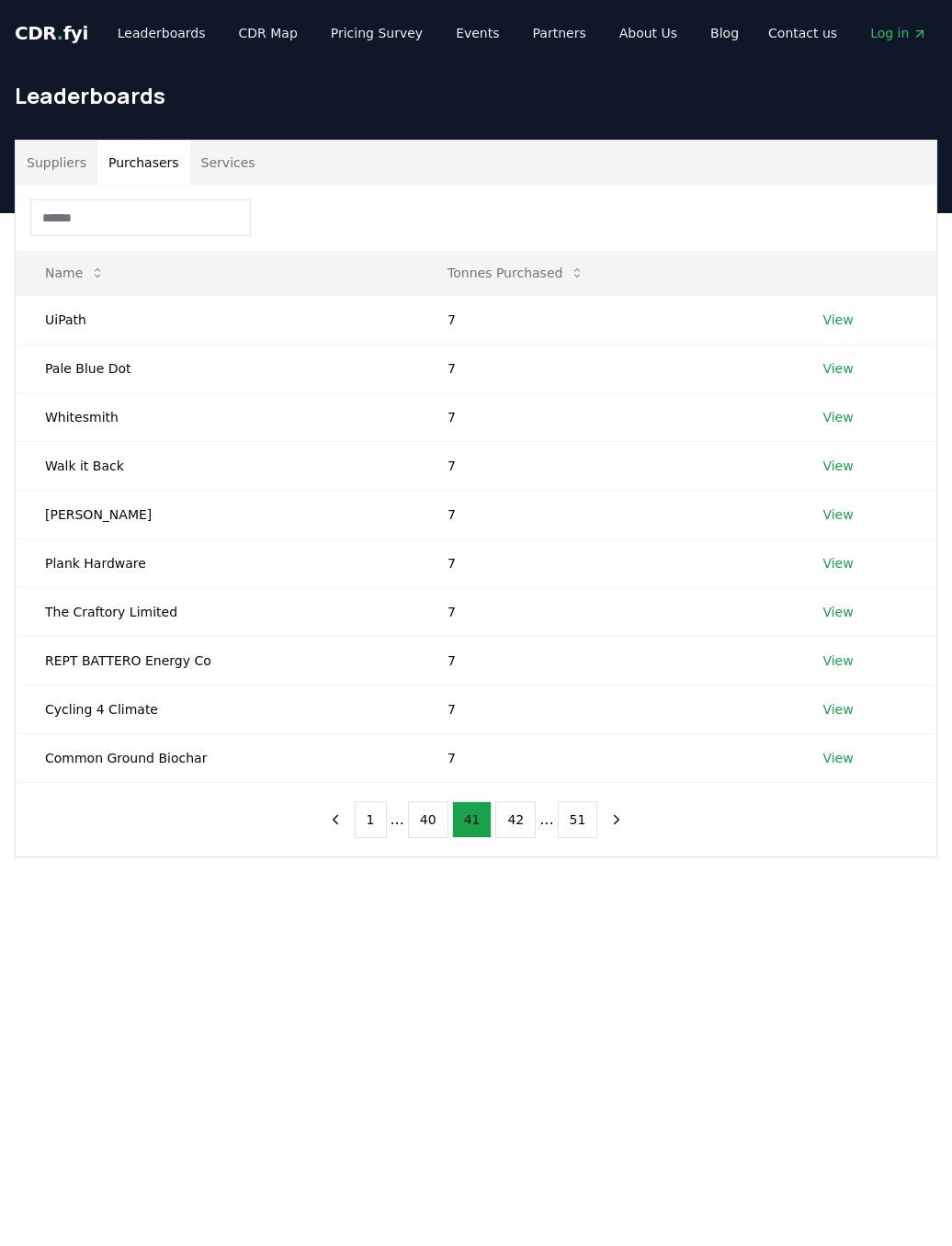
click at [521, 812] on button "42" at bounding box center [516, 820] width 40 height 36
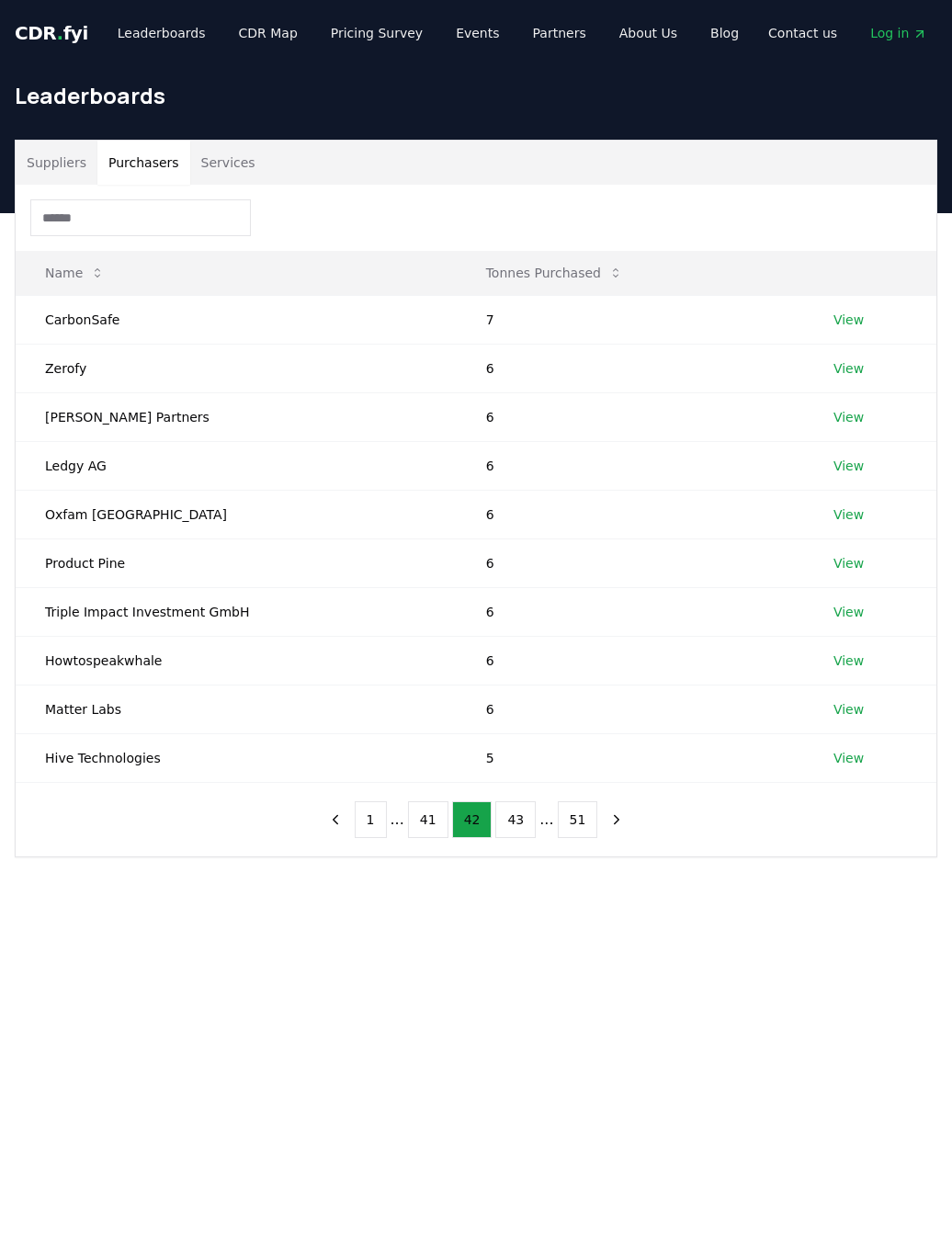
click at [511, 810] on button "43" at bounding box center [516, 820] width 40 height 36
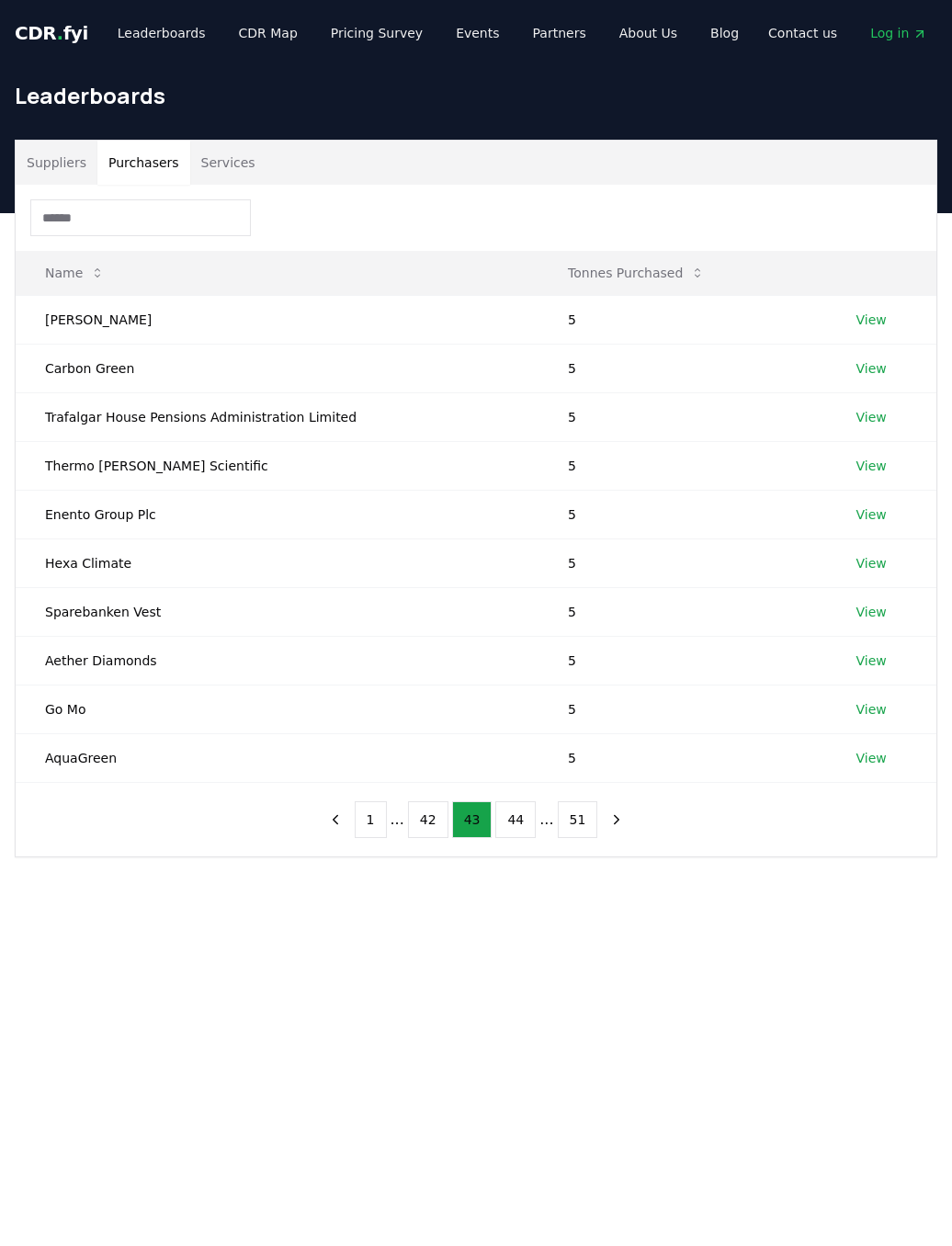
click at [513, 816] on button "44" at bounding box center [516, 820] width 40 height 36
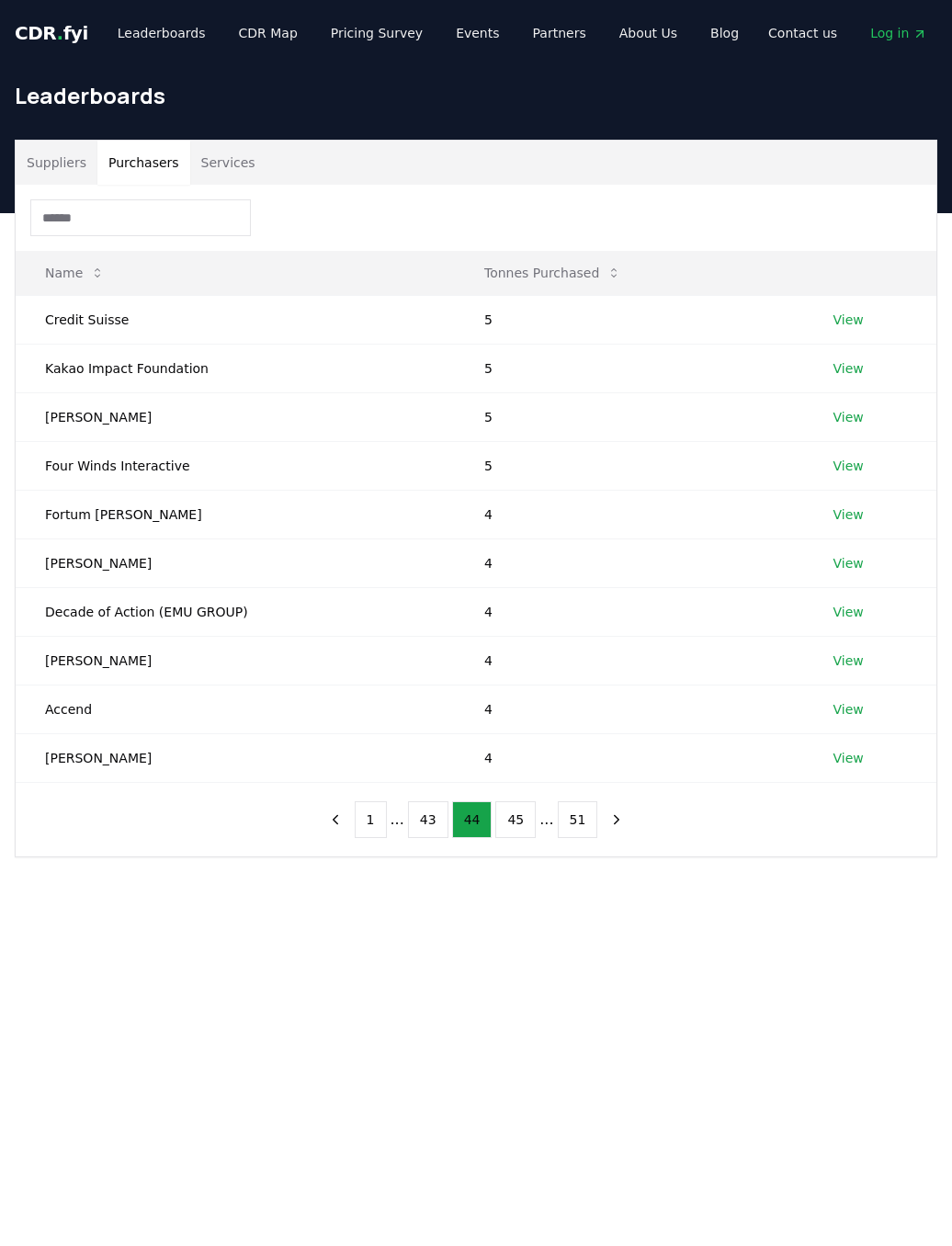
click at [517, 807] on button "45" at bounding box center [516, 820] width 40 height 36
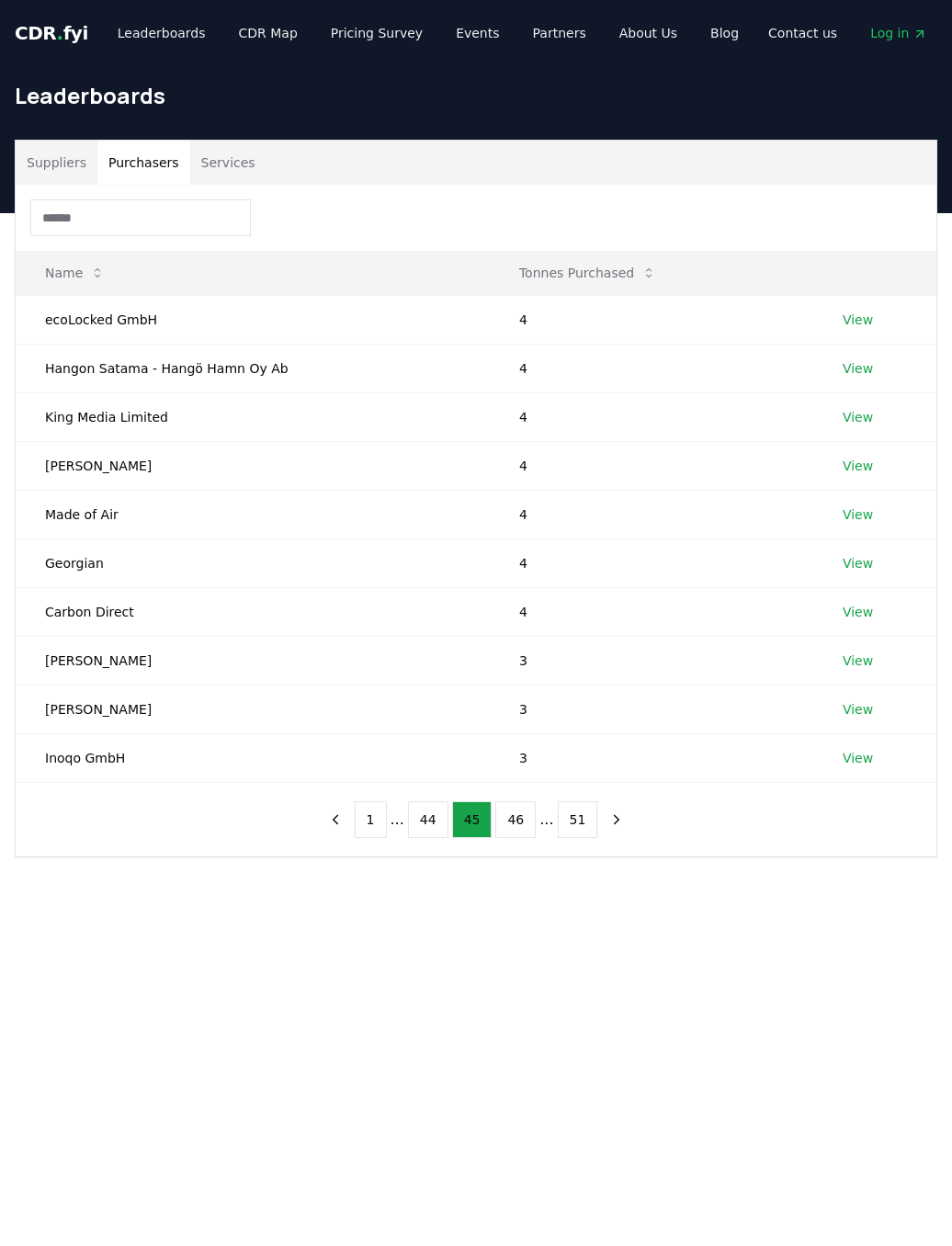
click at [519, 808] on button "46" at bounding box center [516, 820] width 40 height 36
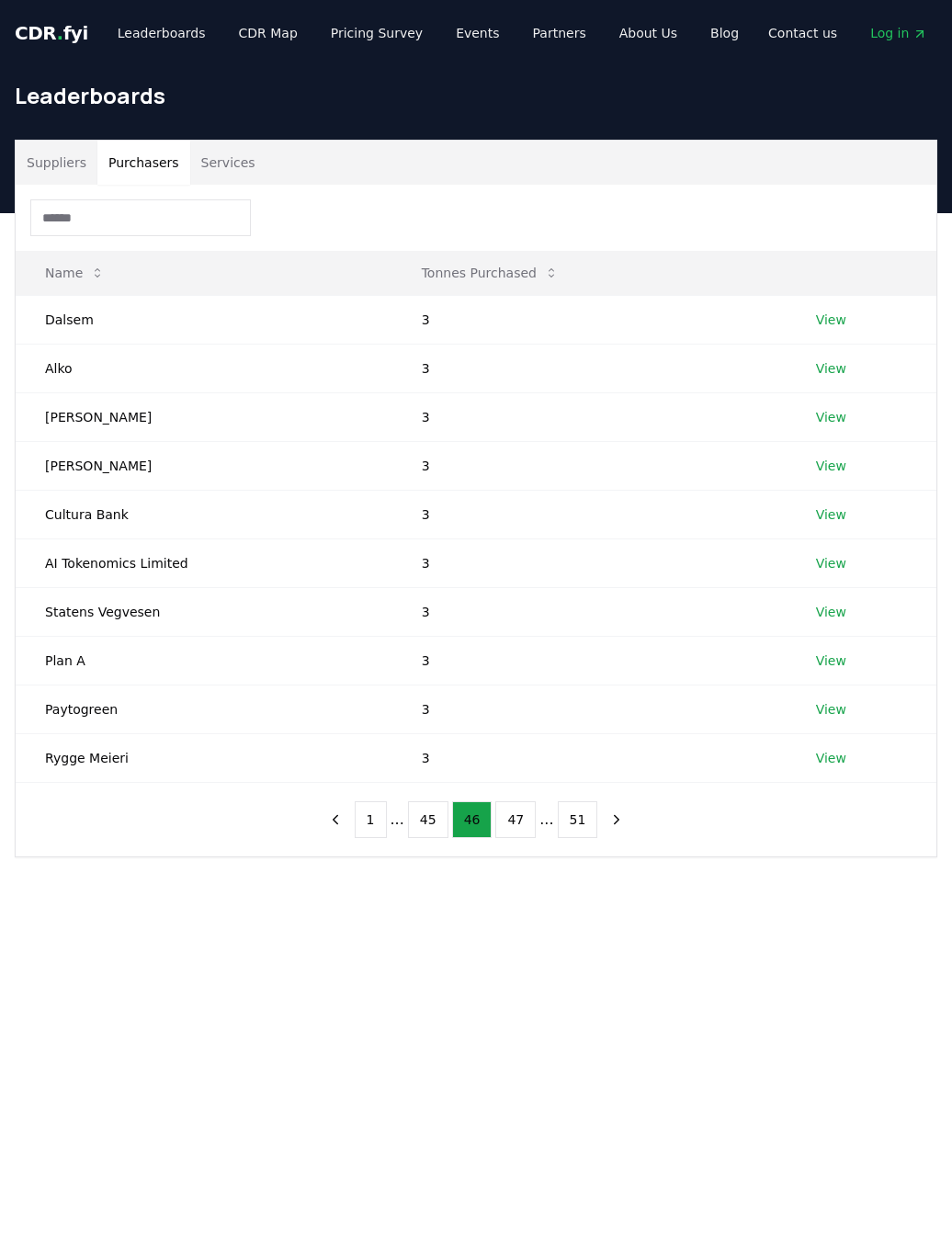
click at [523, 811] on button "47" at bounding box center [516, 820] width 40 height 36
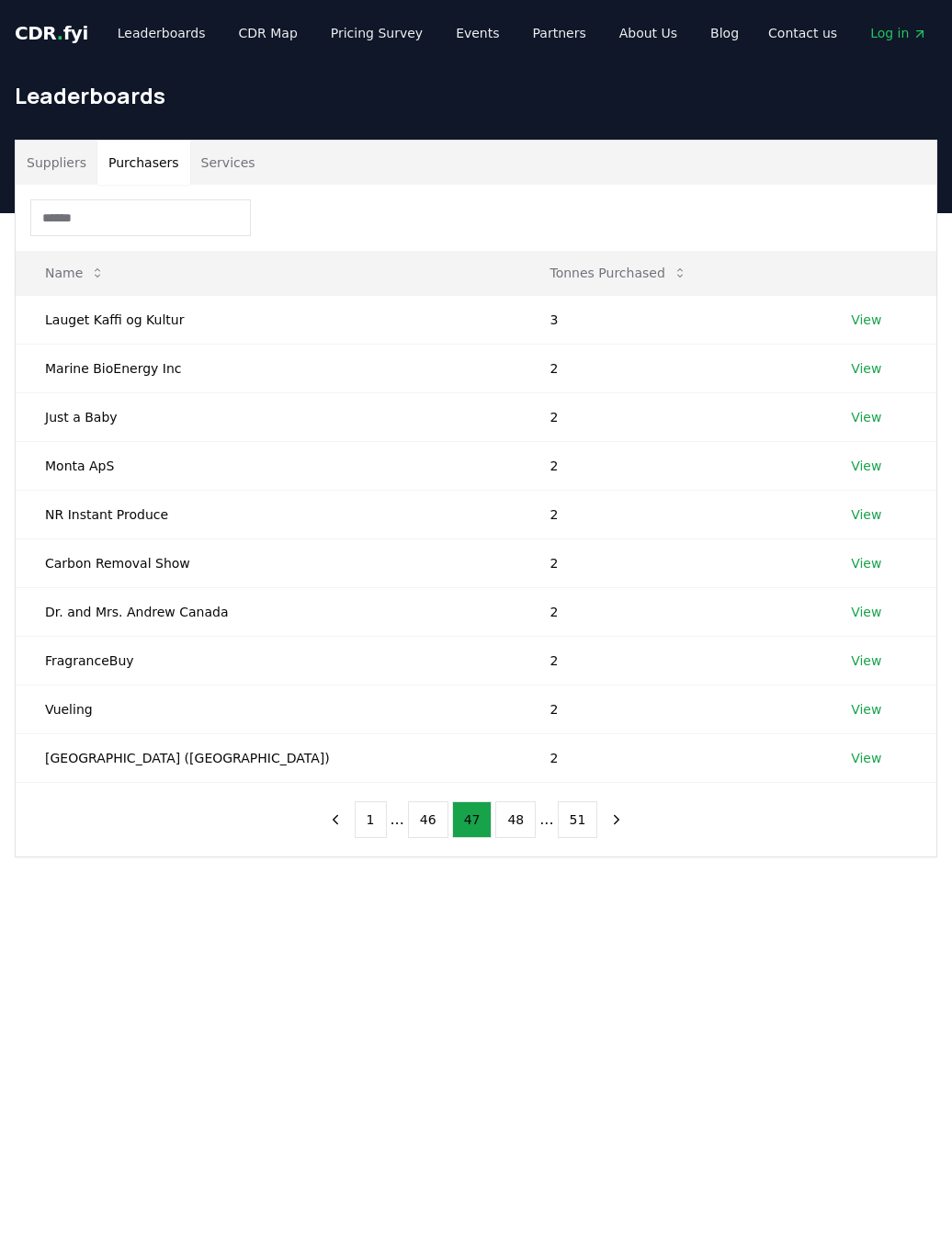
click at [515, 803] on button "48" at bounding box center [516, 820] width 40 height 36
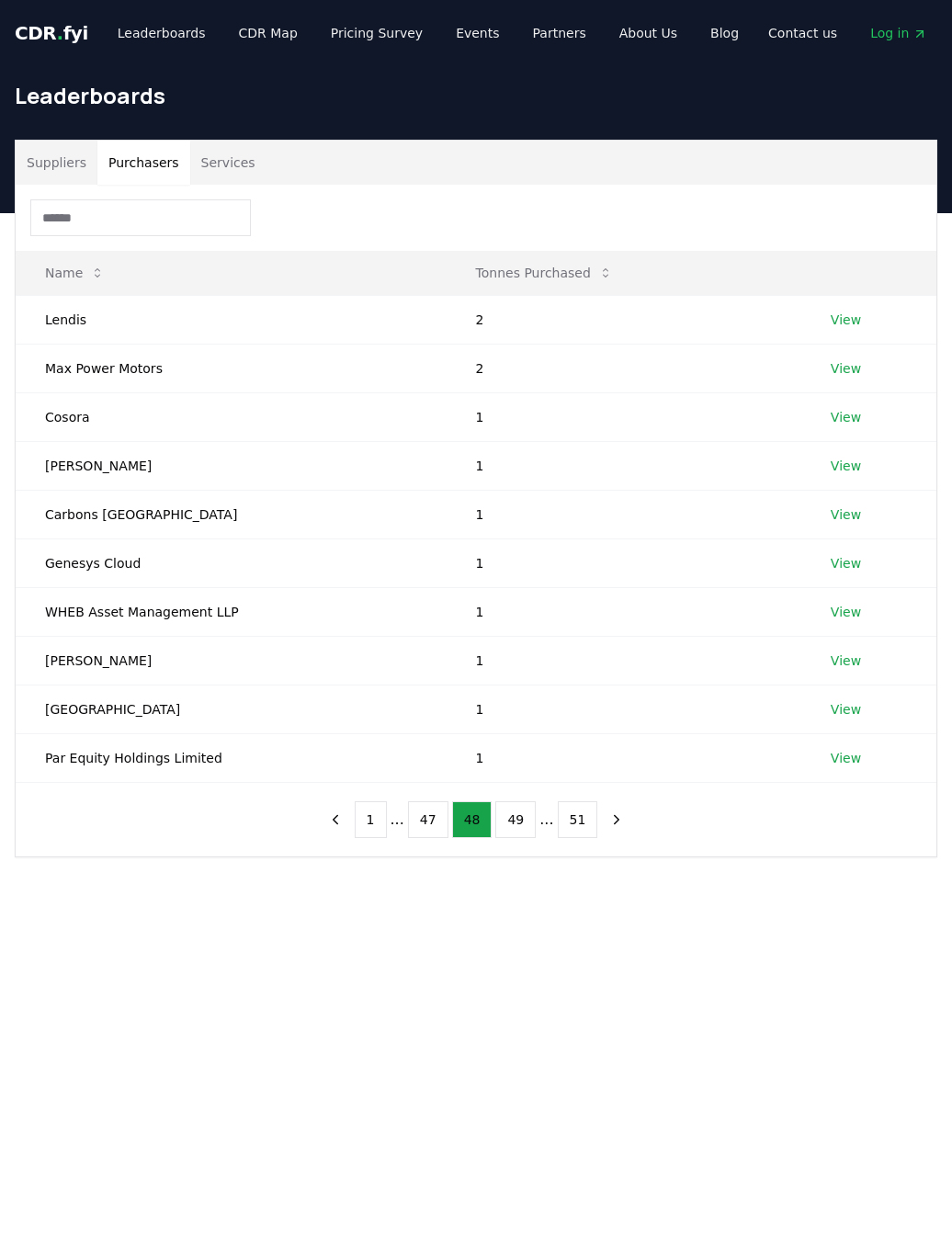
click at [509, 812] on button "49" at bounding box center [516, 820] width 40 height 36
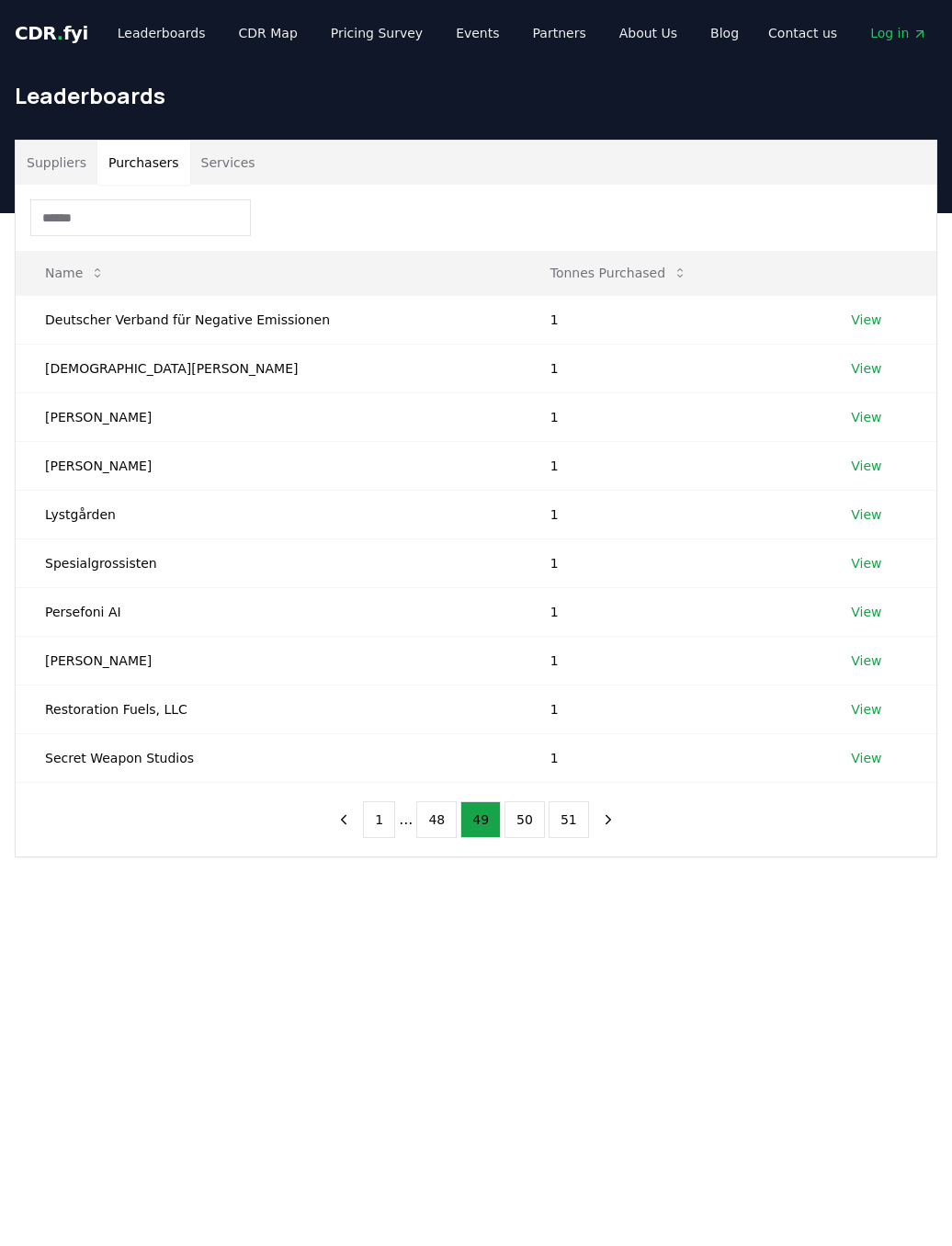
click at [524, 814] on button "50" at bounding box center [524, 820] width 40 height 36
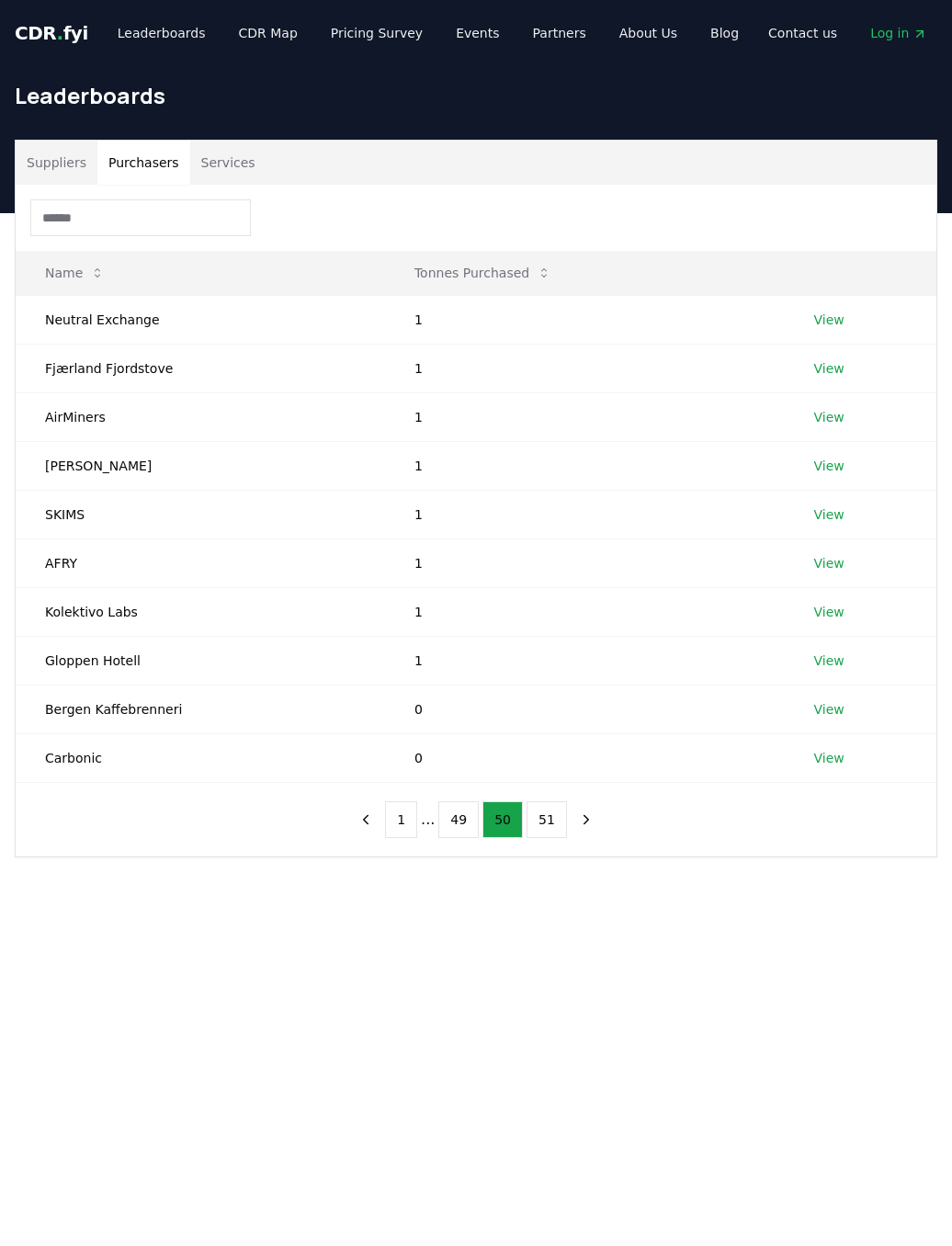
click at [544, 806] on button "51" at bounding box center [546, 820] width 40 height 36
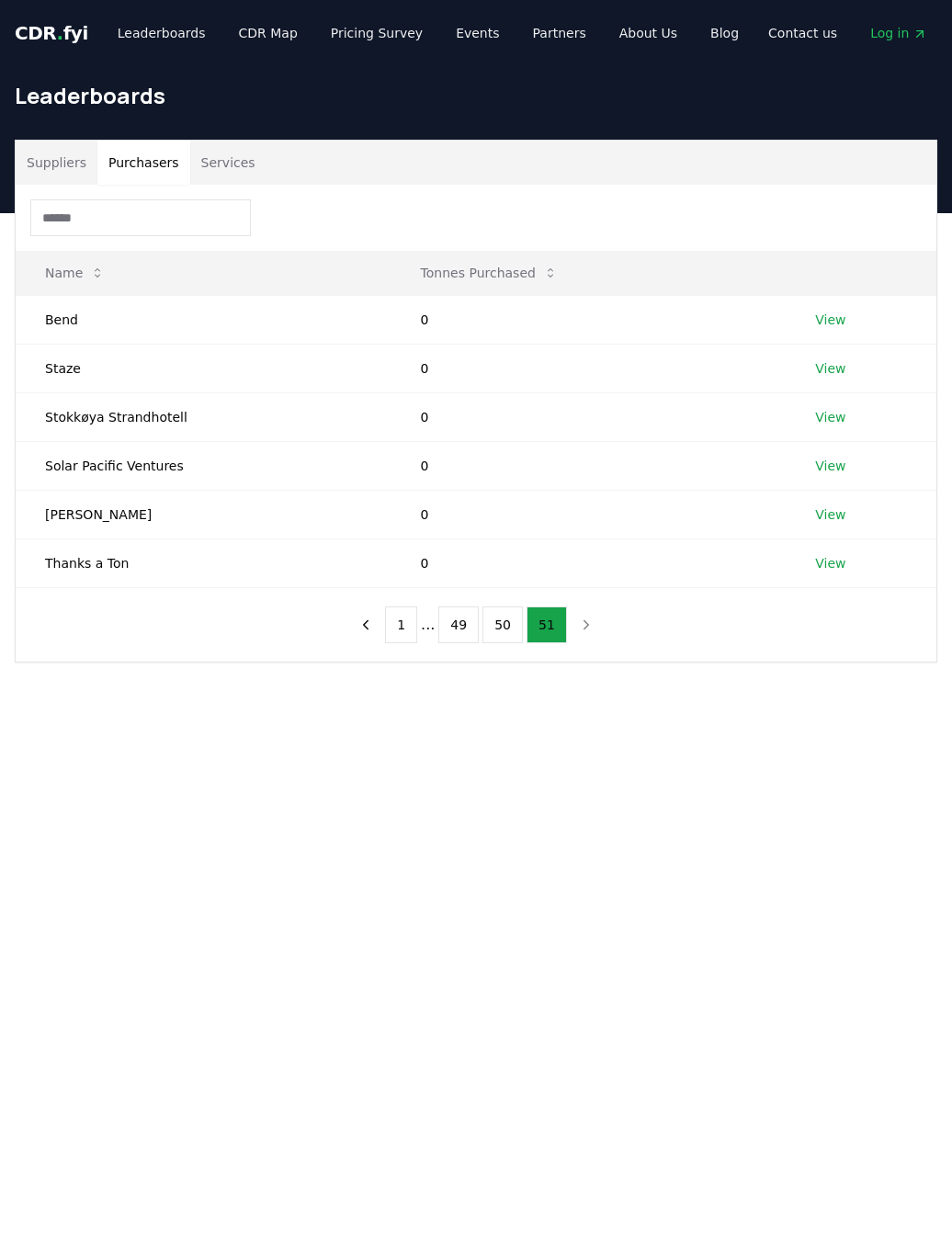
click at [58, 168] on button "Suppliers" at bounding box center [55, 163] width 81 height 44
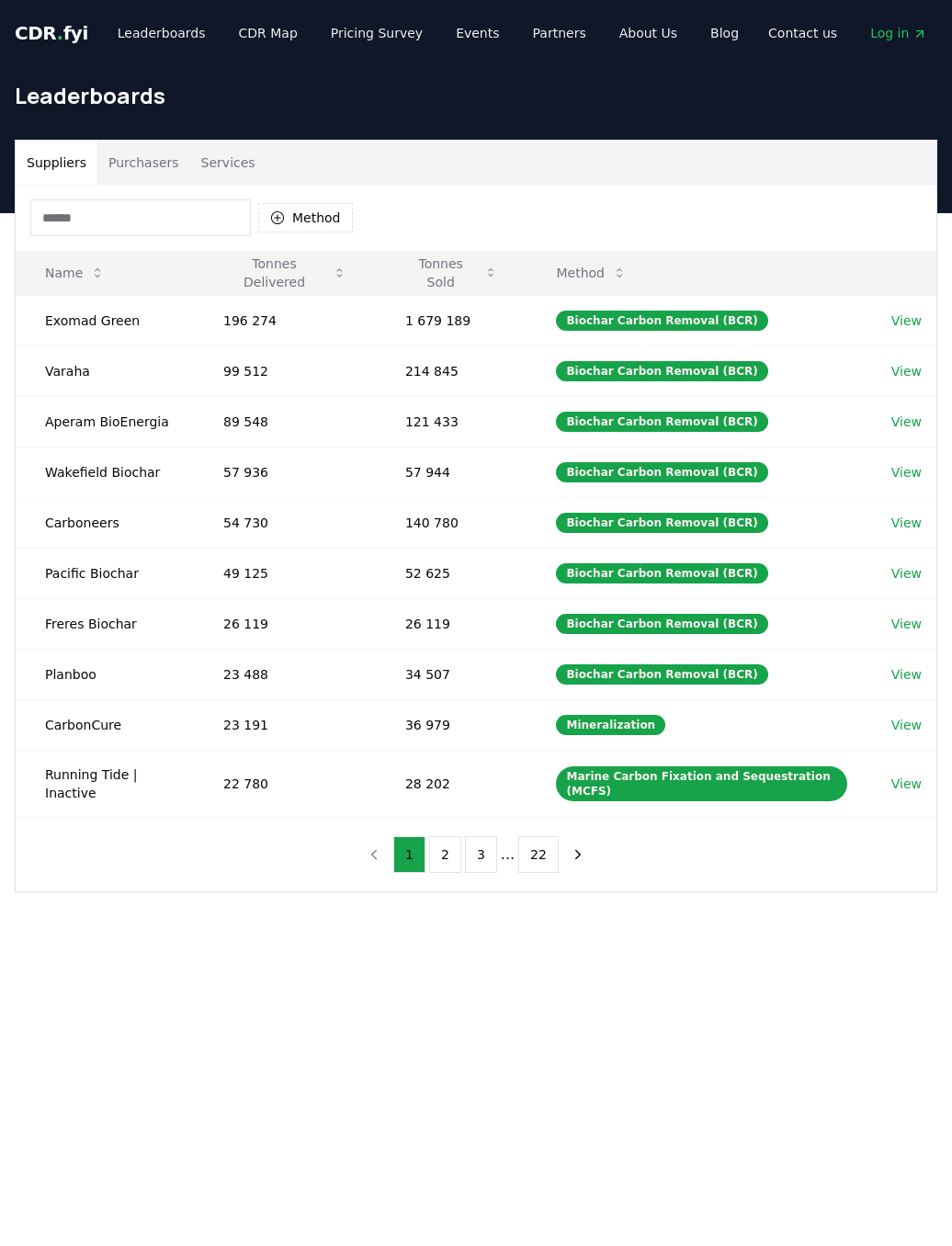
click at [445, 840] on button "2" at bounding box center [446, 855] width 33 height 36
